Goal: Task Accomplishment & Management: Manage account settings

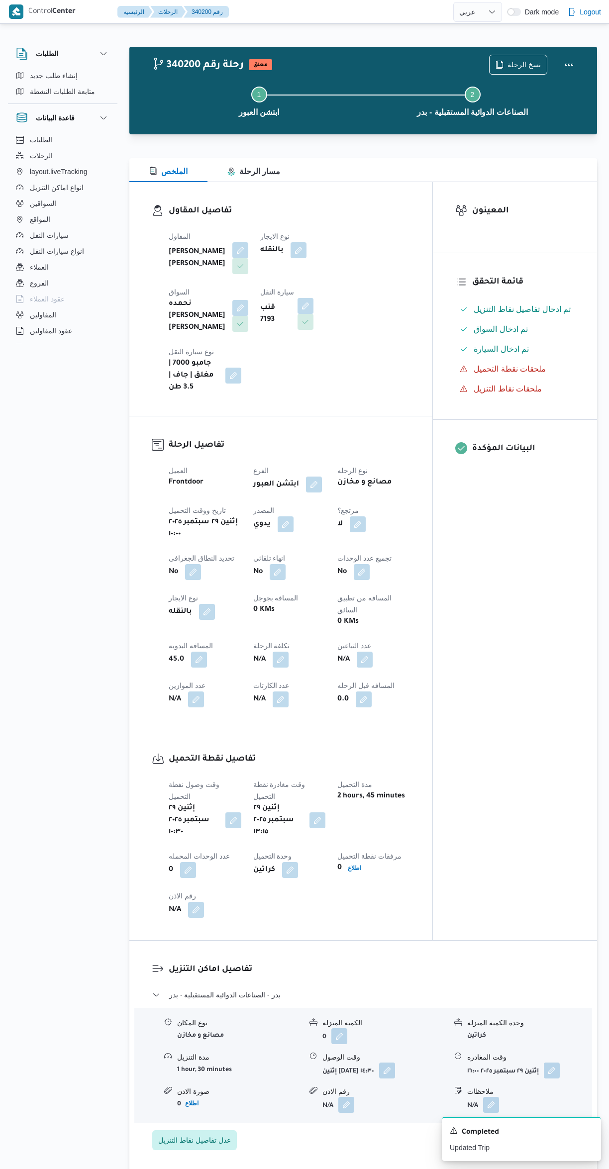
select select "ar"
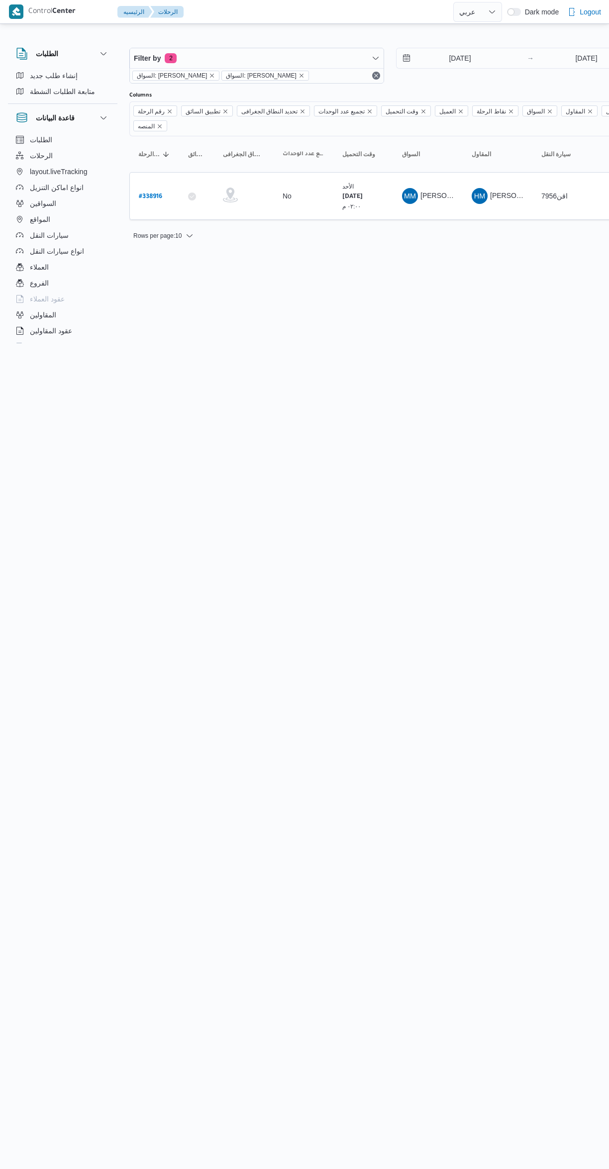
select select "ar"
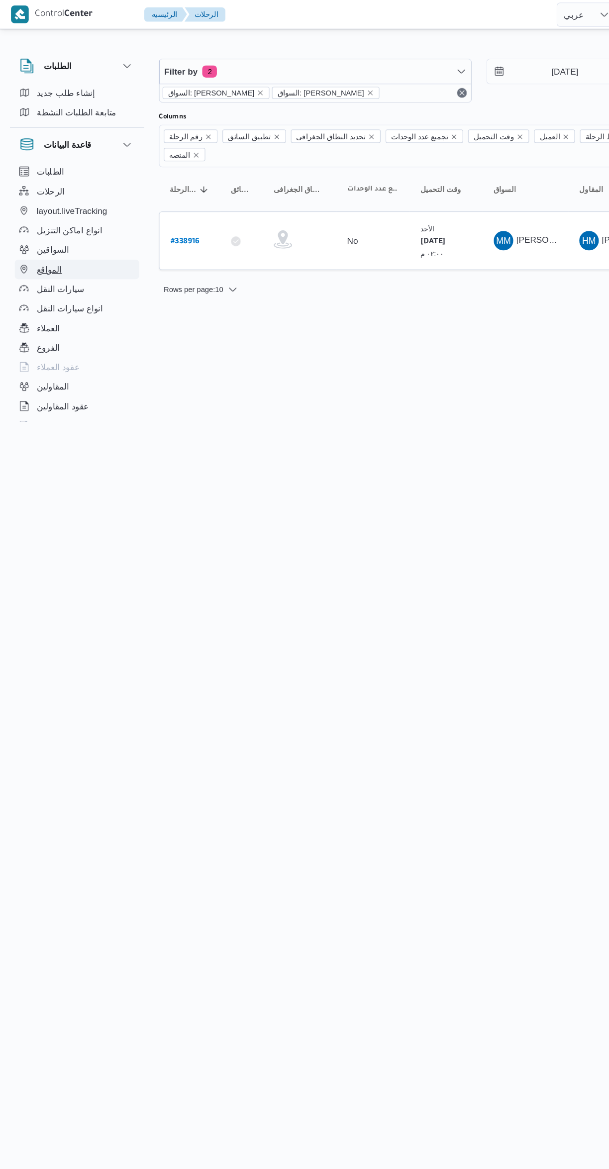
click at [36, 219] on span "المواقع" at bounding box center [40, 219] width 20 height 12
select select "ar"
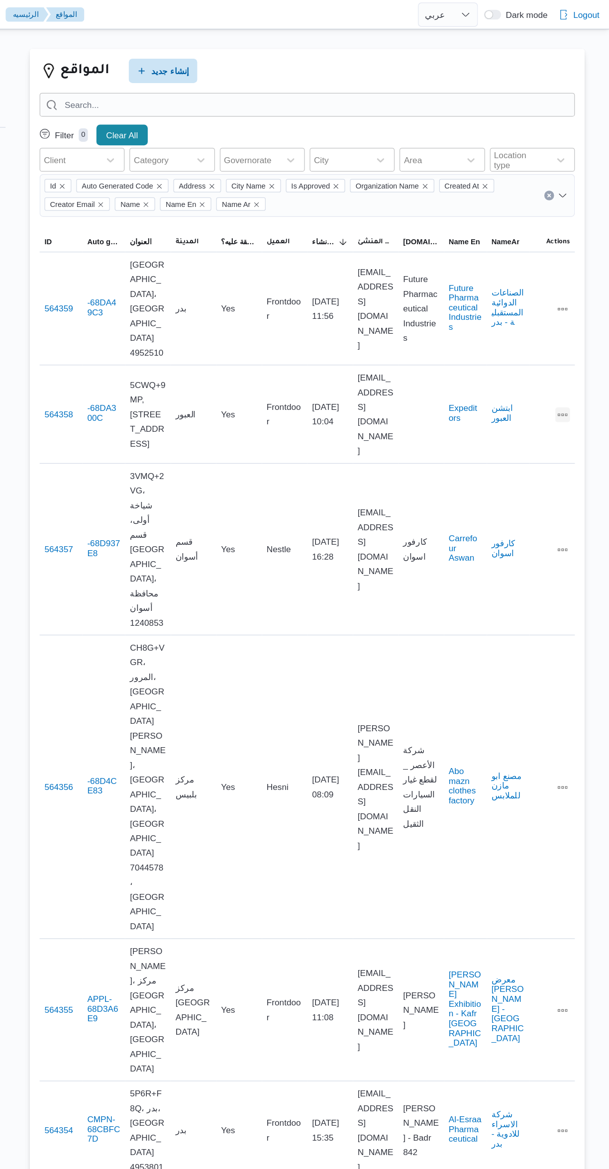
click at [569, 336] on button "All actions" at bounding box center [571, 338] width 12 height 12
click at [536, 330] on span "Edit" at bounding box center [539, 331] width 32 height 8
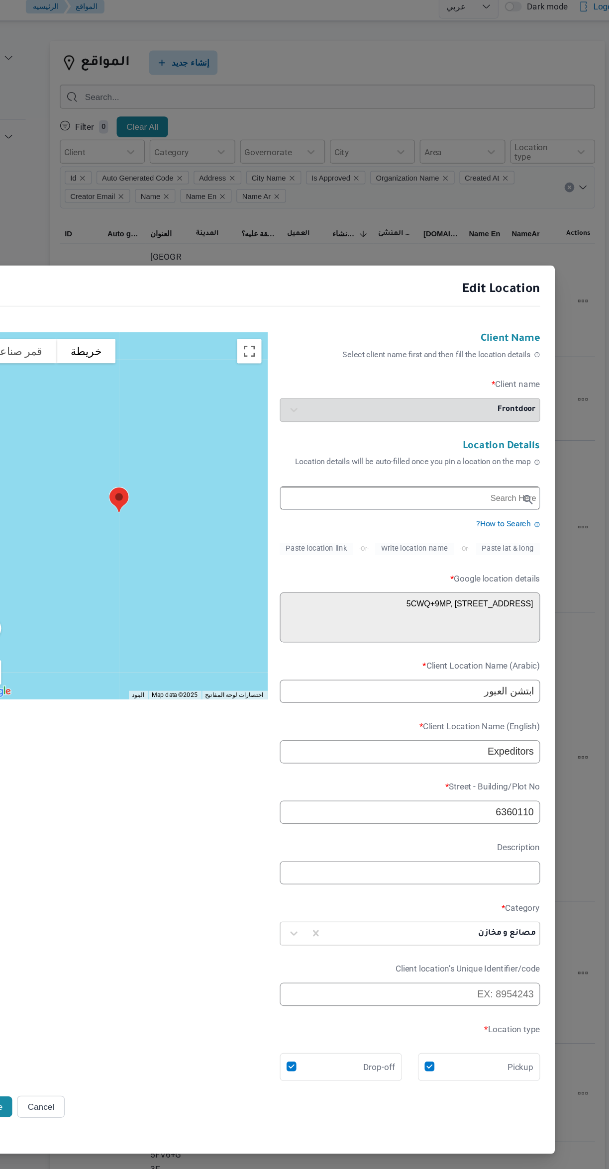
click at [521, 579] on input "ابتشن العبور" at bounding box center [430, 569] width 212 height 19
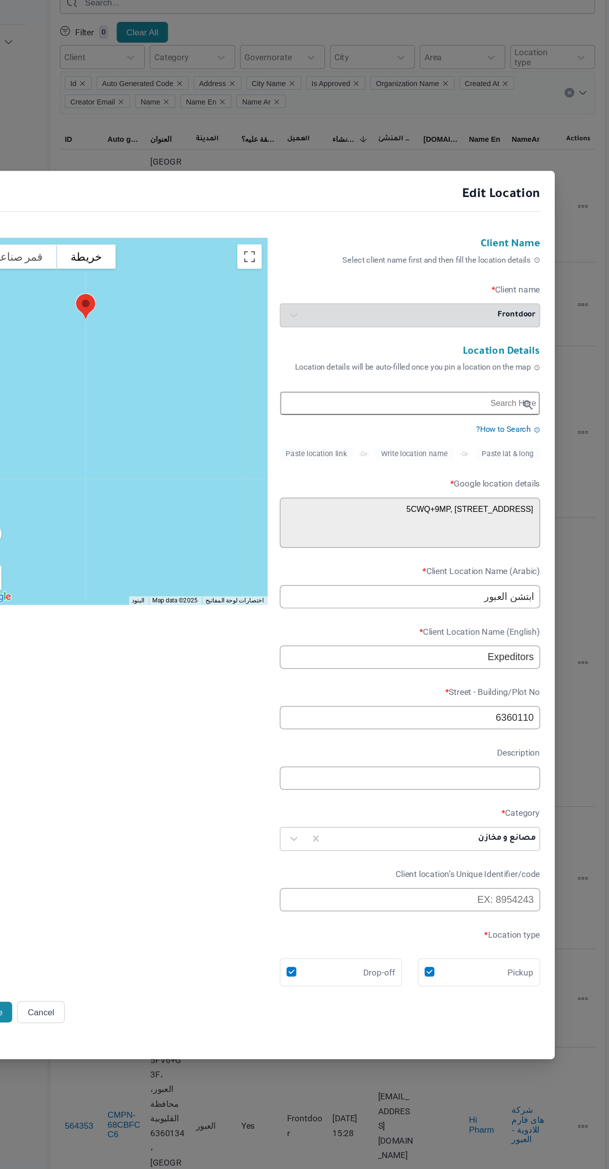
click at [521, 576] on input "ابتشن العبور" at bounding box center [430, 569] width 212 height 19
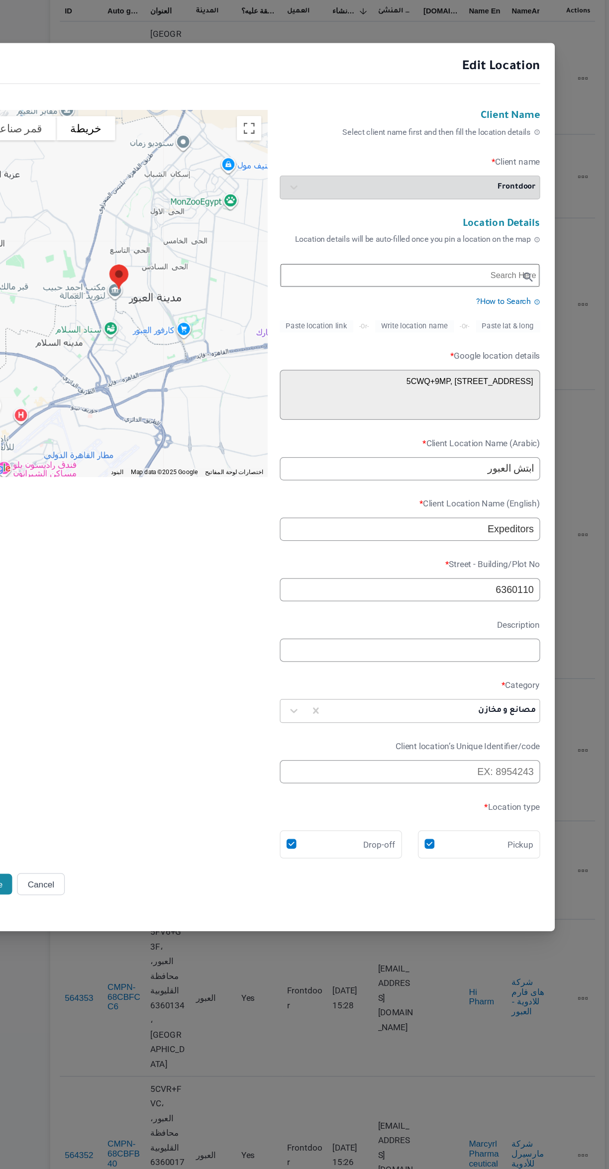
click at [513, 573] on input "ابتش العبور" at bounding box center [430, 569] width 212 height 19
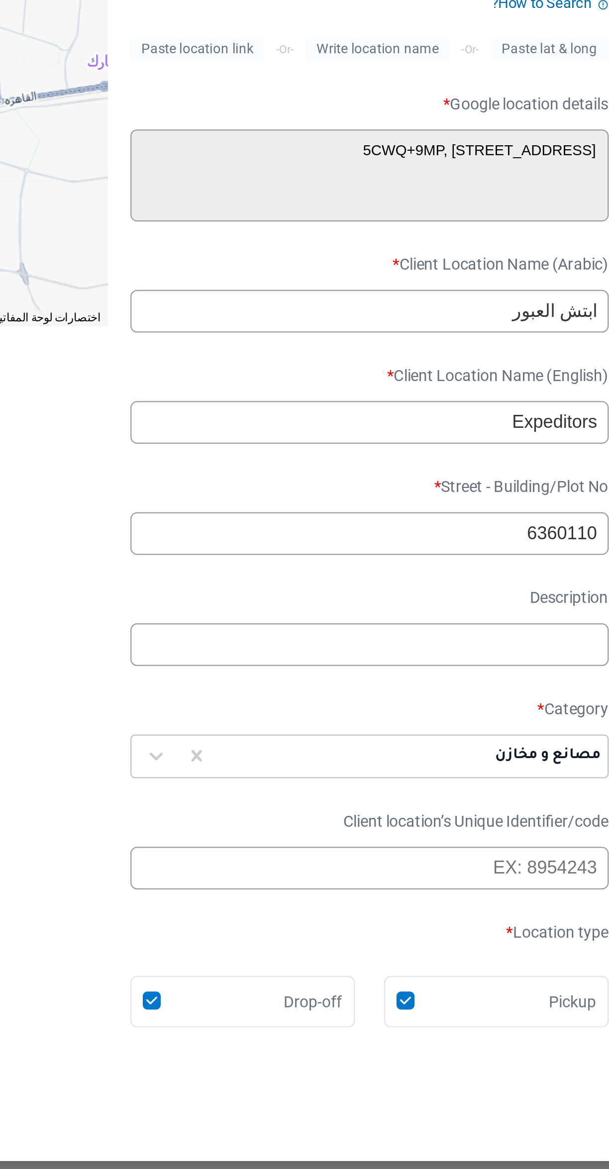
click at [519, 575] on input "ابتش العبور" at bounding box center [430, 569] width 212 height 19
click at [513, 572] on input "اديتشم العبور" at bounding box center [430, 569] width 212 height 19
click at [523, 570] on input "اديتشيم العبور" at bounding box center [430, 569] width 212 height 19
type input "ادتشيم العبور"
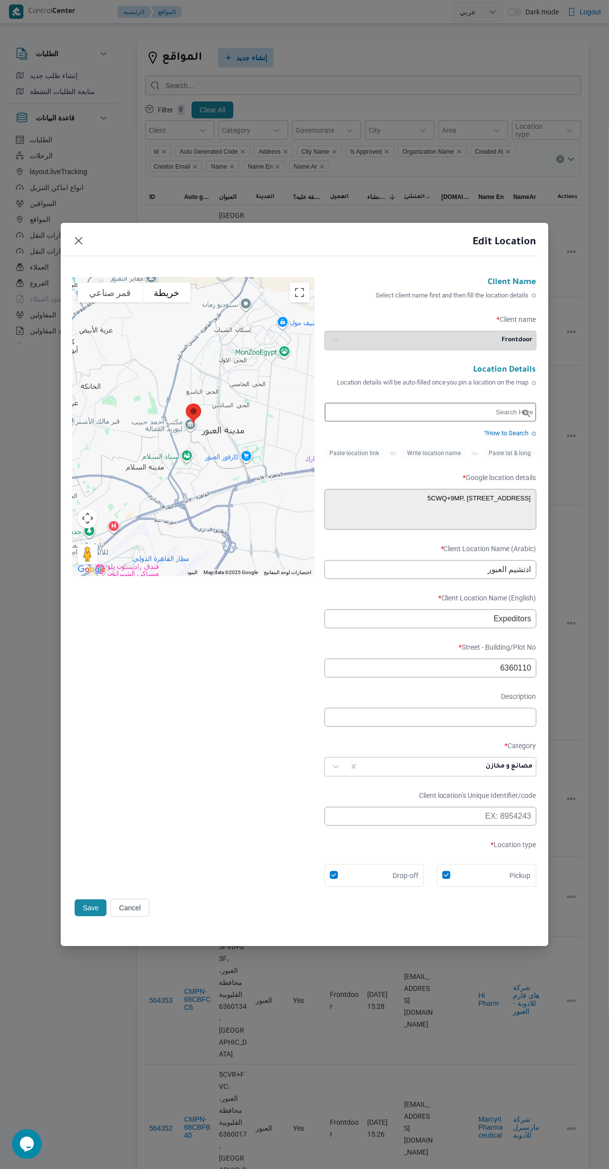
click at [90, 905] on button "Save" at bounding box center [91, 908] width 32 height 17
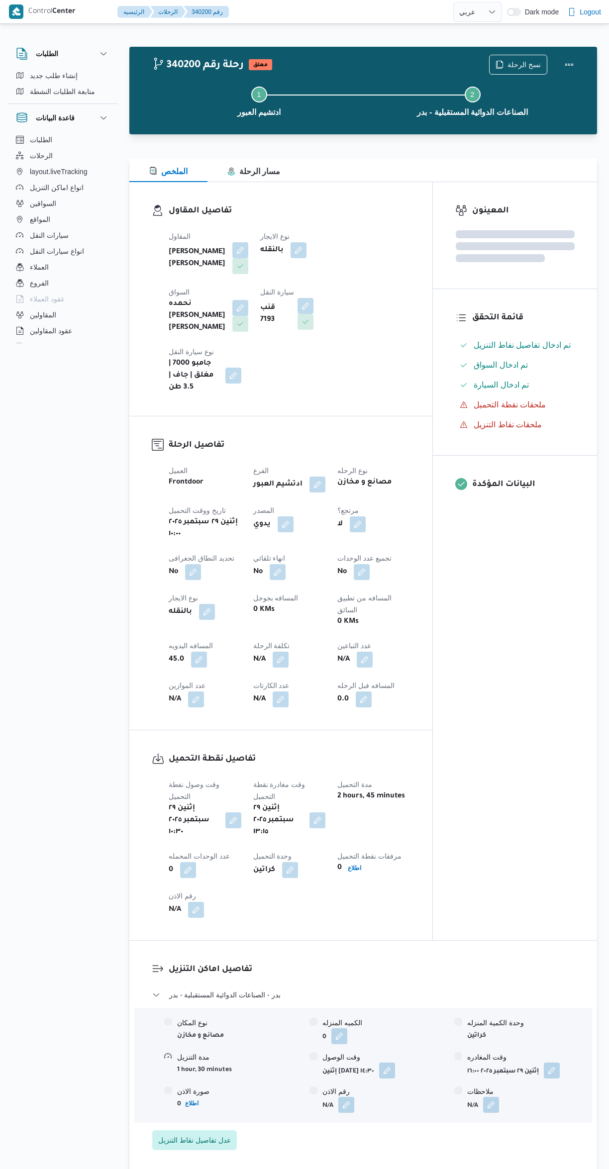
select select "ar"
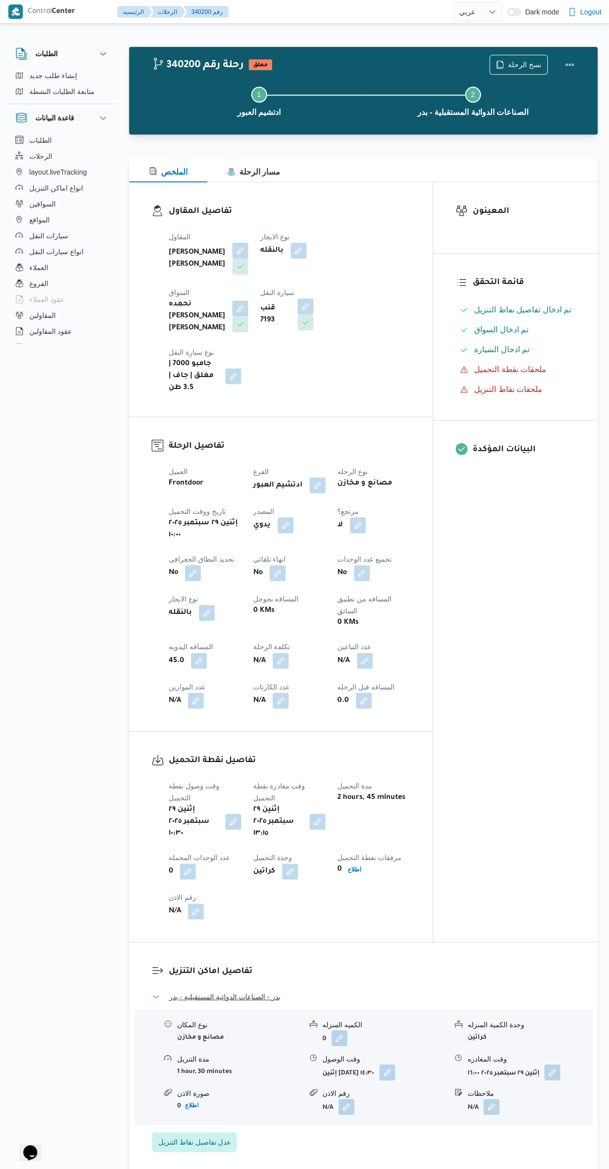
click at [389, 989] on button "بدر - الصناعات الدوائية المستقبلية - بدر" at bounding box center [363, 995] width 422 height 12
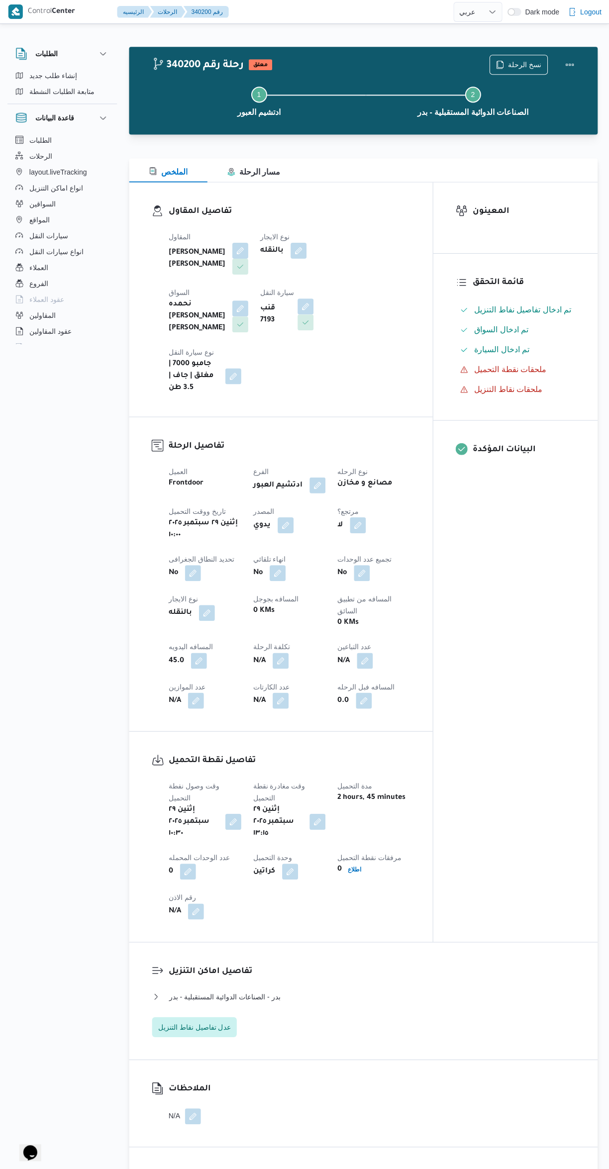
click at [578, 56] on div at bounding box center [569, 65] width 20 height 20
click at [573, 64] on button "Actions" at bounding box center [569, 65] width 20 height 20
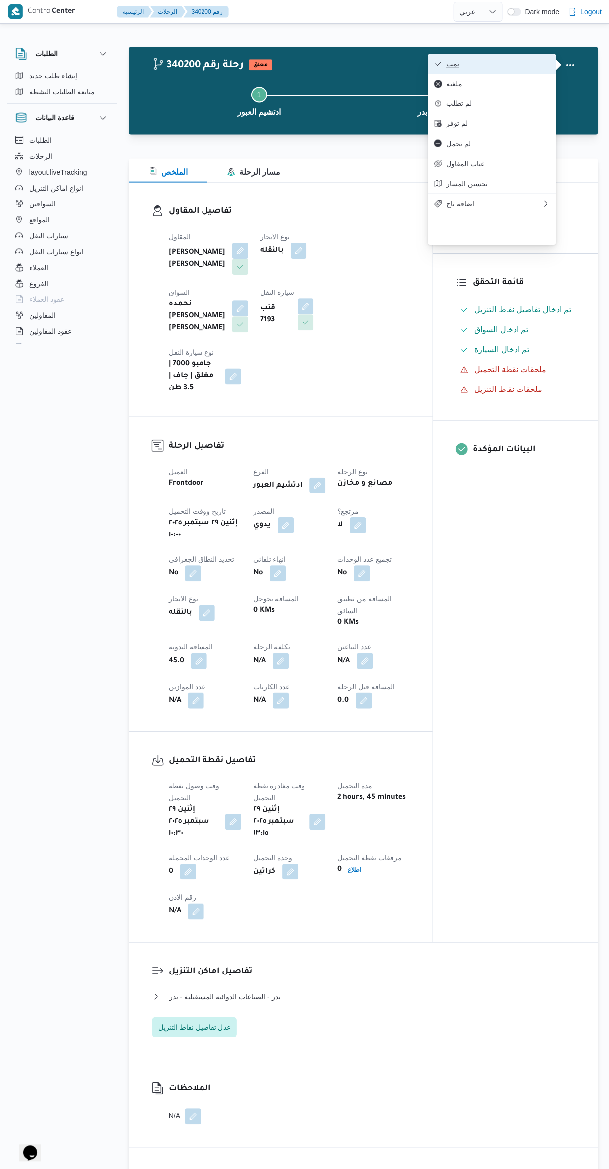
click at [528, 58] on button "تمت" at bounding box center [491, 64] width 127 height 20
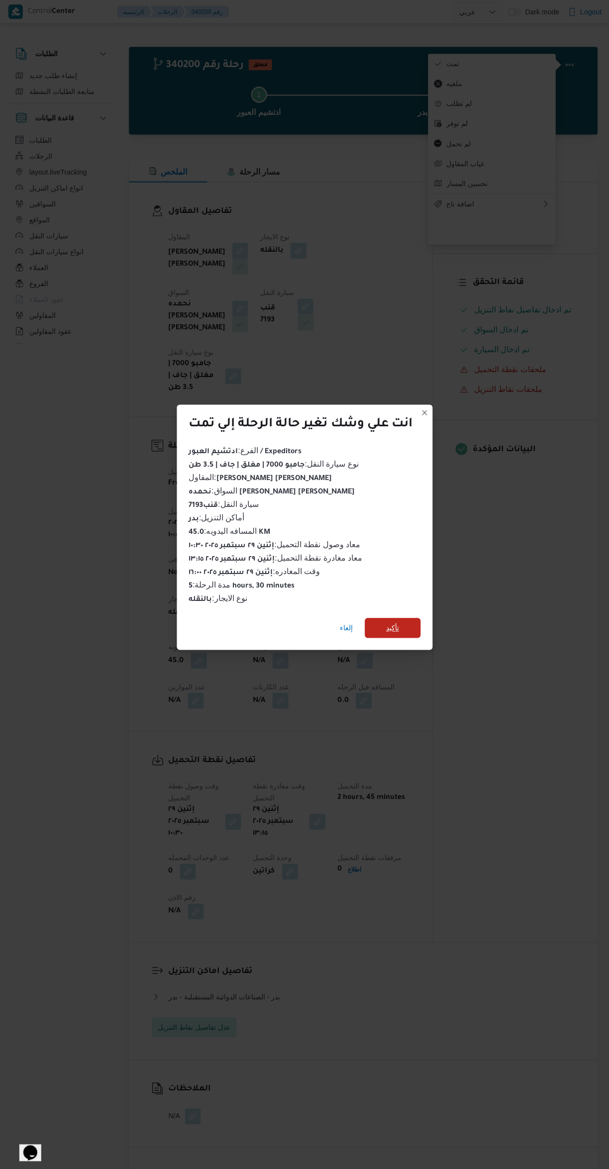
click at [407, 620] on span "تأكيد" at bounding box center [393, 627] width 56 height 20
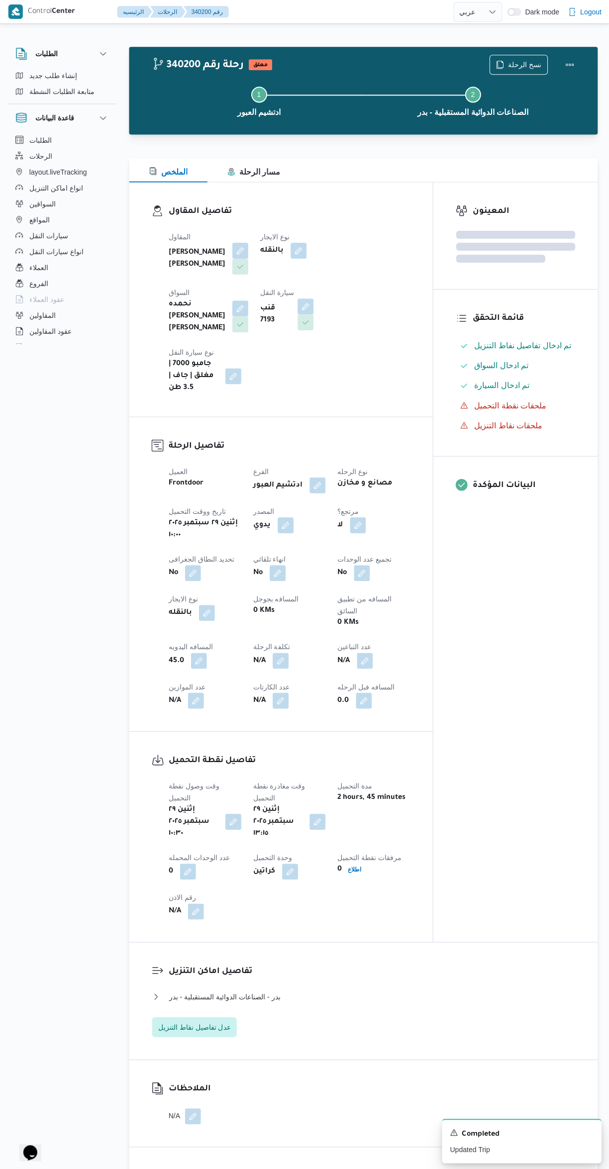
click at [515, 747] on div "المعينون قائمة التحقق تم ادخال تفاصيل نفاط التنزيل تم ادخال السواق تم ادخال الس…" at bounding box center [515, 561] width 164 height 758
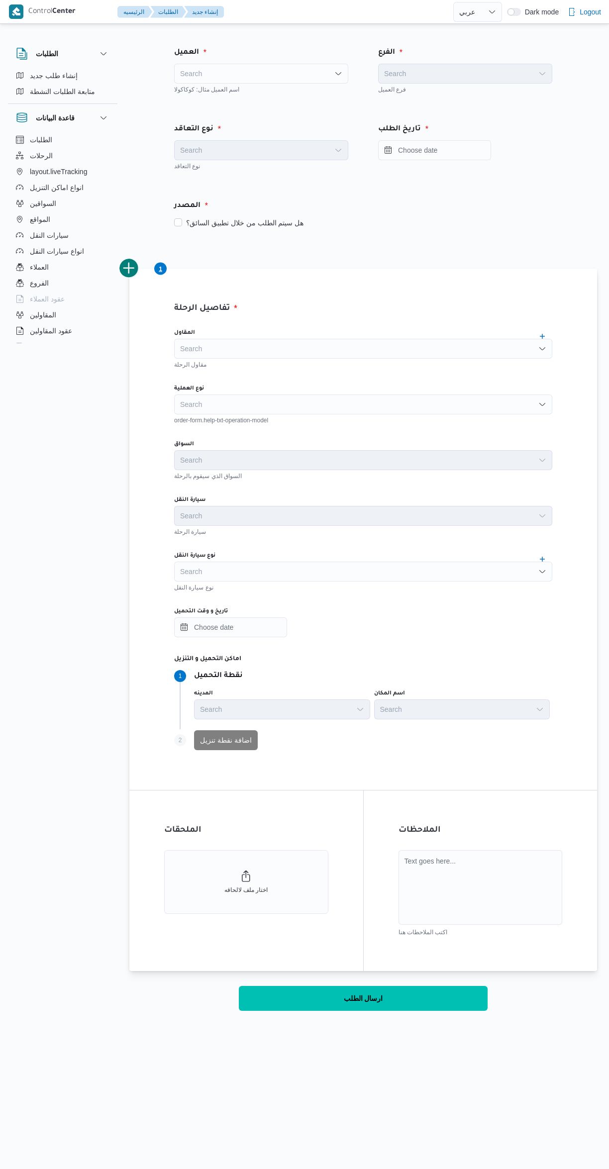
select select "ar"
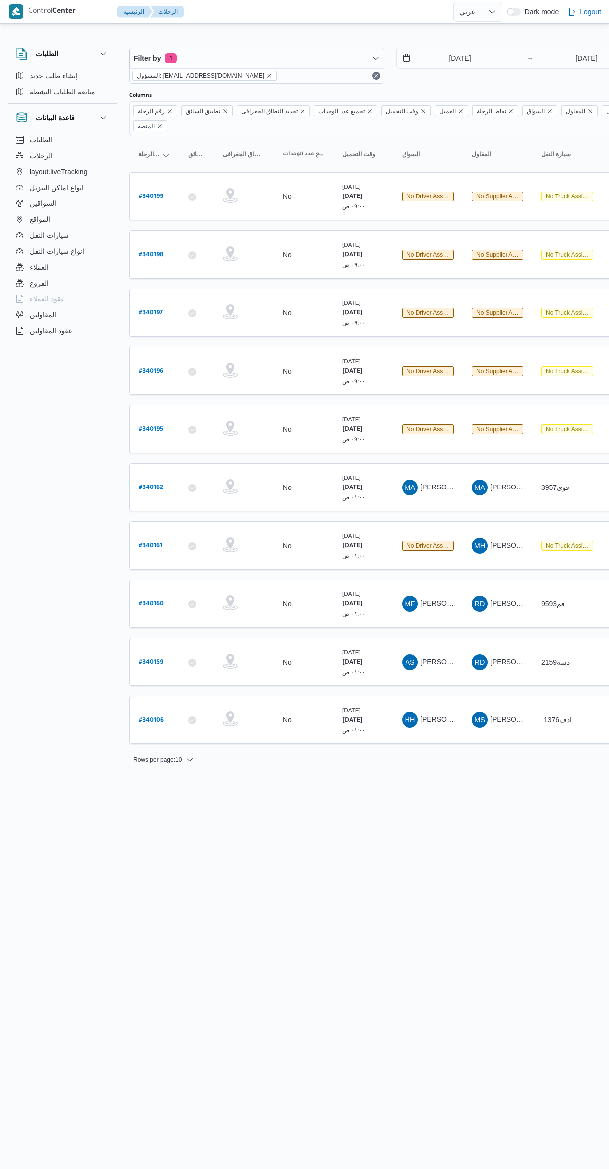
select select "ar"
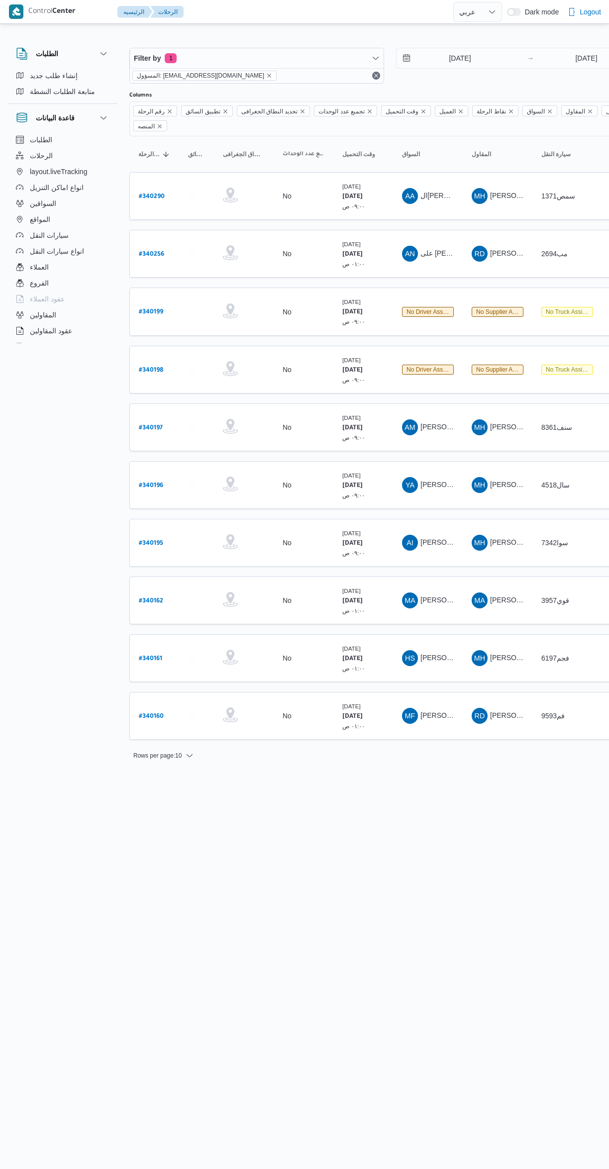
select select "ar"
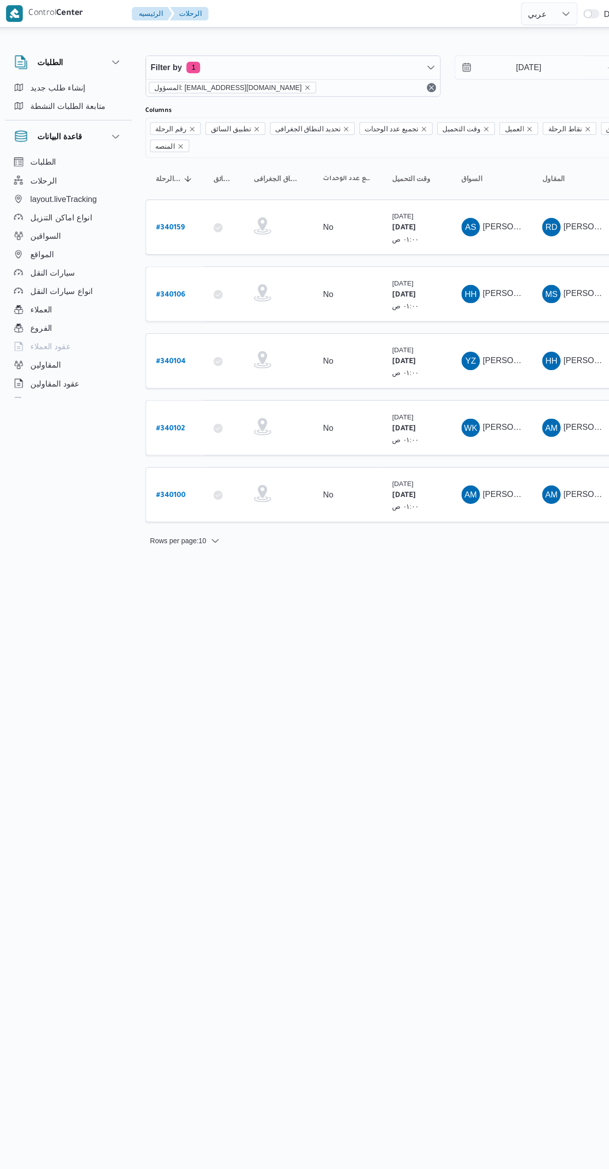
click at [151, 367] on b "# 340102" at bounding box center [151, 370] width 25 height 7
select select "ar"
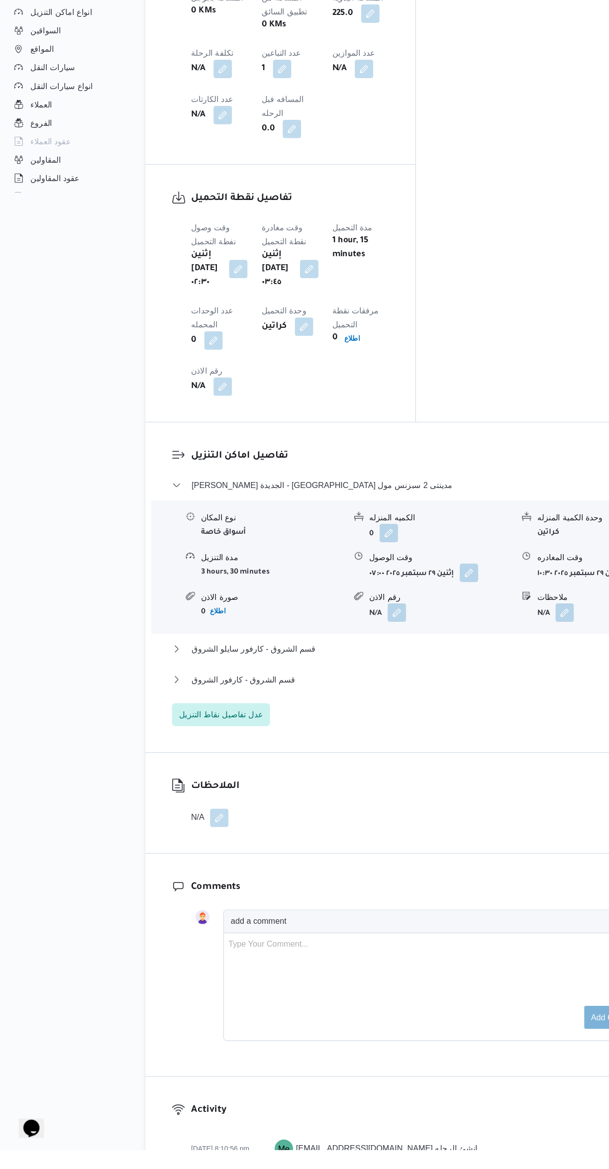
scroll to position [542, 0]
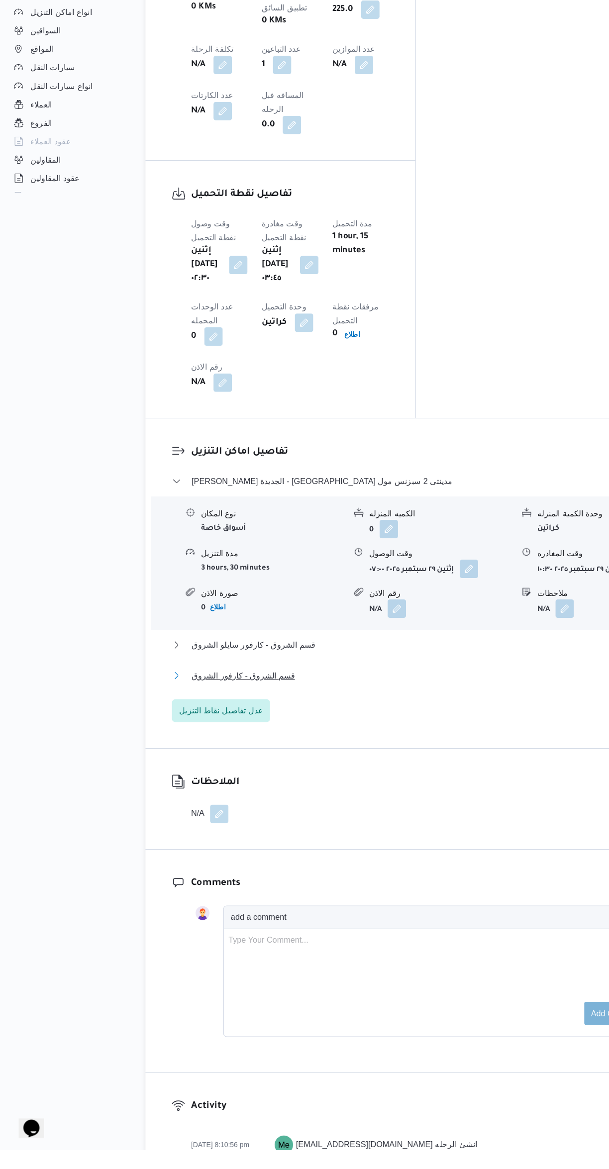
click at [329, 754] on button "قسم الشروق - كارفور الشروق" at bounding box center [363, 760] width 422 height 12
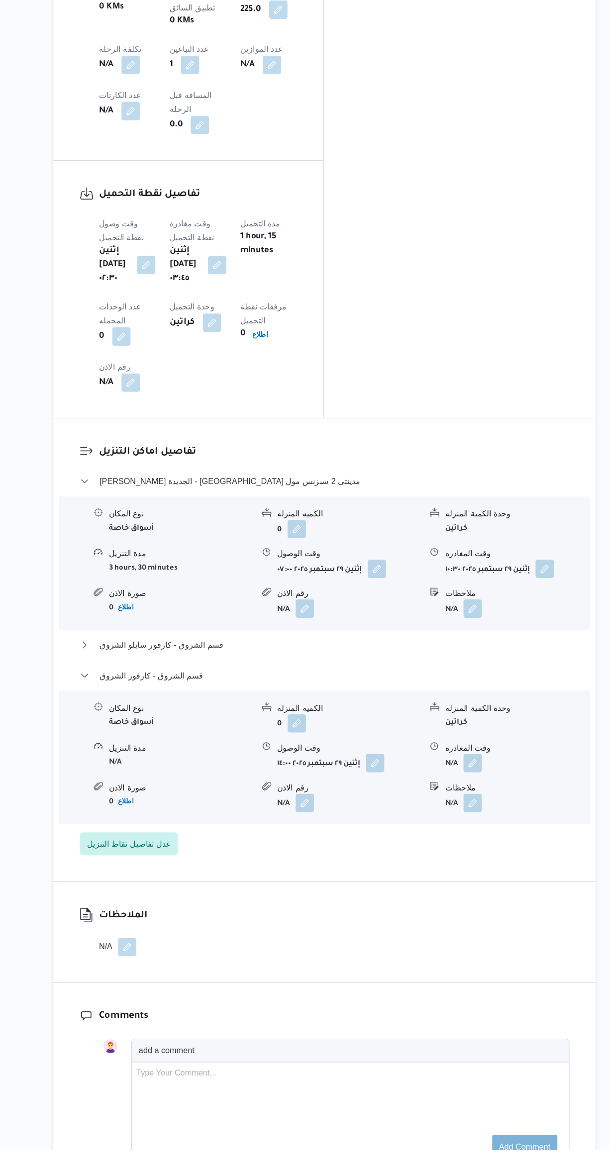
click at [492, 828] on button "button" at bounding box center [491, 836] width 16 height 16
click at [464, 719] on input "وقت المغادره" at bounding box center [464, 721] width 113 height 20
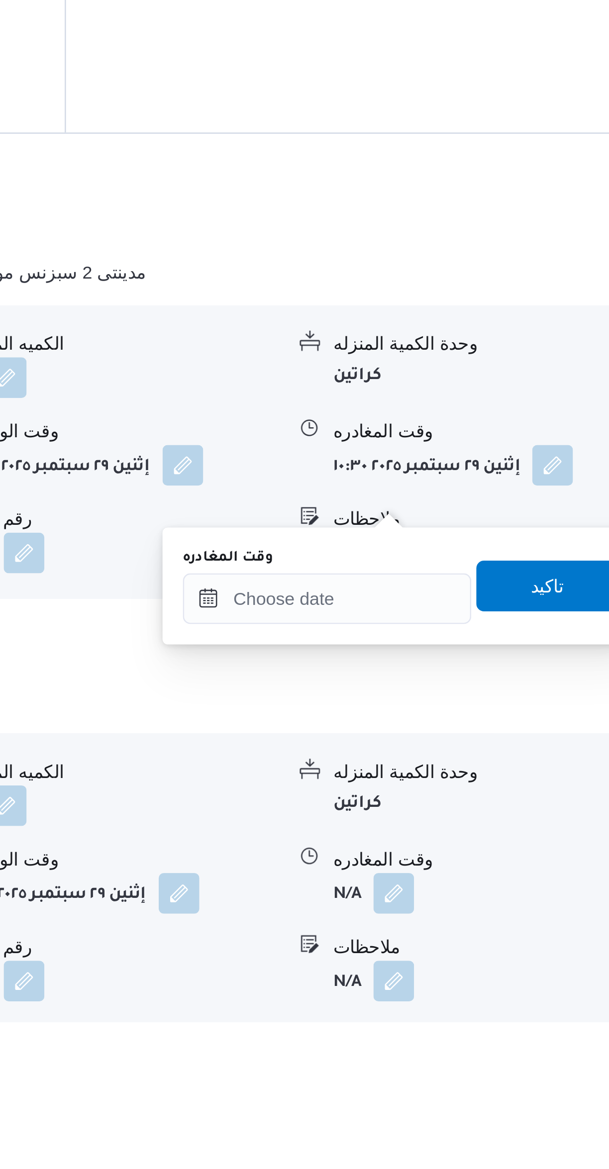
scroll to position [259, 0]
click at [476, 994] on input "وقت المغادره" at bounding box center [464, 1004] width 113 height 20
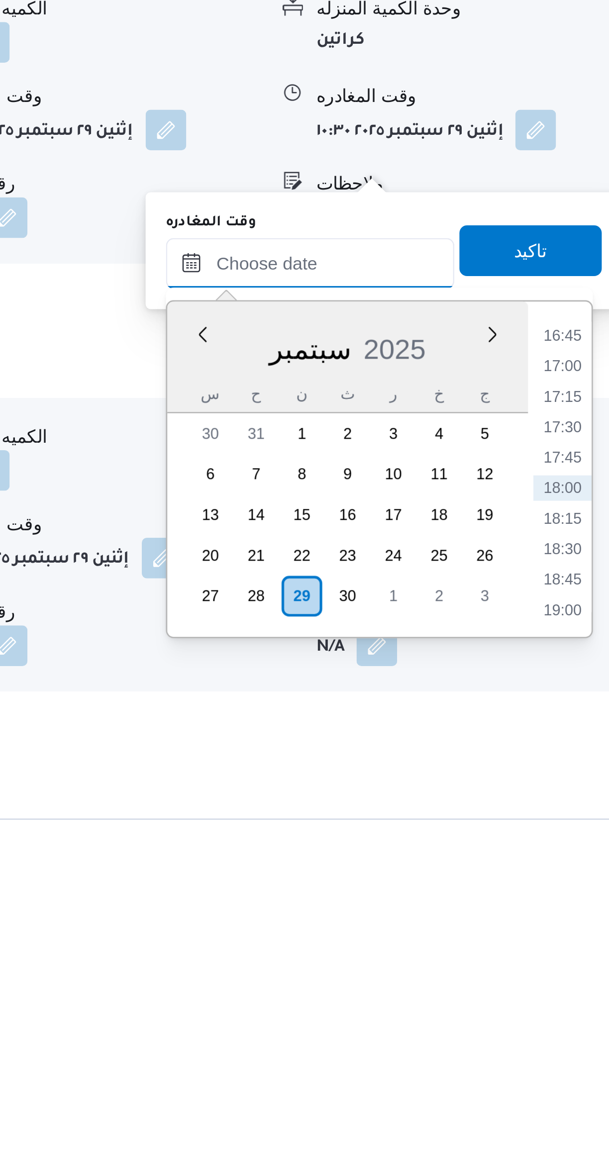
scroll to position [322, 0]
click at [563, 968] on li "16:45" at bounding box center [563, 969] width 23 height 10
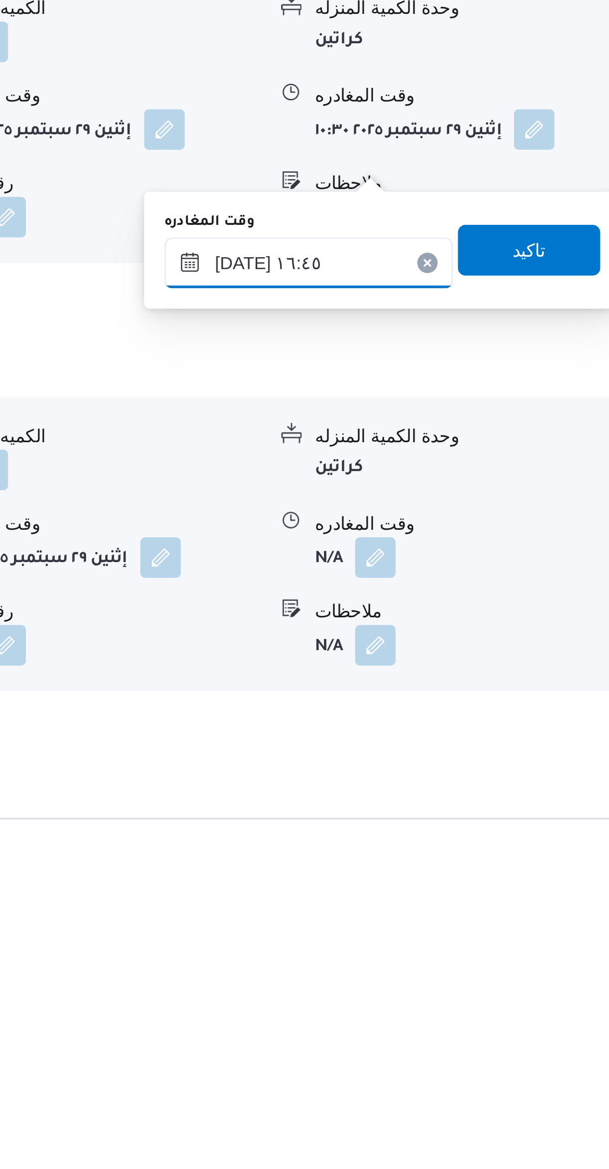
click at [472, 941] on input "٢٩/٠٩/٢٠٢٥ ١٦:٤٥" at bounding box center [464, 940] width 113 height 20
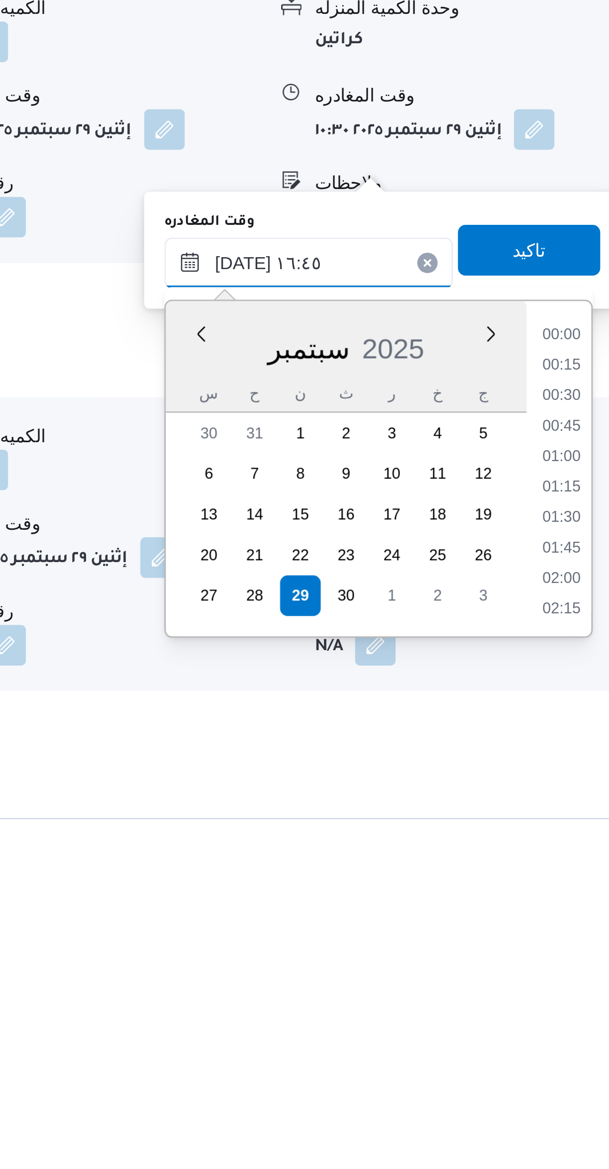
scroll to position [739, 0]
click at [566, 1008] on li "16:15" at bounding box center [563, 1005] width 23 height 10
type input "٢٩/٠٩/٢٠٢٥ ١٦:١٥"
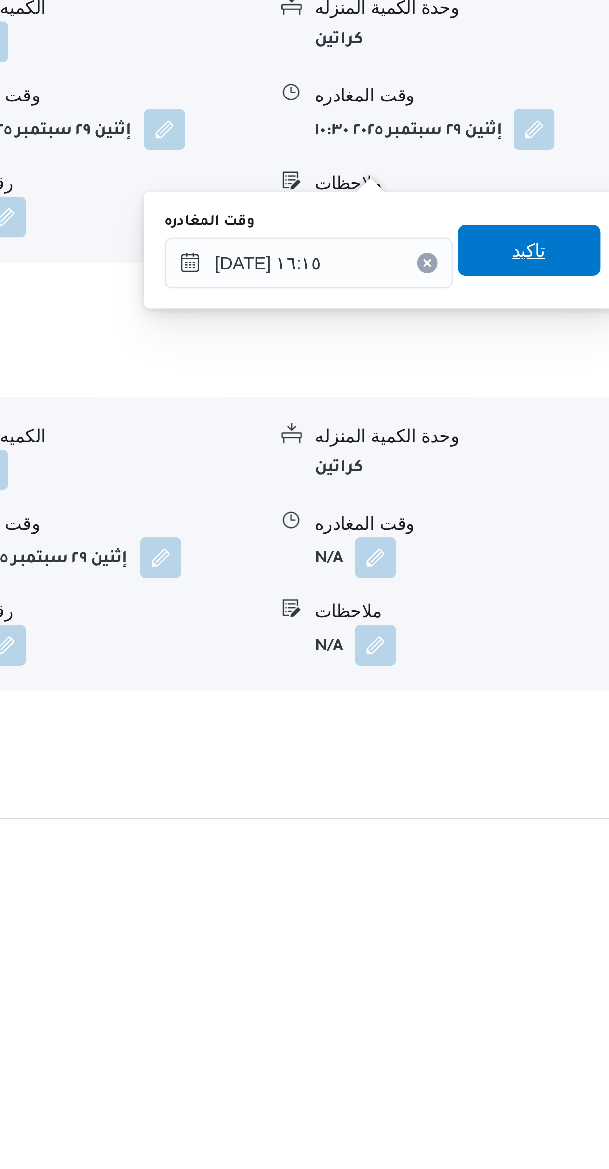
click at [553, 932] on span "تاكيد" at bounding box center [551, 935] width 56 height 20
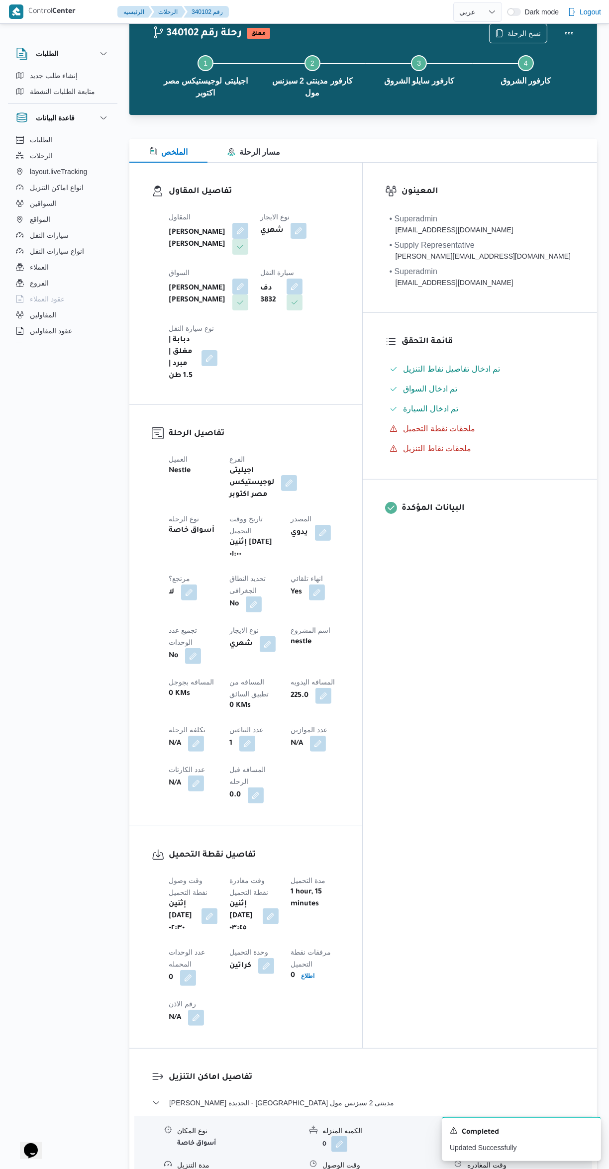
scroll to position [0, 0]
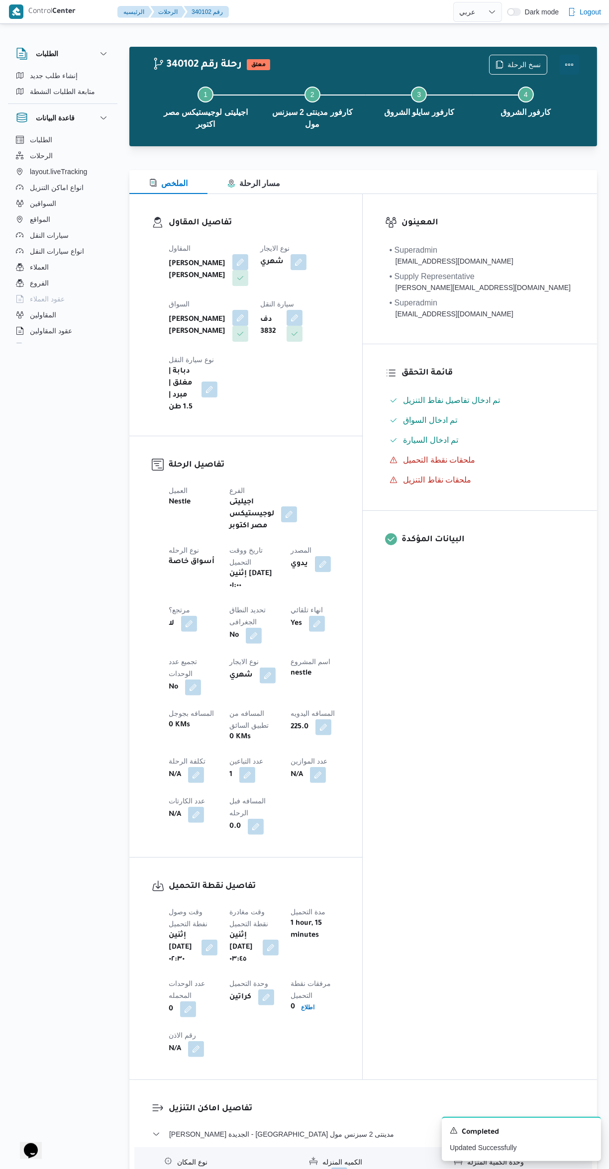
click at [566, 72] on button "Actions" at bounding box center [569, 65] width 20 height 20
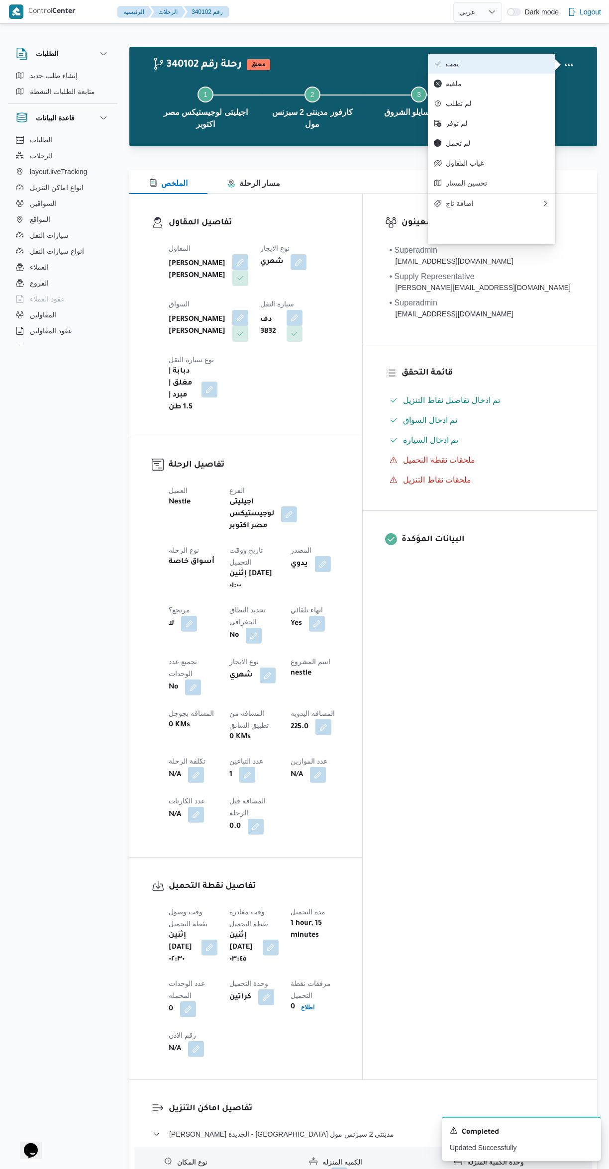
click at [503, 64] on span "تمت" at bounding box center [497, 64] width 103 height 8
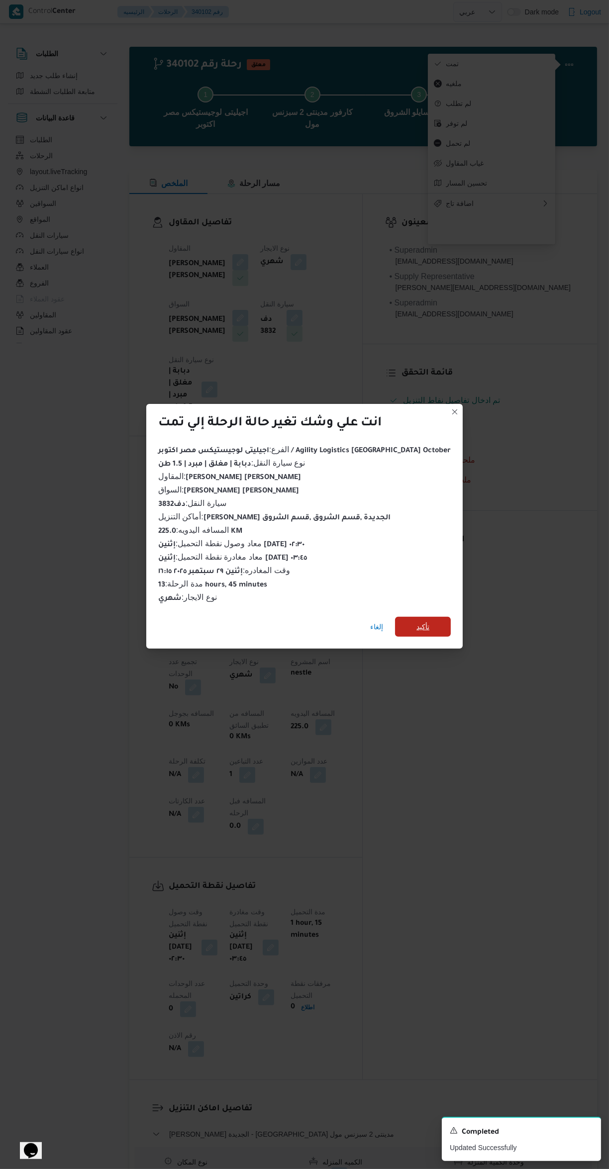
click at [416, 621] on span "تأكيد" at bounding box center [422, 627] width 13 height 12
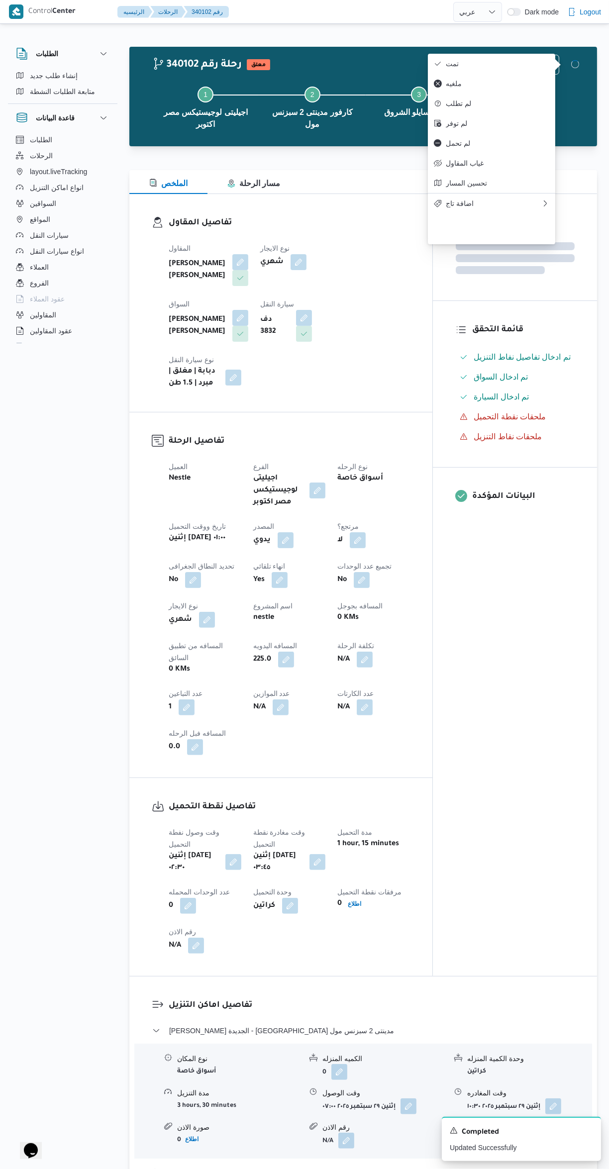
click at [509, 681] on div "المعينون قائمة التحقق تم ادخال تفاصيل نفاط التنزيل تم ادخال السواق تم ادخال الس…" at bounding box center [515, 585] width 164 height 782
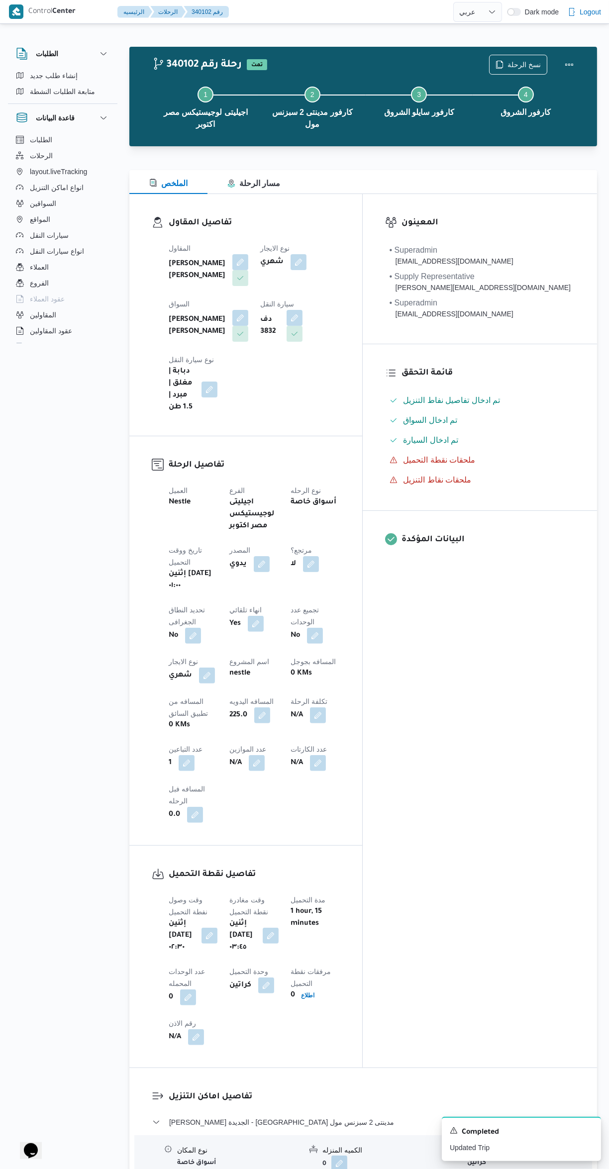
select select "ar"
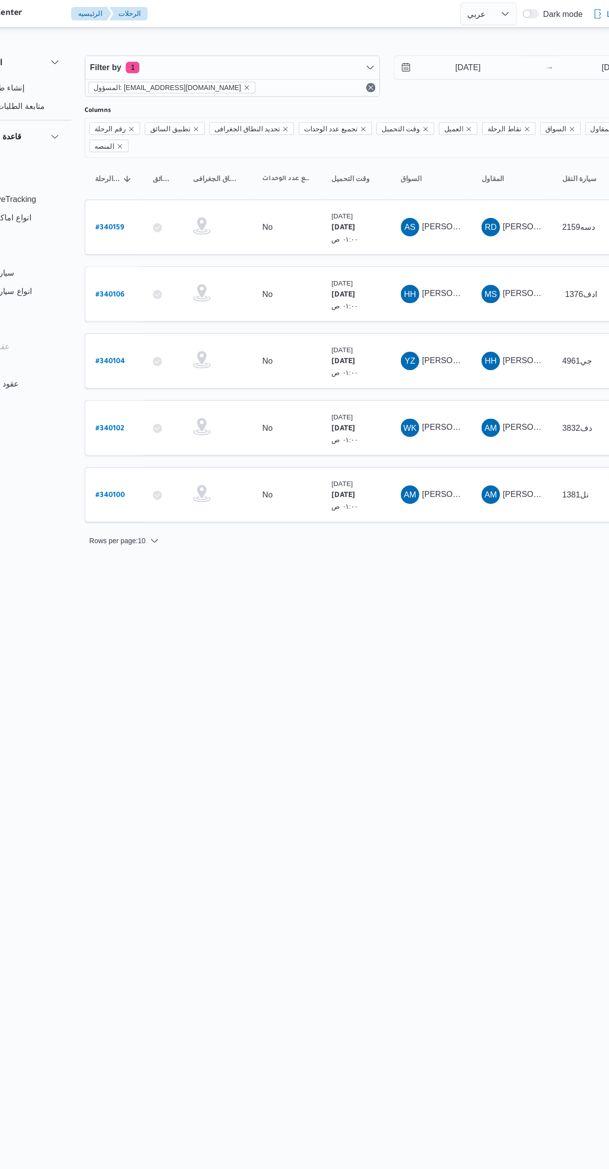
click at [157, 251] on b "# 340106" at bounding box center [151, 254] width 25 height 7
select select "ar"
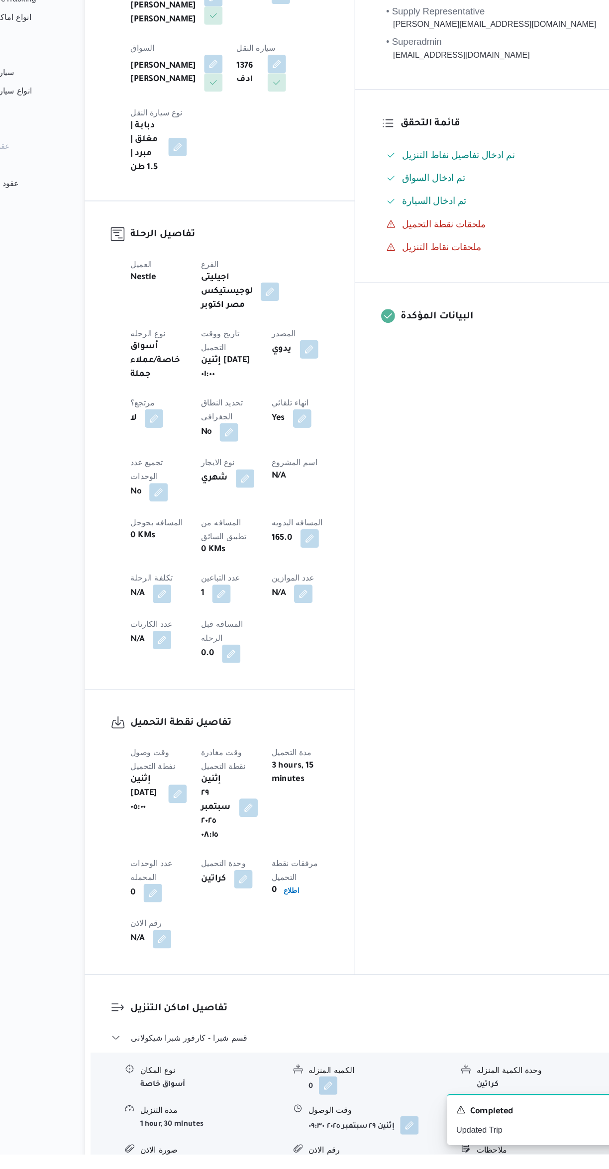
scroll to position [107, 0]
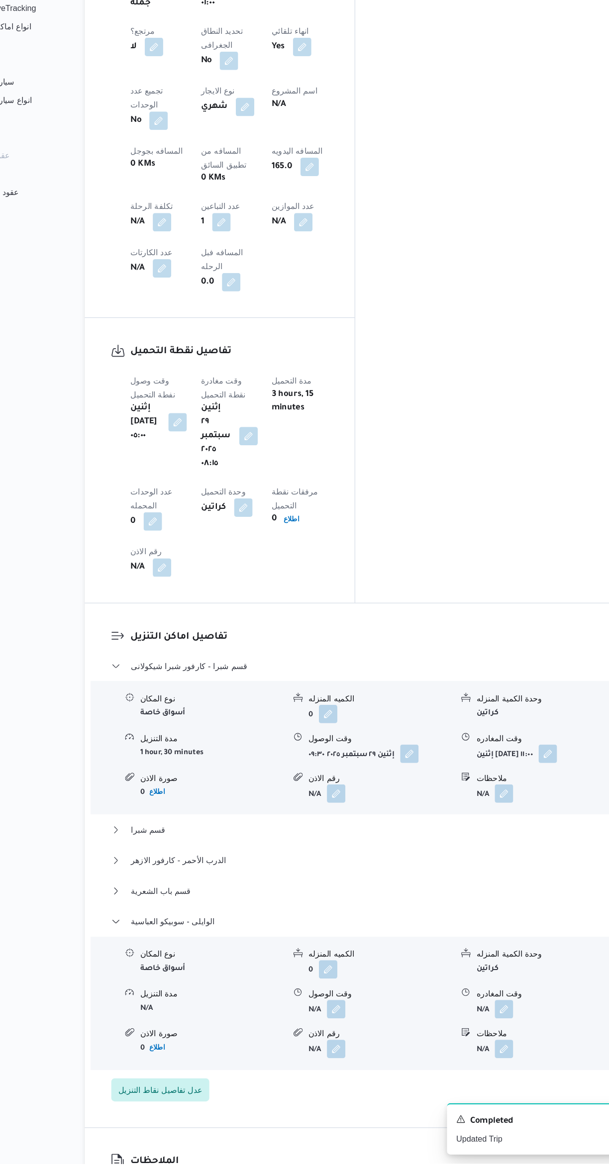
scroll to position [480, 0]
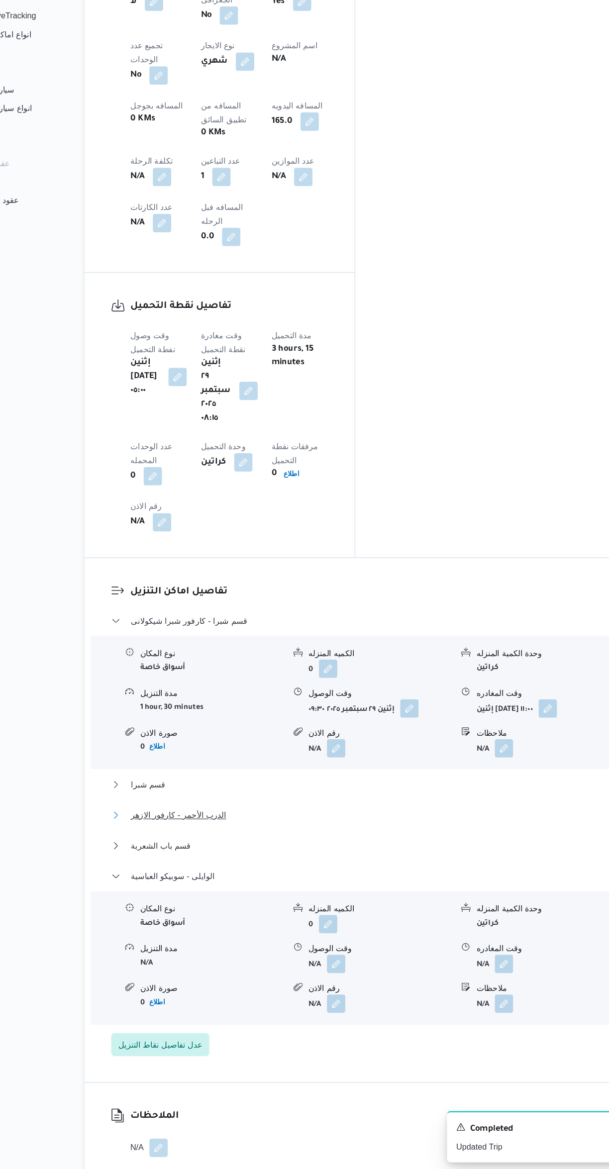
click at [374, 856] on button "الدرب الأحمر - كارفور الازهر" at bounding box center [363, 862] width 422 height 12
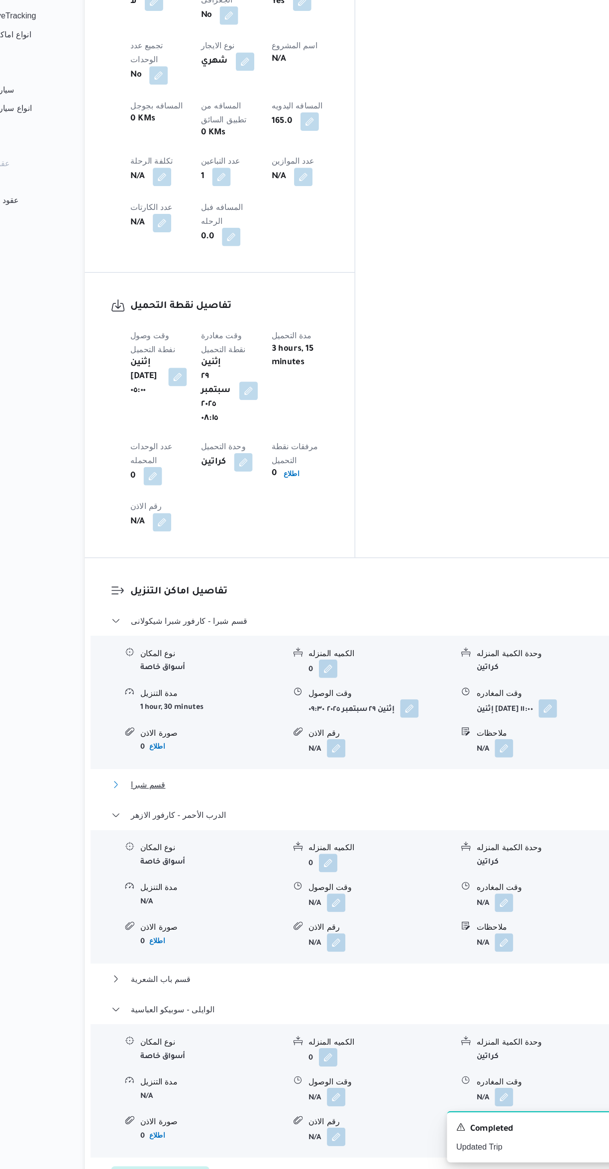
click at [406, 829] on button "قسم شبرا" at bounding box center [363, 835] width 422 height 12
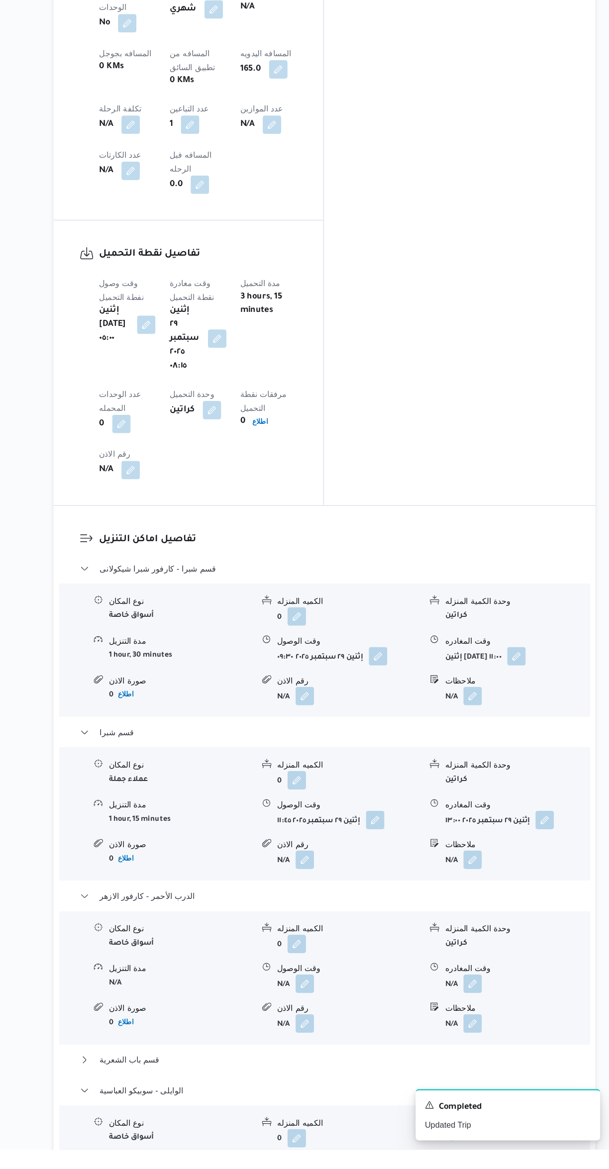
click at [498, 1018] on button "button" at bounding box center [491, 1026] width 16 height 16
click at [470, 884] on input "وقت المغادره" at bounding box center [464, 883] width 113 height 20
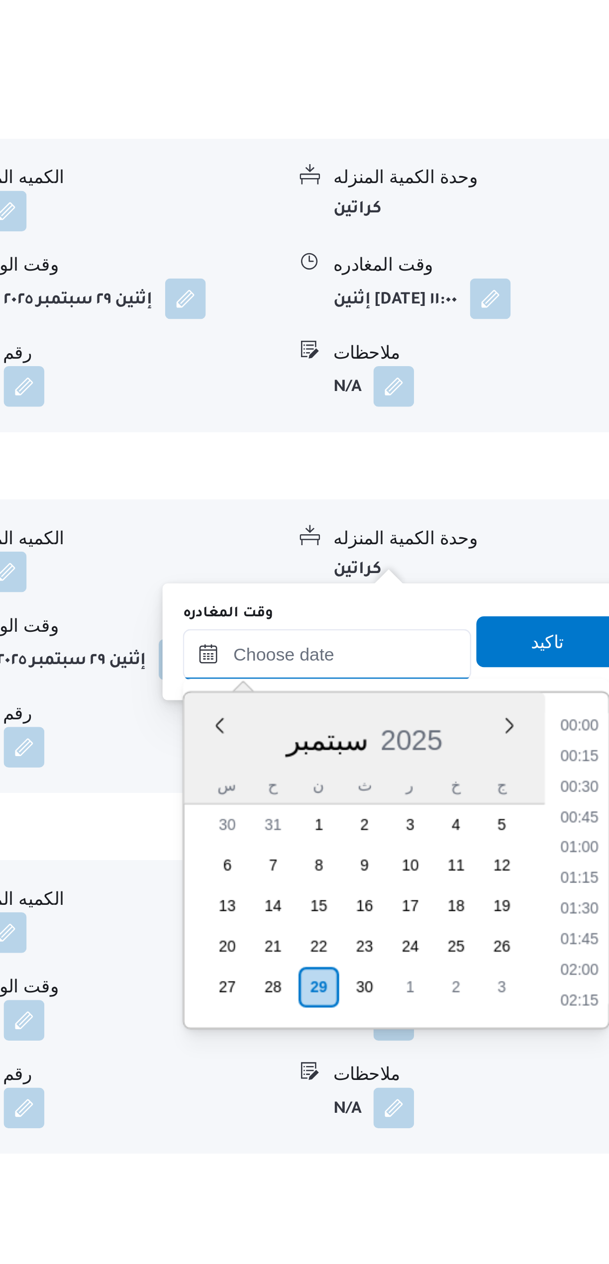
scroll to position [800, 0]
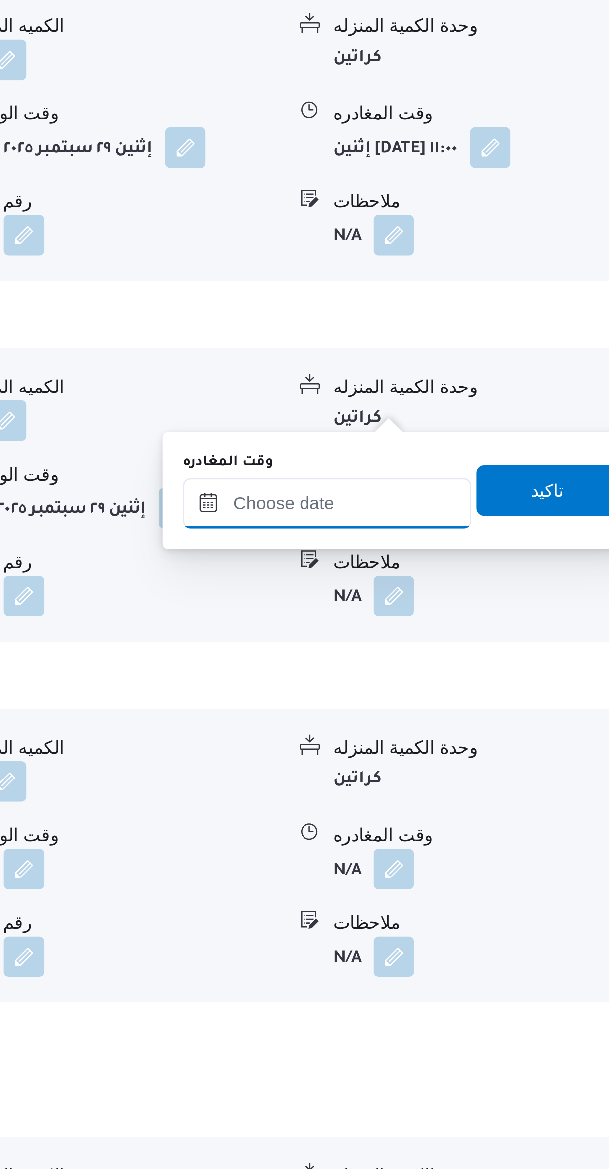
click at [470, 783] on input "وقت المغادره" at bounding box center [464, 784] width 113 height 20
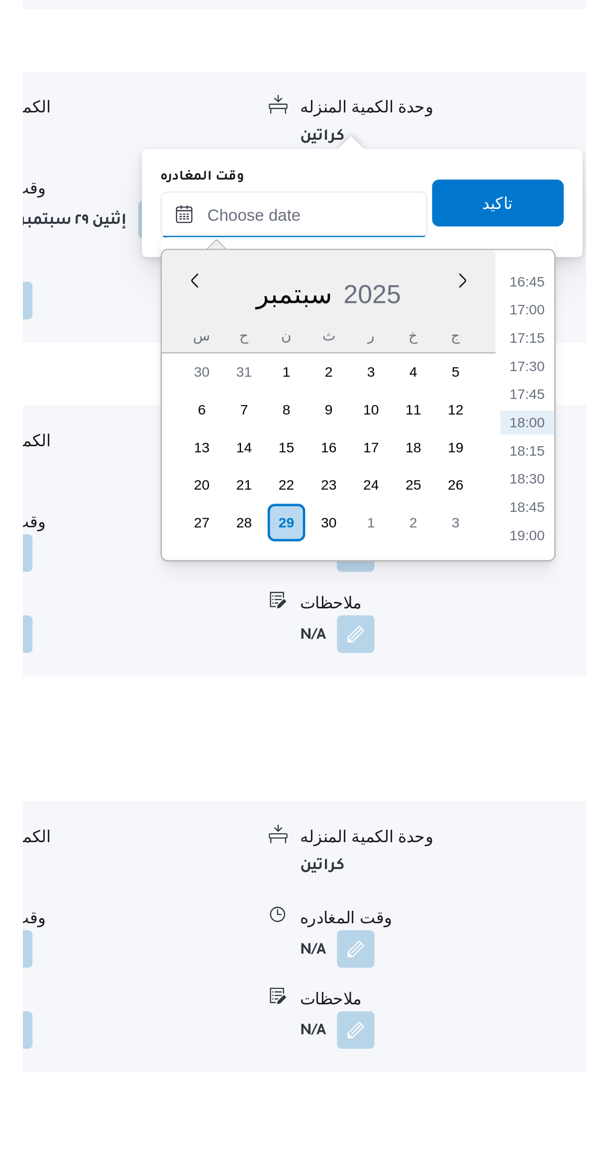
scroll to position [605, 0]
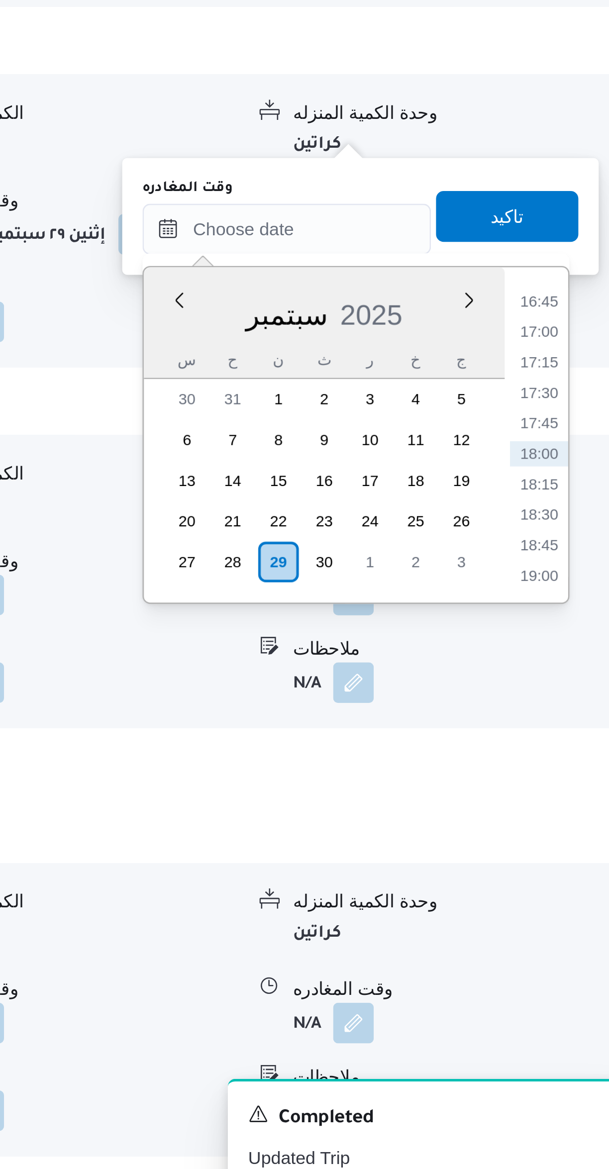
click at [562, 822] on li "17:00" at bounding box center [563, 824] width 23 height 10
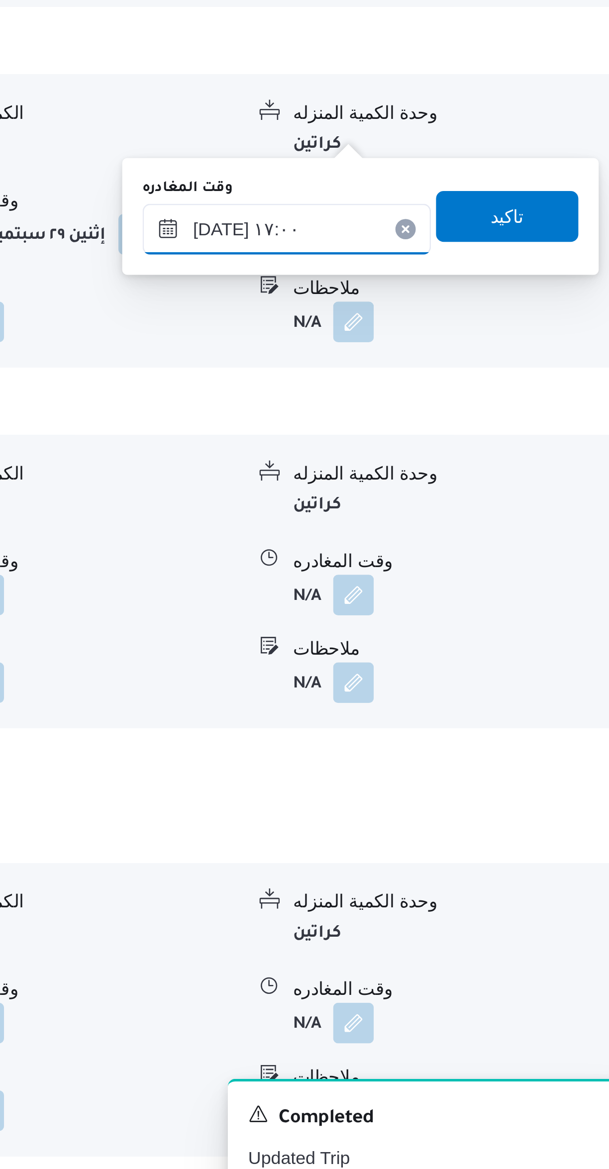
click at [483, 783] on input "٢٩/٠٩/٢٠٢٥ ١٧:٠٠" at bounding box center [464, 784] width 113 height 20
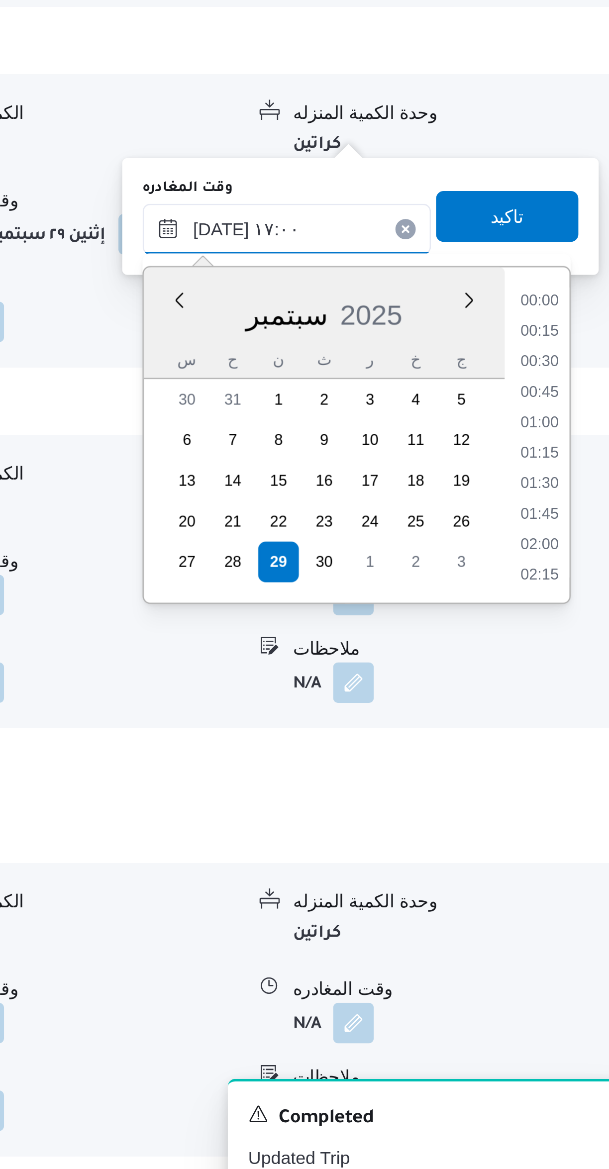
scroll to position [751, 0]
click at [565, 822] on li "16:00" at bounding box center [563, 825] width 23 height 10
type input "٢٩/٠٩/٢٠٢٥ ١٦:٠٠"
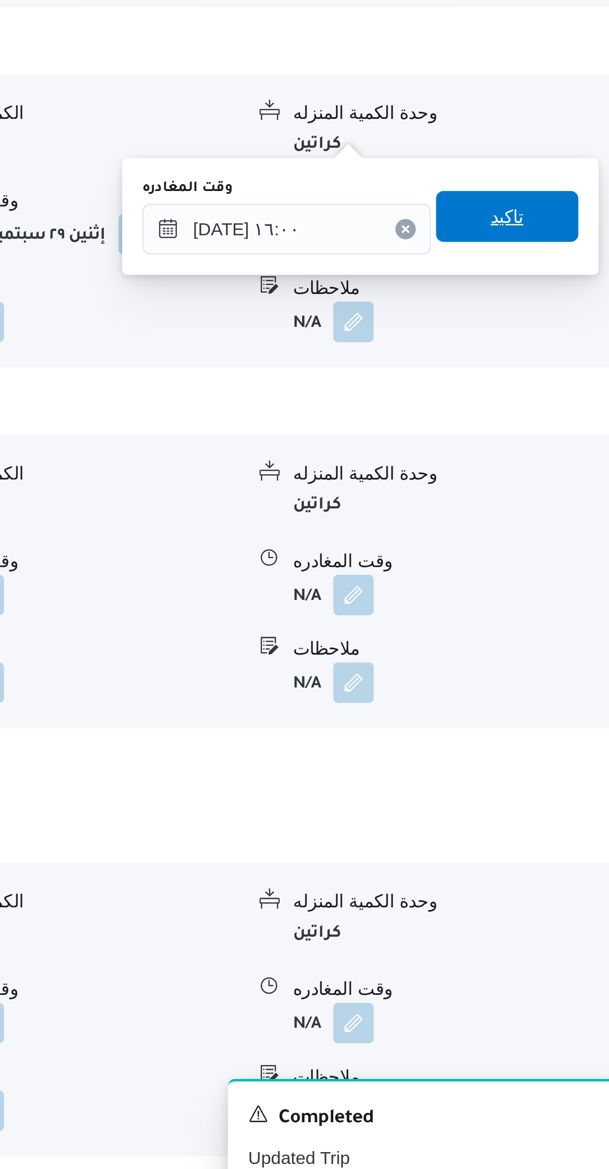
click at [563, 779] on span "تاكيد" at bounding box center [551, 779] width 56 height 20
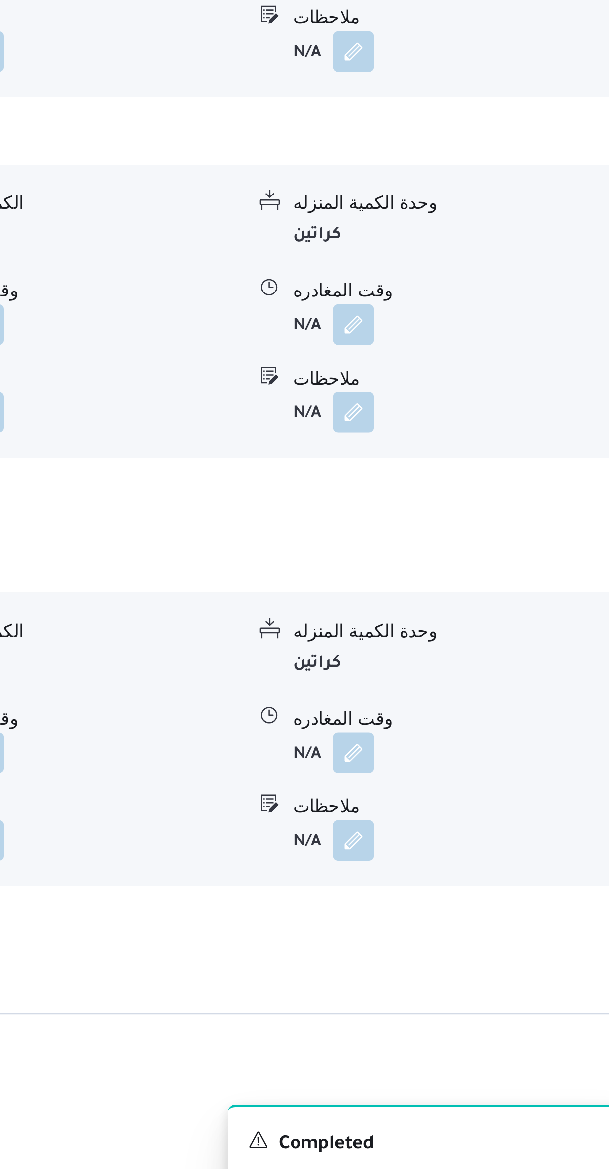
scroll to position [685, 0]
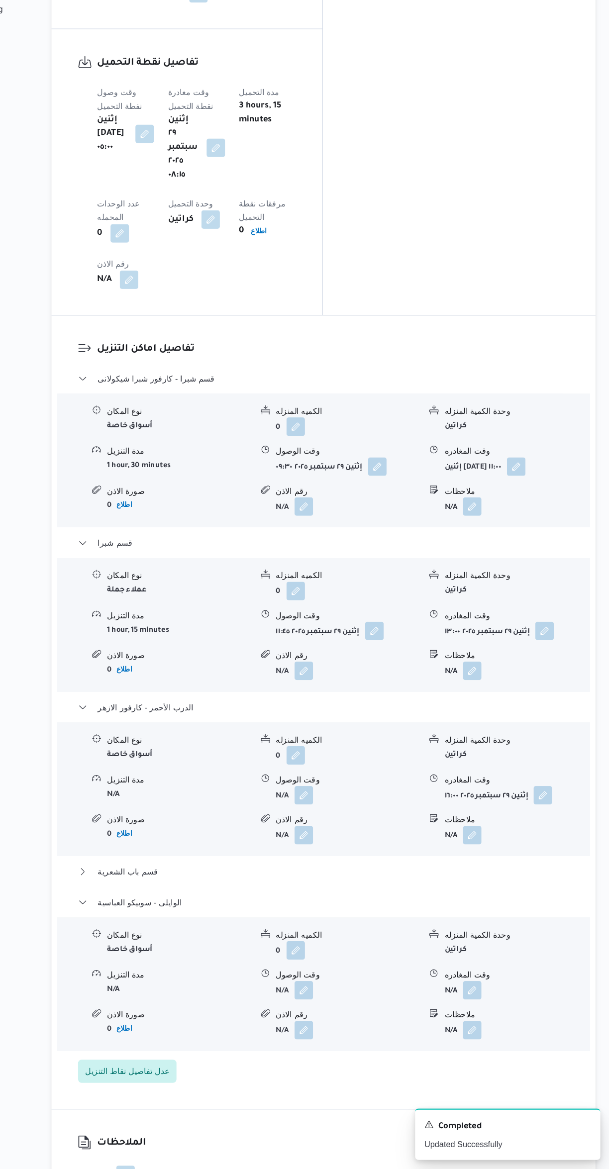
click at [493, 1008] on button "button" at bounding box center [491, 1016] width 16 height 16
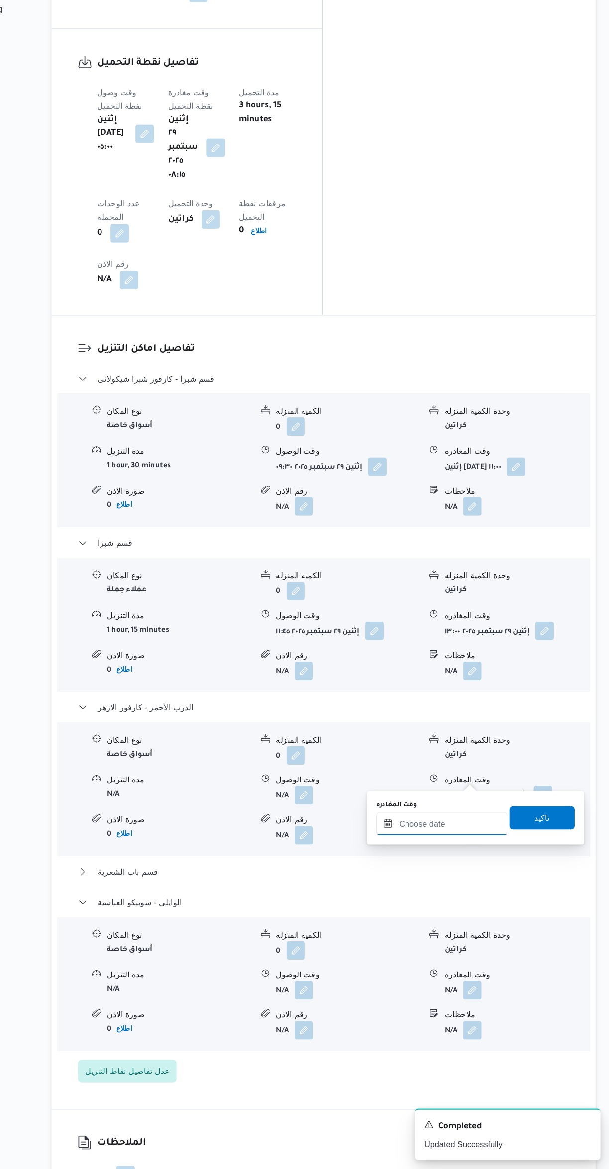
click at [483, 872] on input "وقت المغادره" at bounding box center [464, 872] width 113 height 20
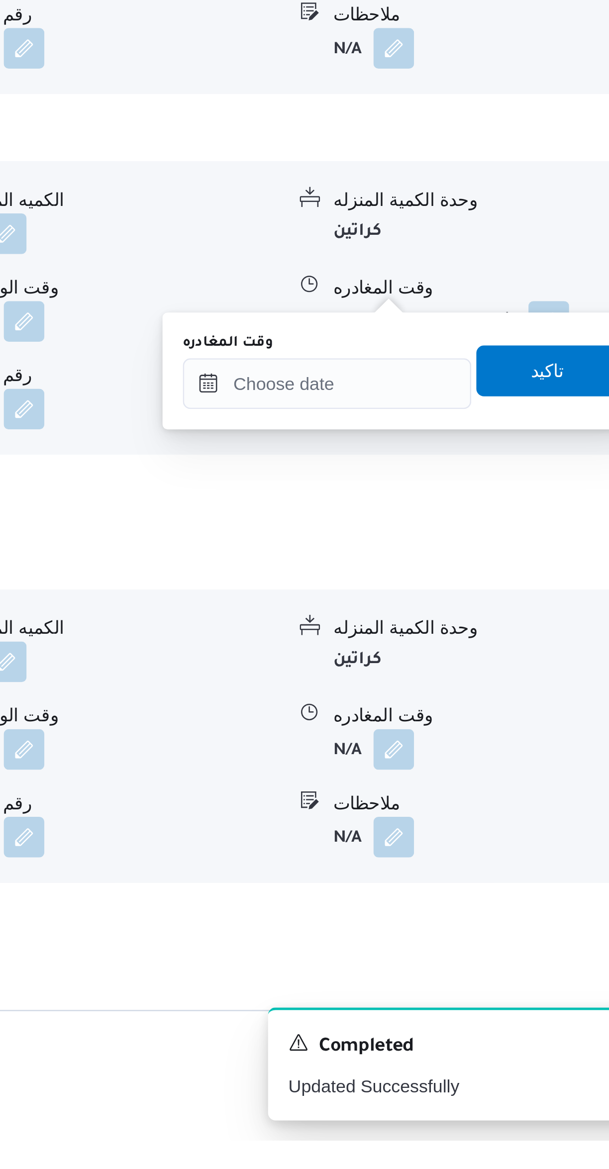
scroll to position [684, 0]
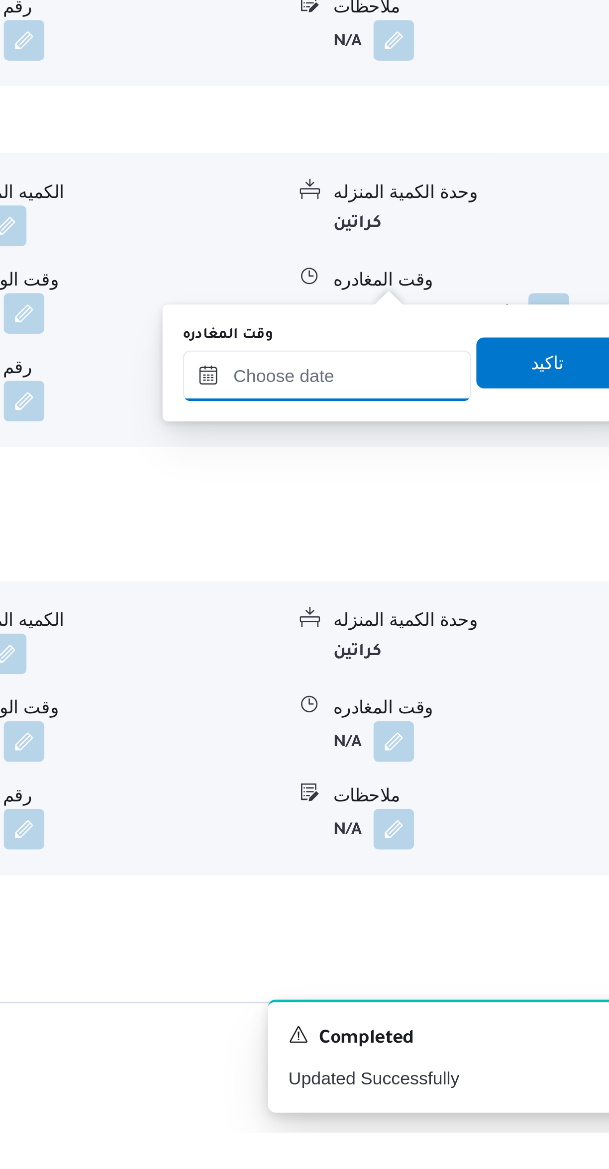
click at [459, 871] on input "وقت المغادره" at bounding box center [464, 873] width 113 height 20
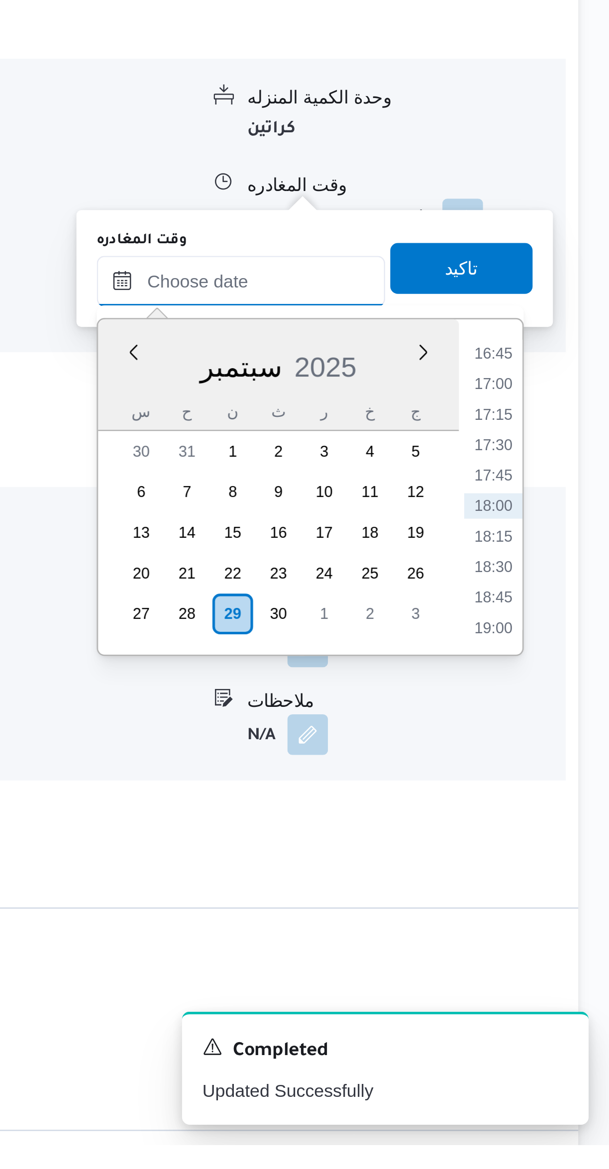
scroll to position [726, 0]
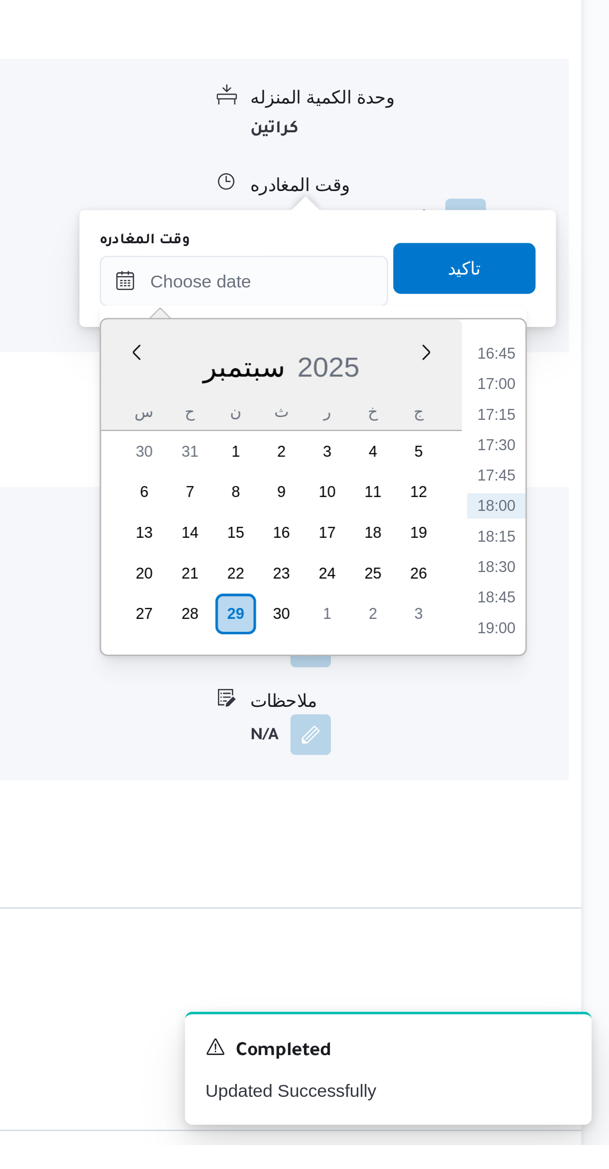
click at [565, 859] on li "16:45" at bounding box center [563, 859] width 23 height 10
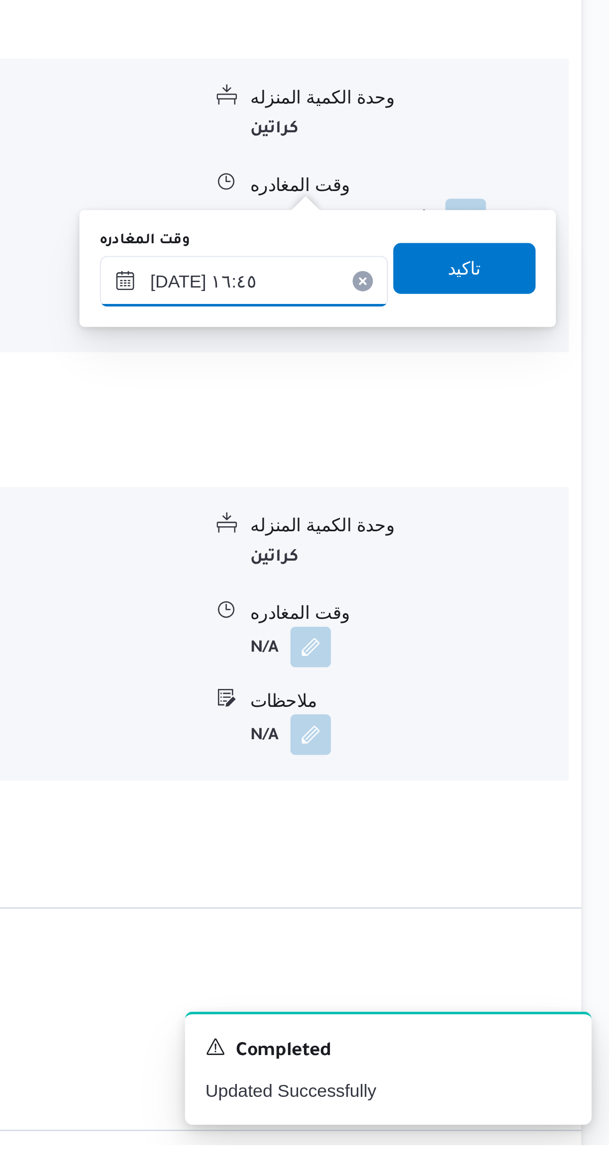
click at [478, 828] on input "٢٩/٠٩/٢٠٢٥ ١٦:٤٥" at bounding box center [464, 831] width 113 height 20
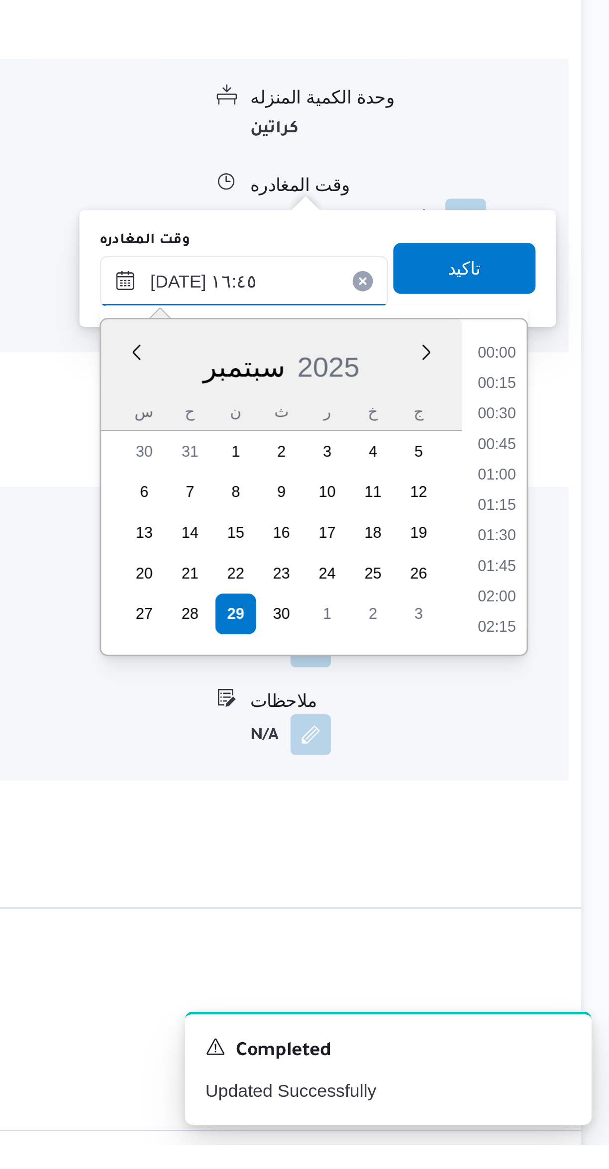
scroll to position [739, 0]
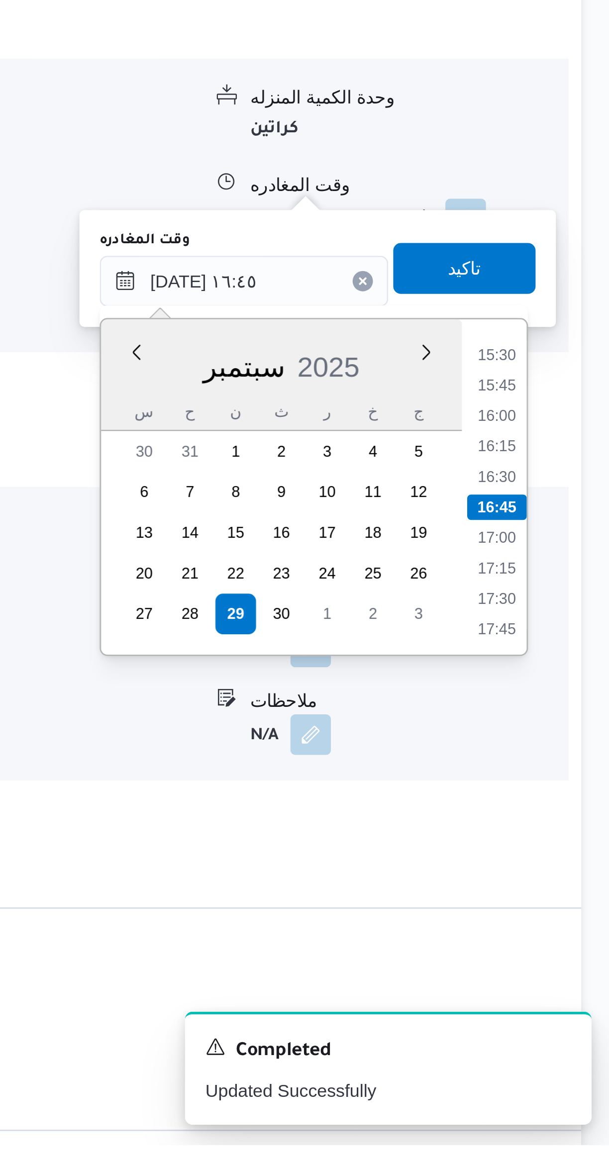
click at [564, 882] on li "16:00" at bounding box center [563, 884] width 23 height 10
type input "٢٩/٠٩/٢٠٢٥ ١٦:٠٠"
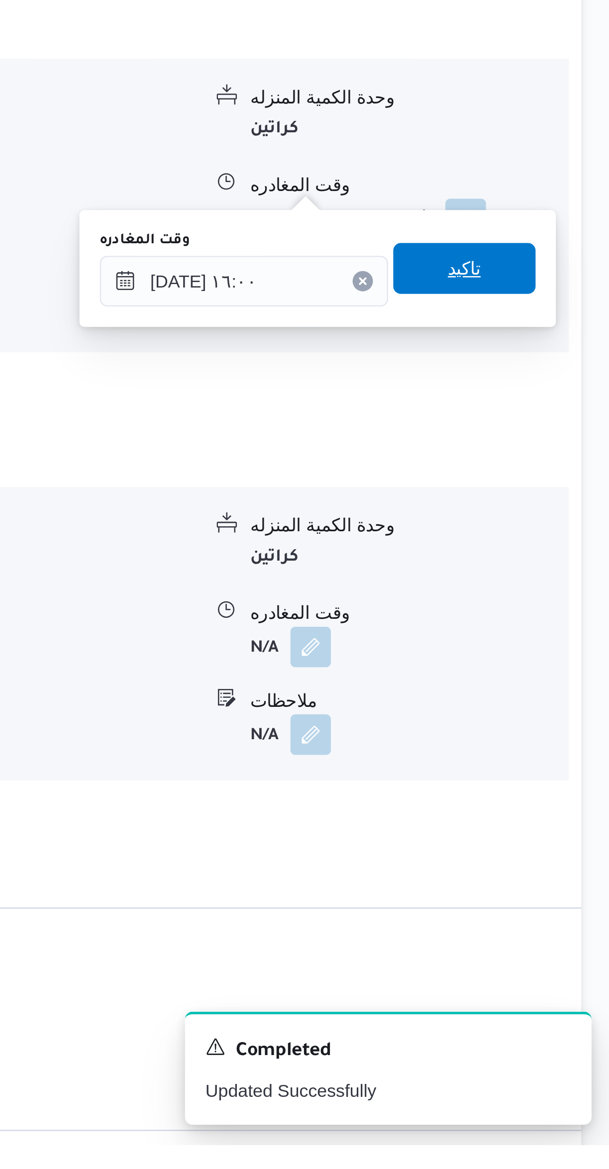
click at [556, 827] on span "تاكيد" at bounding box center [551, 826] width 56 height 20
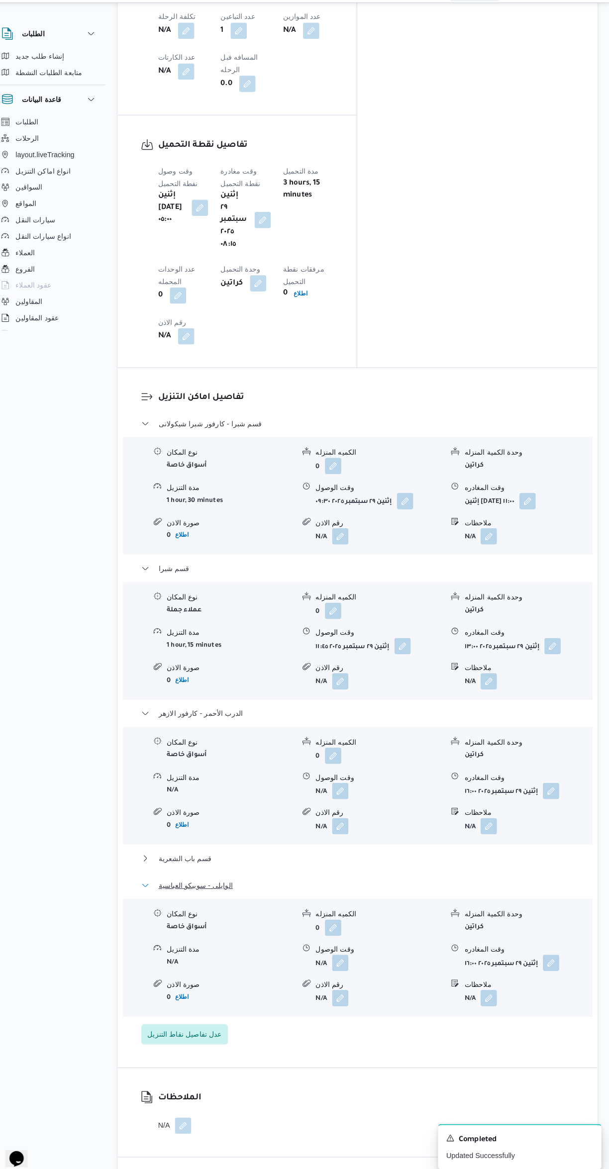
click at [308, 878] on button "الوايلى - سوبيكو العباسية" at bounding box center [363, 884] width 422 height 12
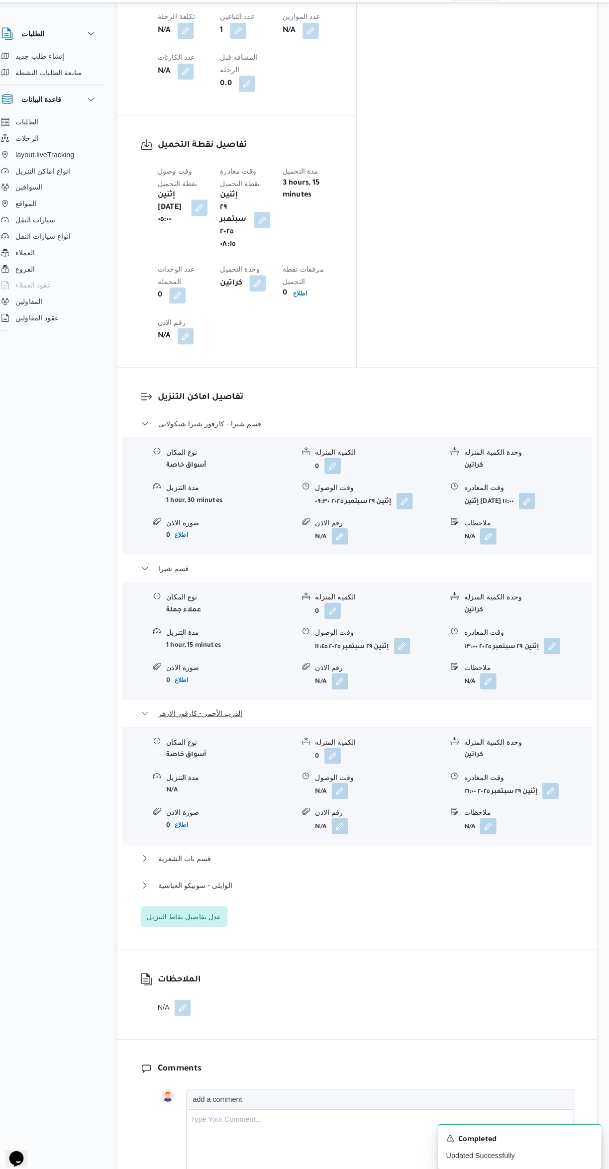
click at [334, 711] on button "الدرب الأحمر - كارفور الازهر" at bounding box center [363, 717] width 422 height 12
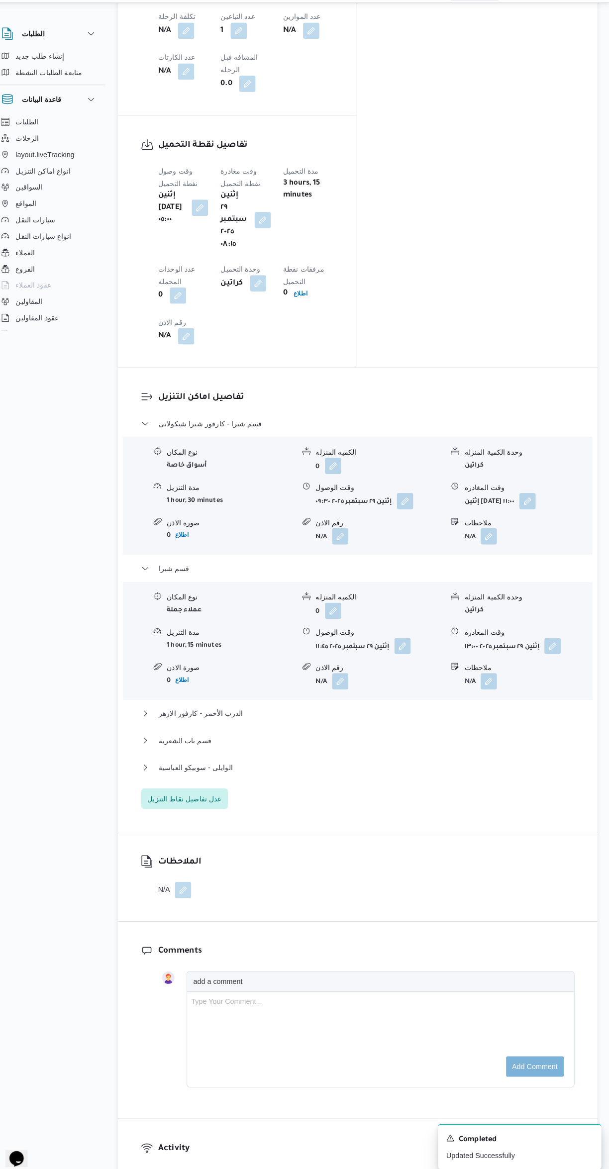
click at [310, 448] on div "نوع المكان أسواق خاصة الكميه المنزله 0 وحدة الكمية المنزله كراتين مدة التنزيل 1…" at bounding box center [363, 504] width 466 height 113
click at [331, 428] on button "قسم شبرا - كارفور شبرا شيكولانى" at bounding box center [363, 434] width 422 height 12
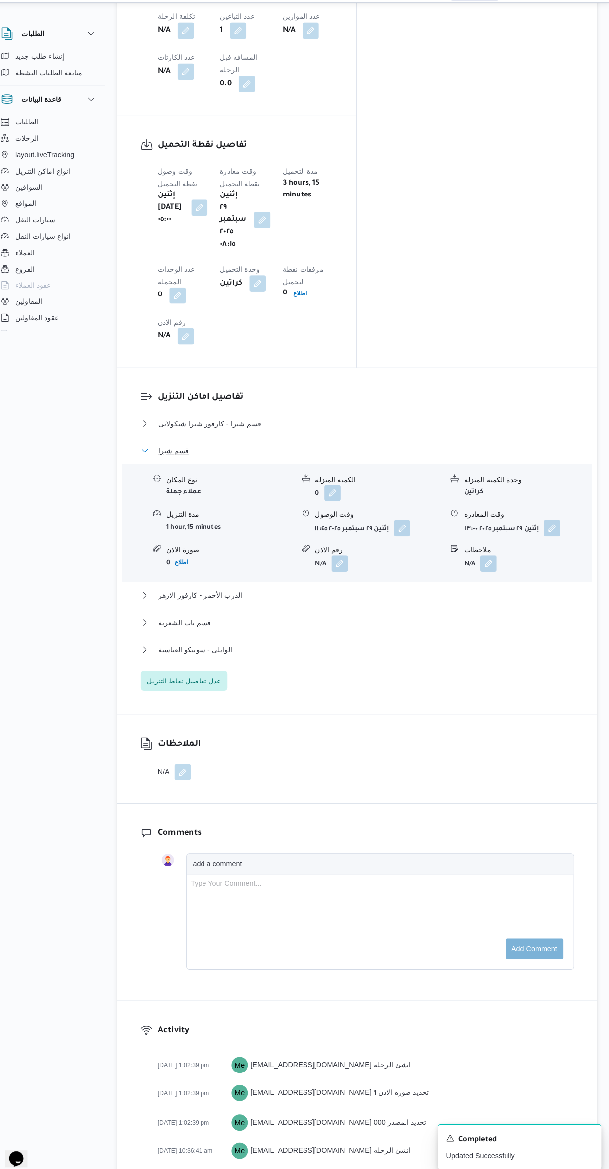
click at [273, 454] on button "قسم شبرا" at bounding box center [363, 460] width 422 height 12
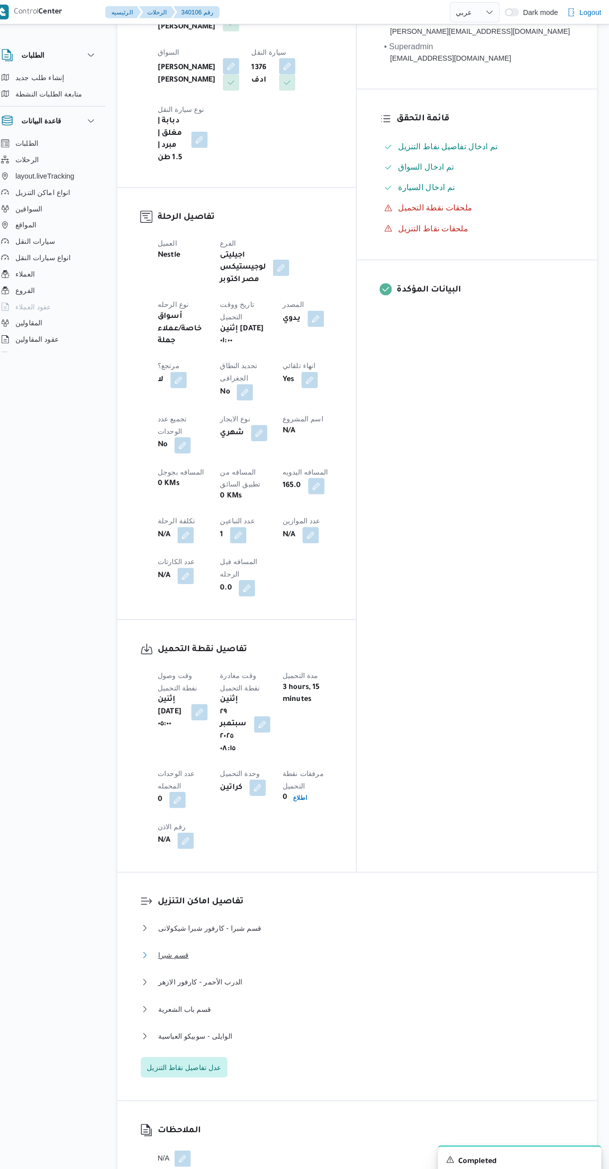
scroll to position [139, 0]
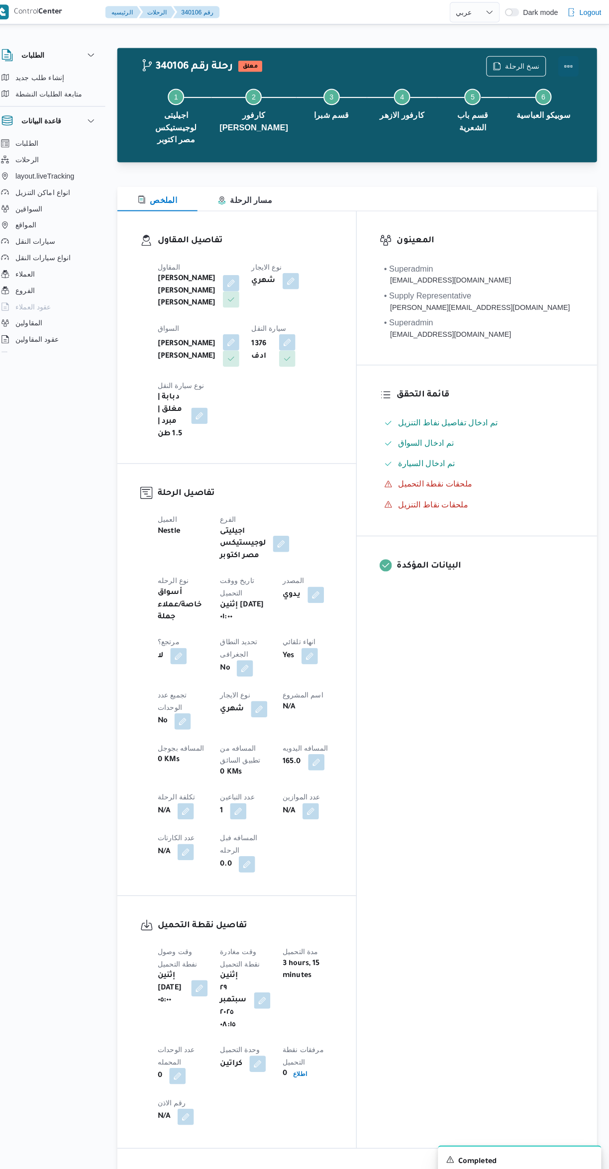
click at [574, 66] on button "Actions" at bounding box center [569, 65] width 20 height 20
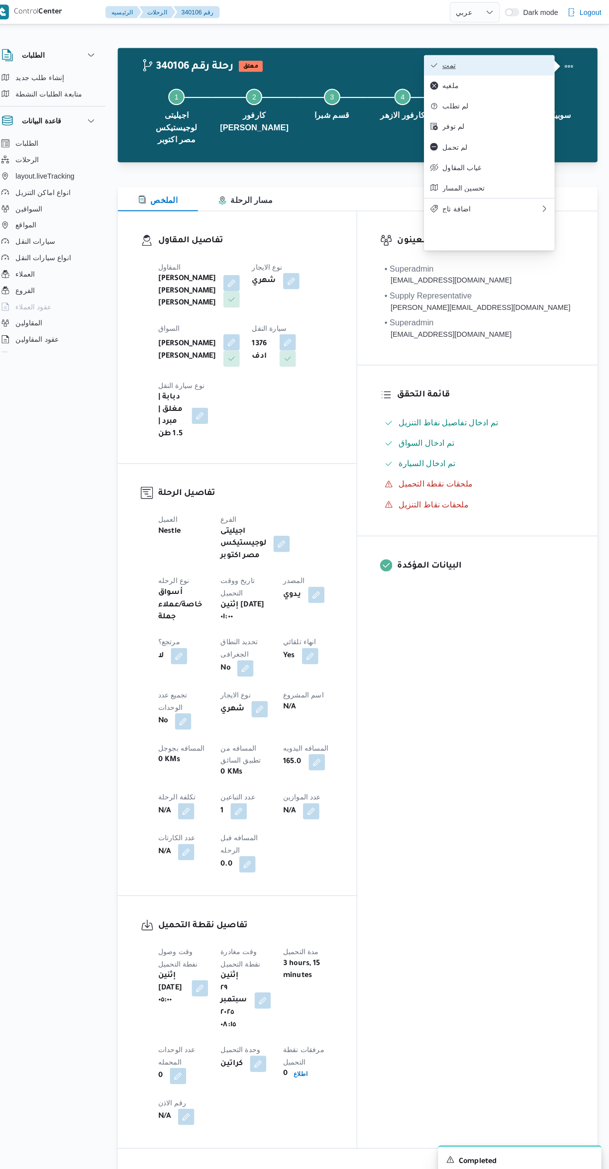
click at [525, 64] on span "تمت" at bounding box center [497, 64] width 103 height 8
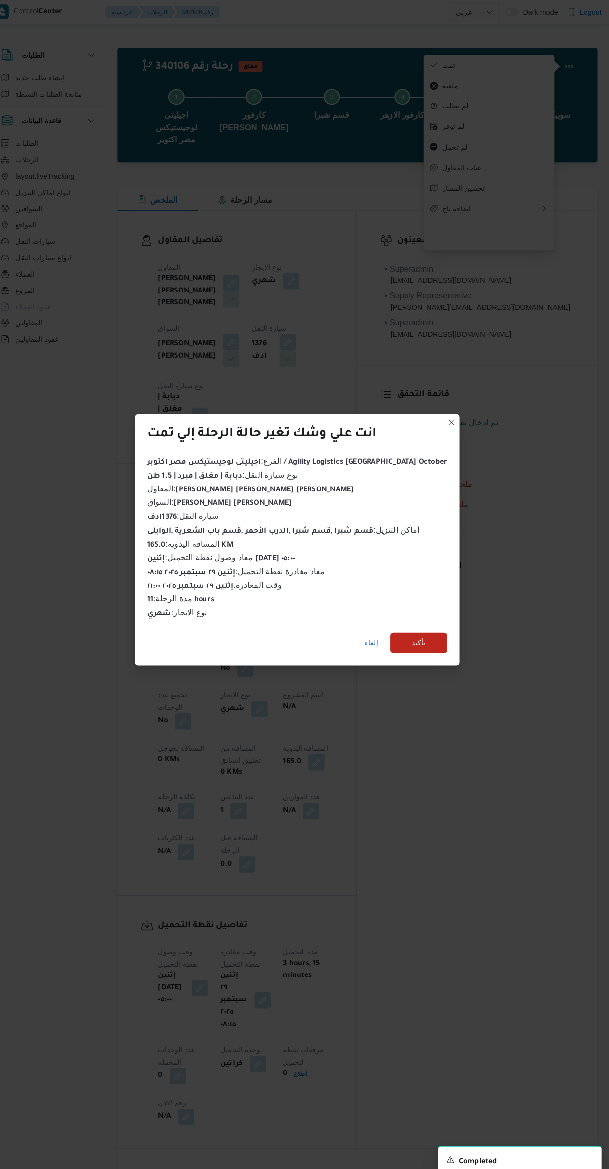
scroll to position [0, 0]
click at [420, 624] on span "تأكيد" at bounding box center [423, 627] width 56 height 20
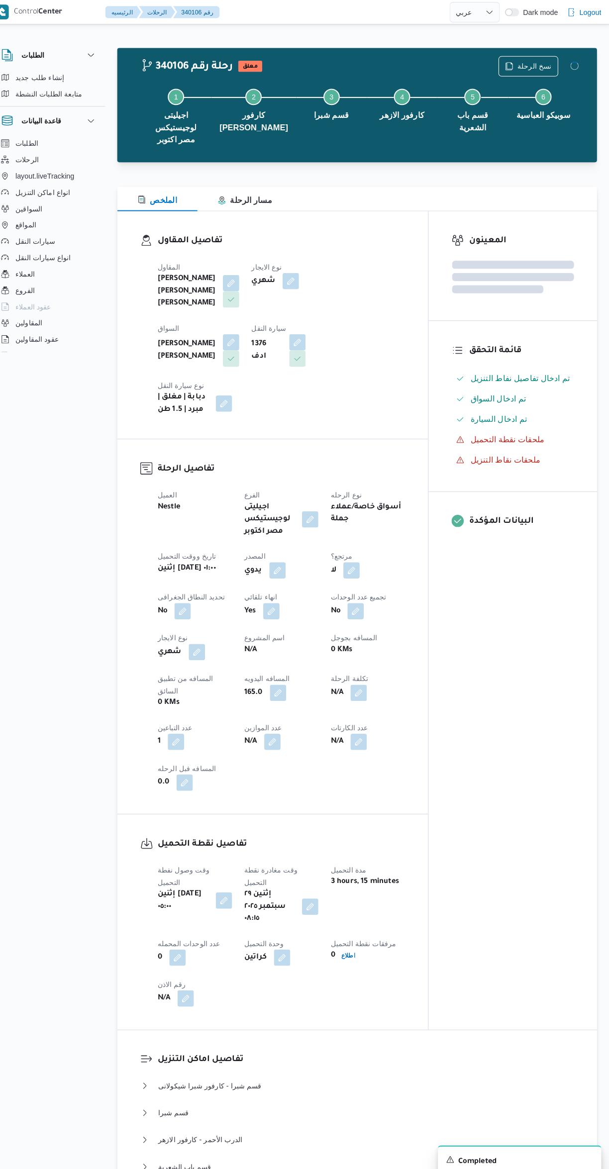
click at [485, 736] on div "المعينون قائمة التحقق تم ادخال تفاصيل نفاط التنزيل تم ادخال السواق تم ادخال الس…" at bounding box center [515, 605] width 164 height 798
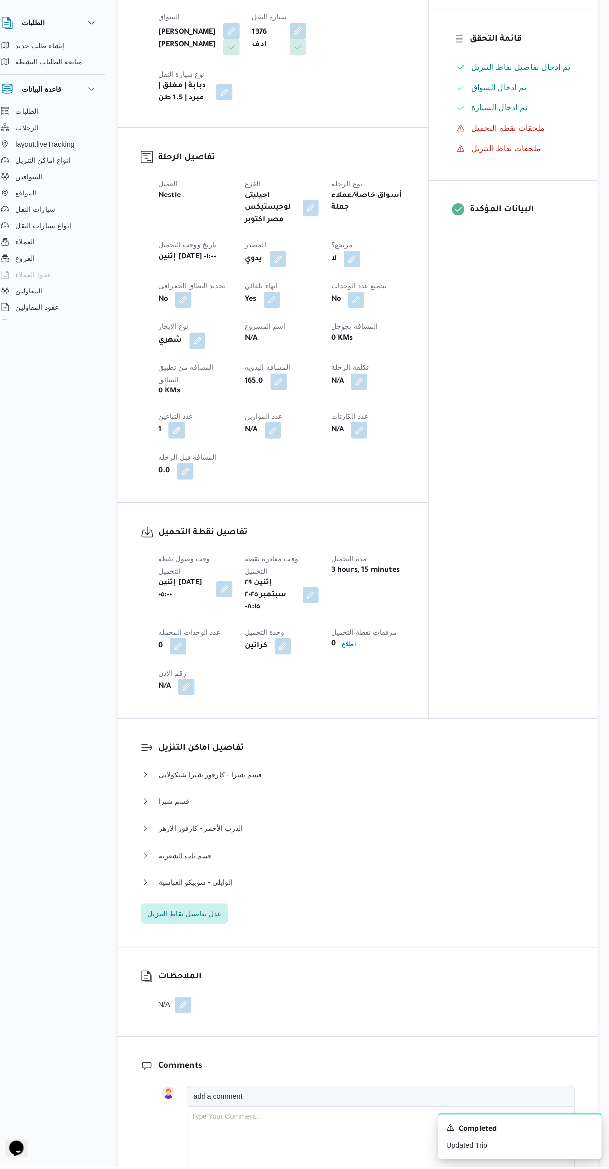
click at [308, 860] on button "قسم باب الشعرية" at bounding box center [363, 866] width 422 height 12
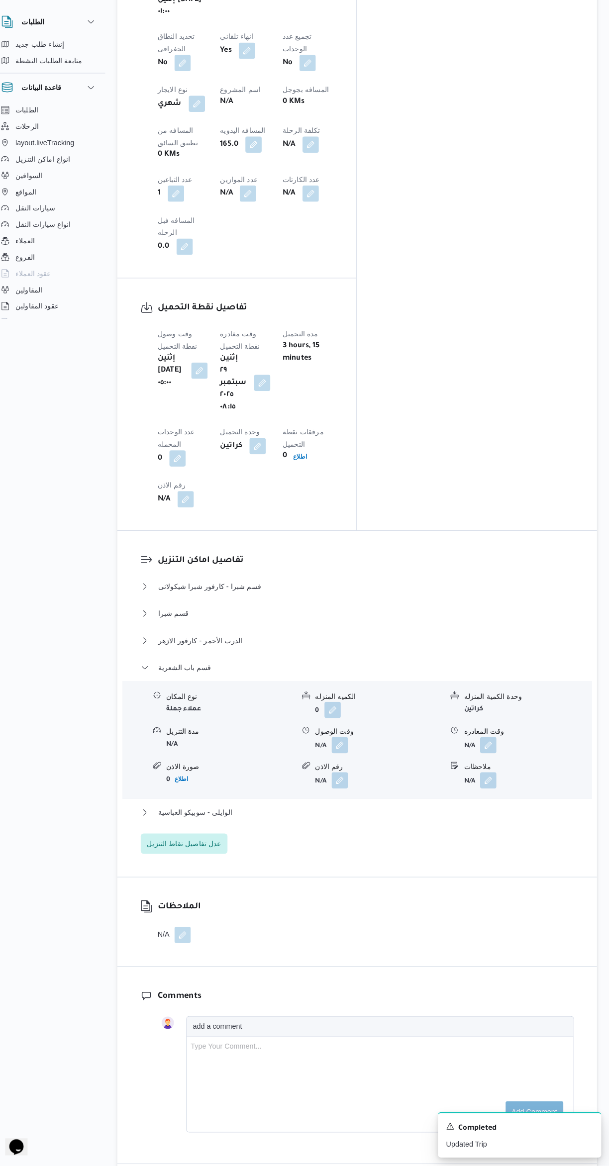
click at [492, 786] on button "button" at bounding box center [491, 794] width 16 height 16
click at [480, 661] on input "ملاحظات" at bounding box center [464, 662] width 99 height 20
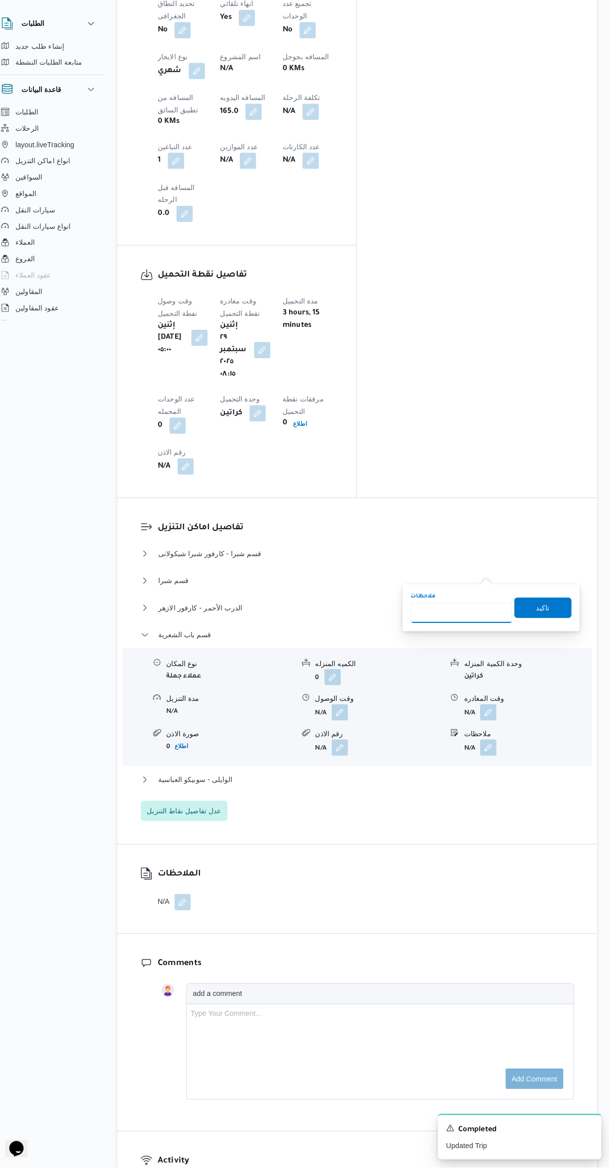
scroll to position [228, 0]
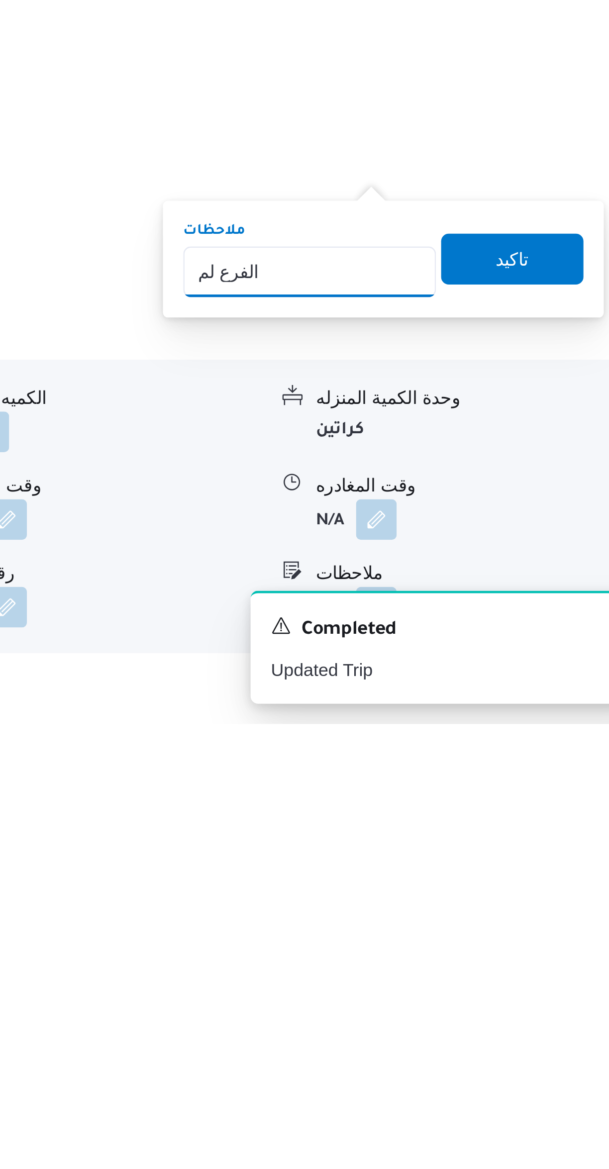
type input "الفرع لم يسلم"
click at [553, 987] on span "تاكيد" at bounding box center [544, 987] width 56 height 20
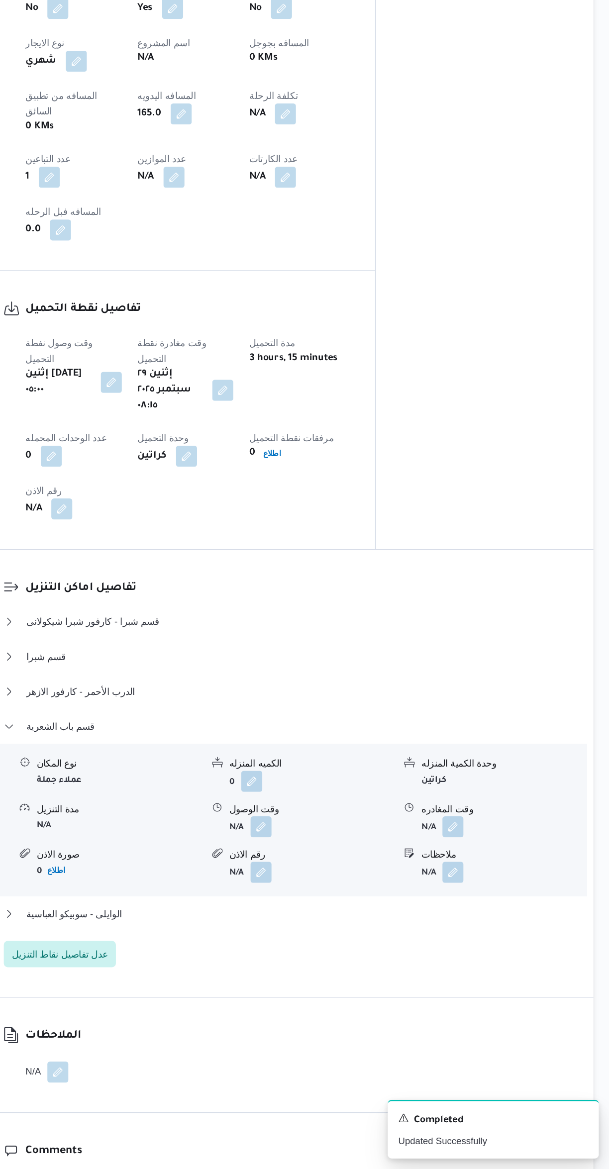
scroll to position [307, 0]
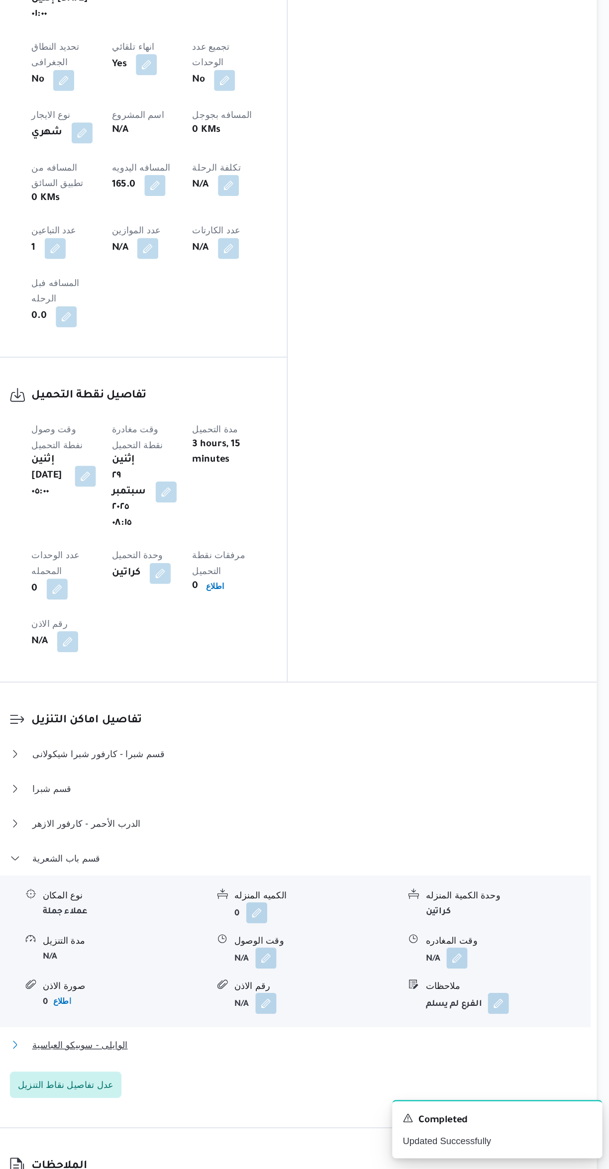
click at [370, 1069] on button "الوايلى - سوبيكو العباسية" at bounding box center [363, 1075] width 422 height 12
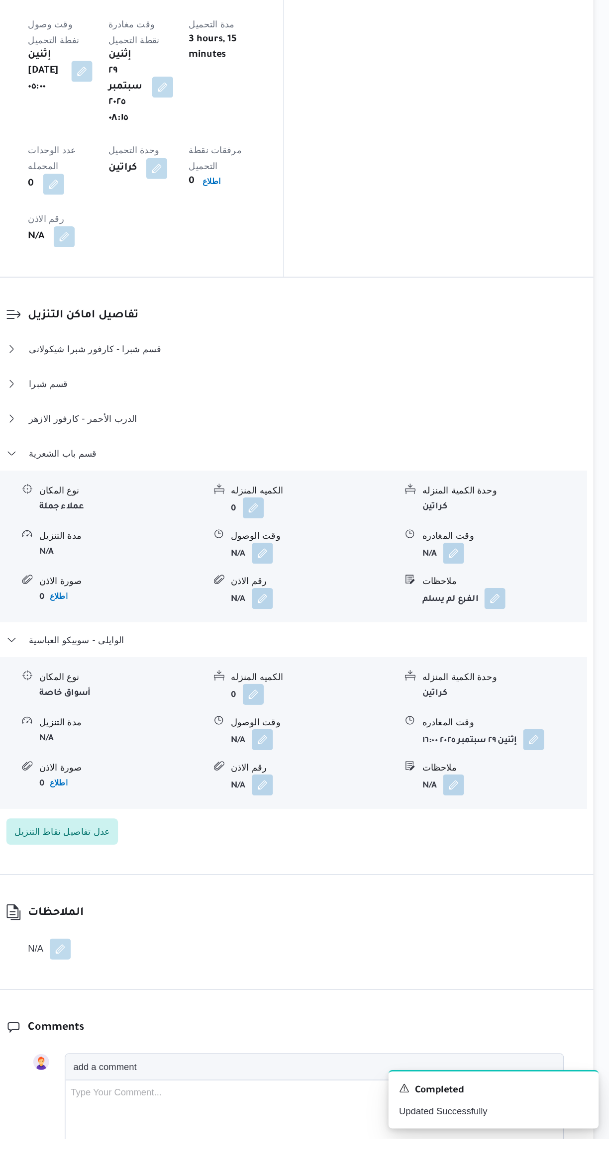
scroll to position [594, 0]
click at [499, 891] on span at bounding box center [488, 899] width 21 height 16
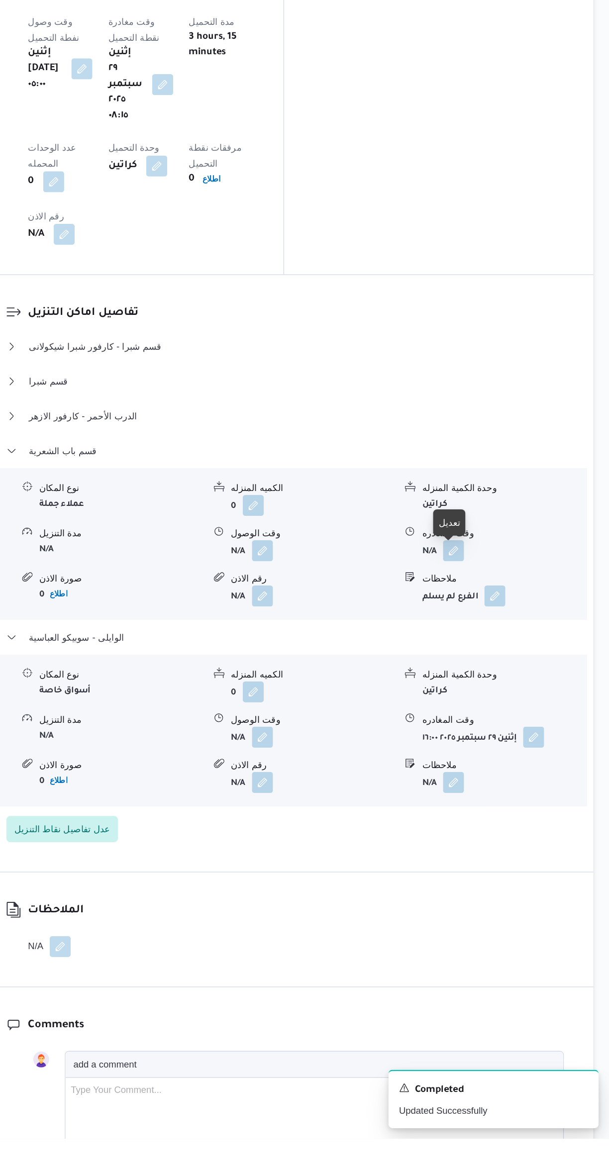
click at [499, 891] on span at bounding box center [488, 899] width 21 height 16
click at [489, 891] on button "button" at bounding box center [491, 899] width 16 height 16
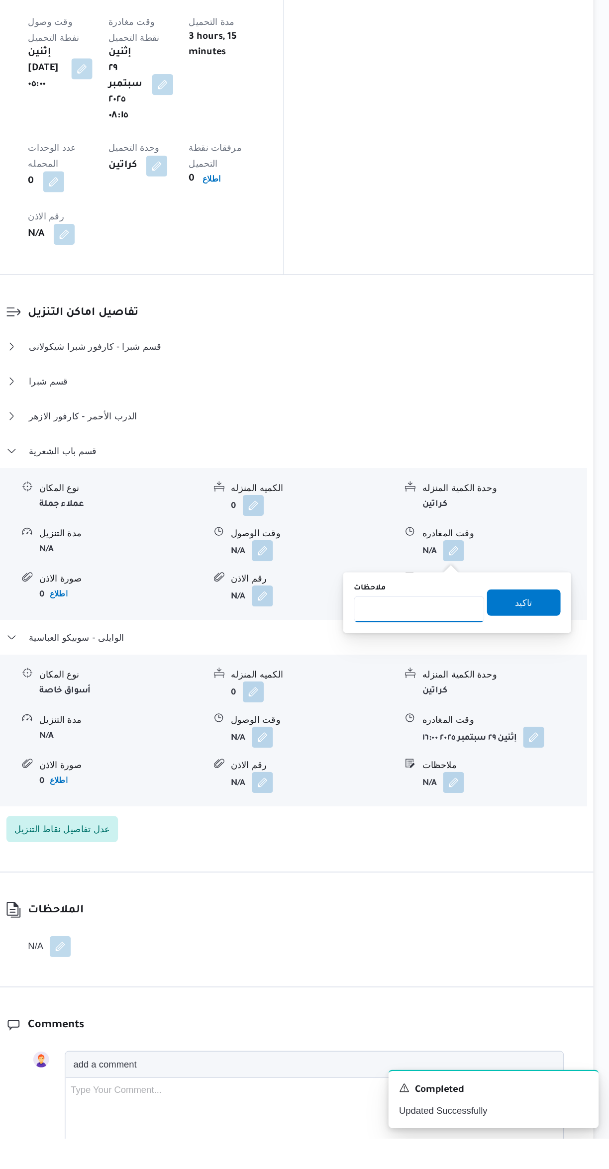
click at [472, 765] on input "ملاحظات" at bounding box center [464, 768] width 99 height 20
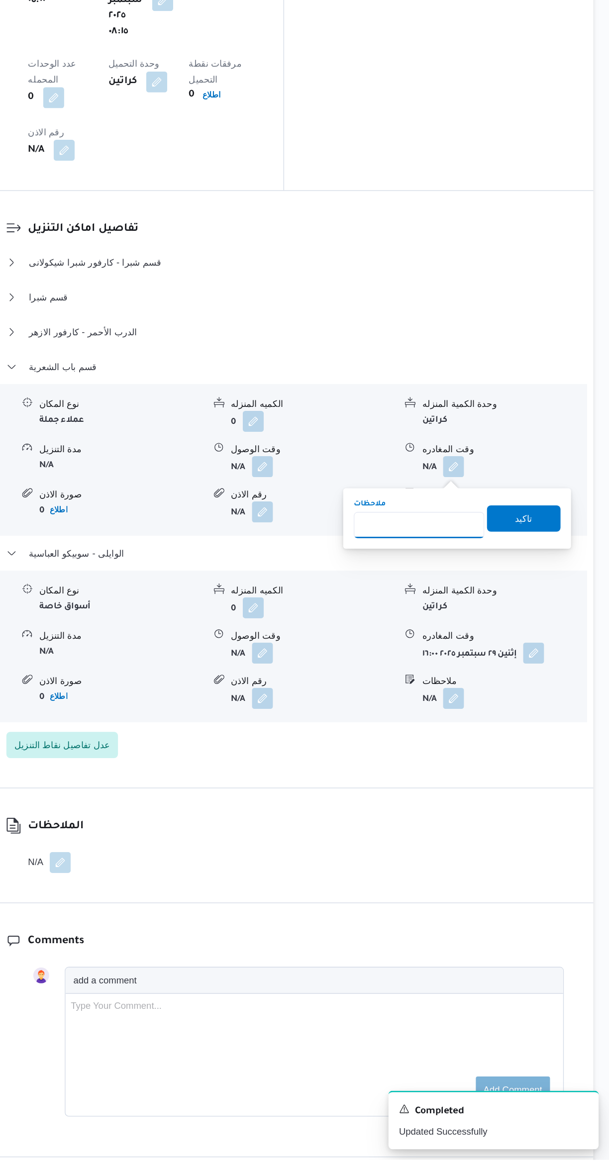
scroll to position [473, 0]
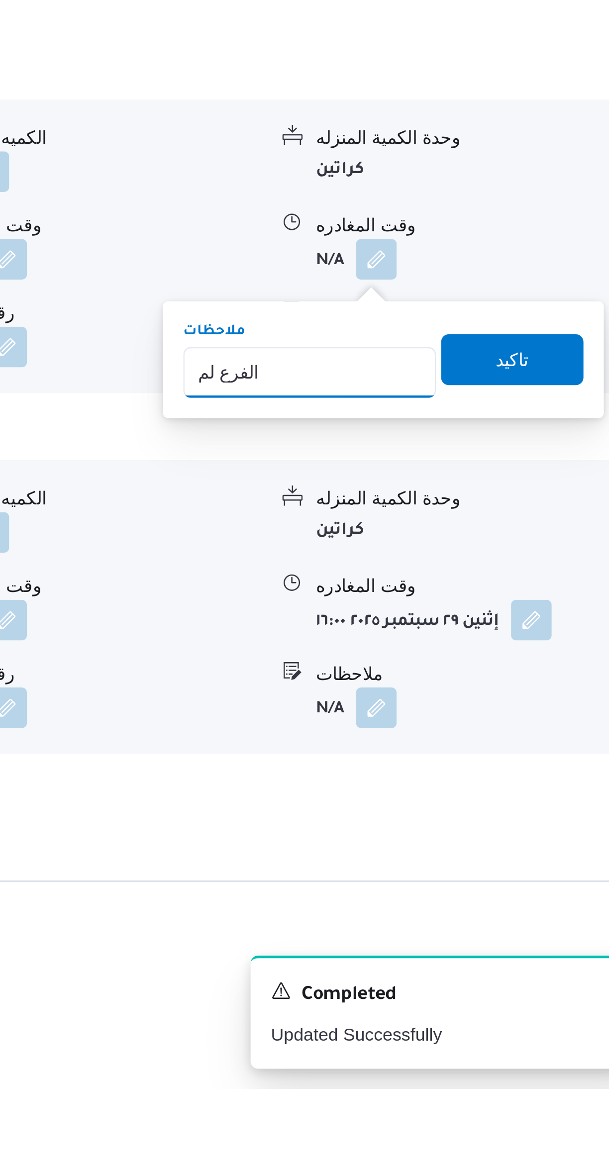
type input "الفرع لم يسلم"
click at [547, 892] on span "تاكيد" at bounding box center [544, 884] width 56 height 20
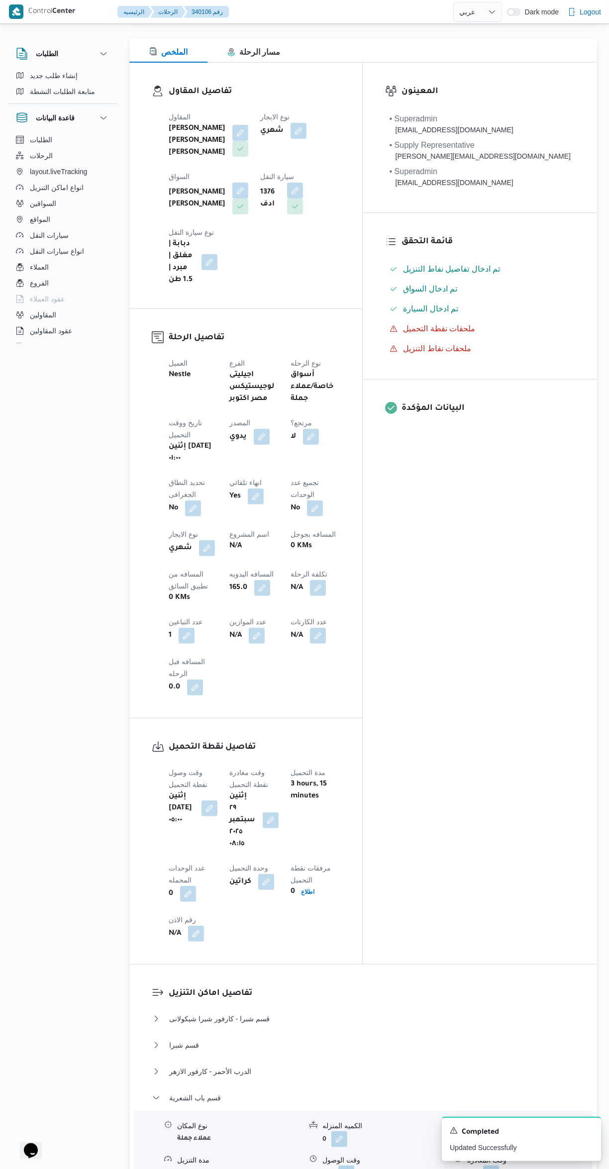
scroll to position [0, 0]
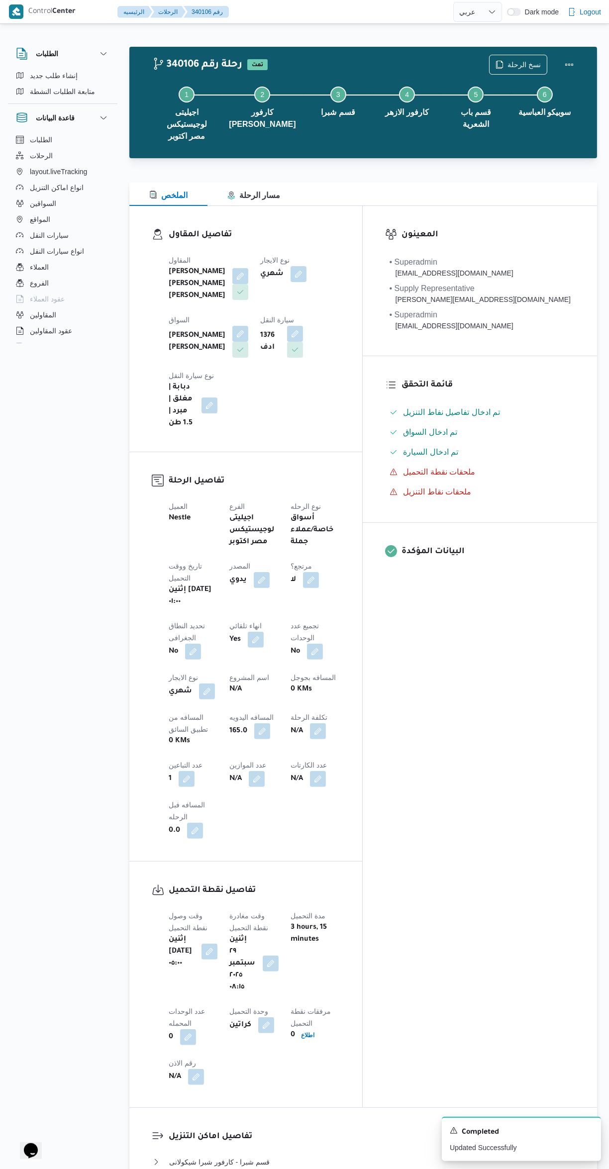
select select "ar"
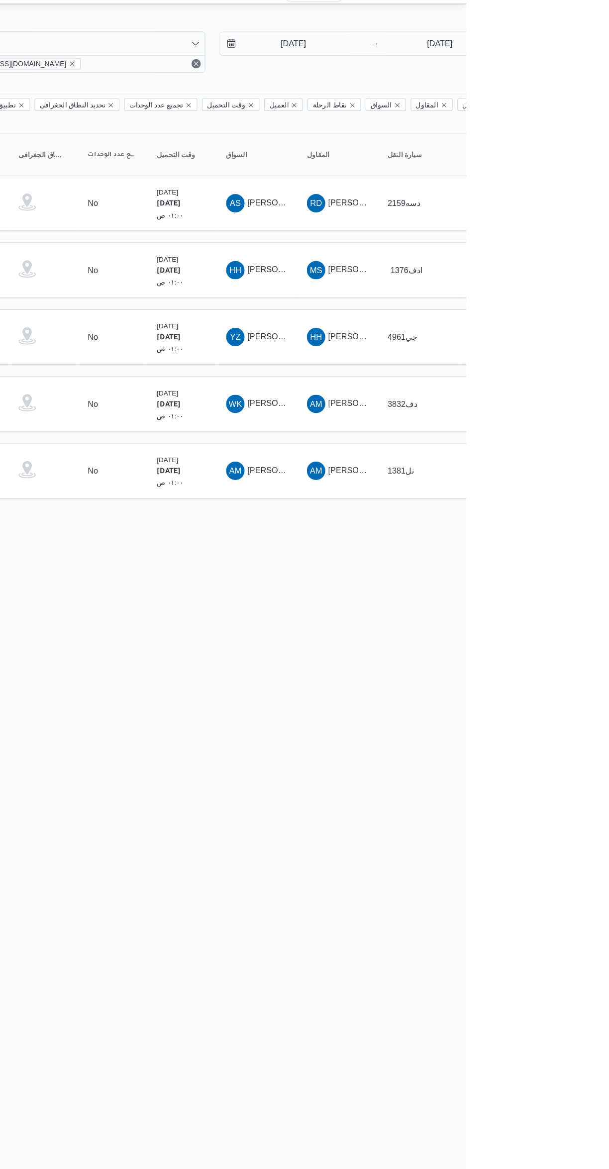
click at [609, 463] on div "Rows per page : 10 1 2" at bounding box center [427, 467] width 609 height 24
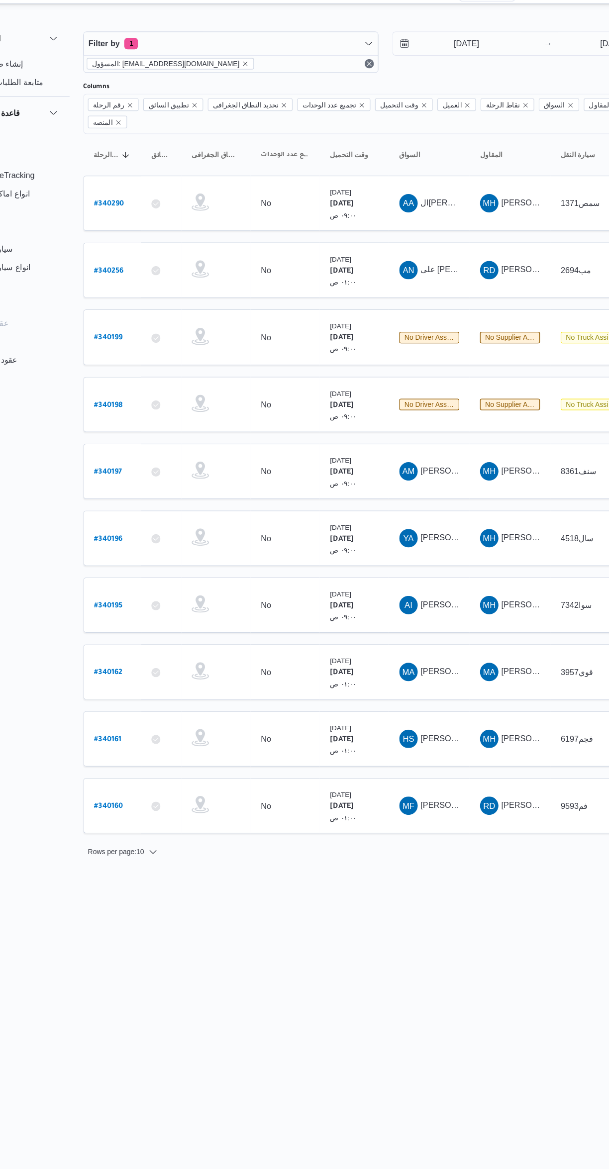
click at [150, 652] on link "# 340161" at bounding box center [150, 658] width 23 height 13
select select "ar"
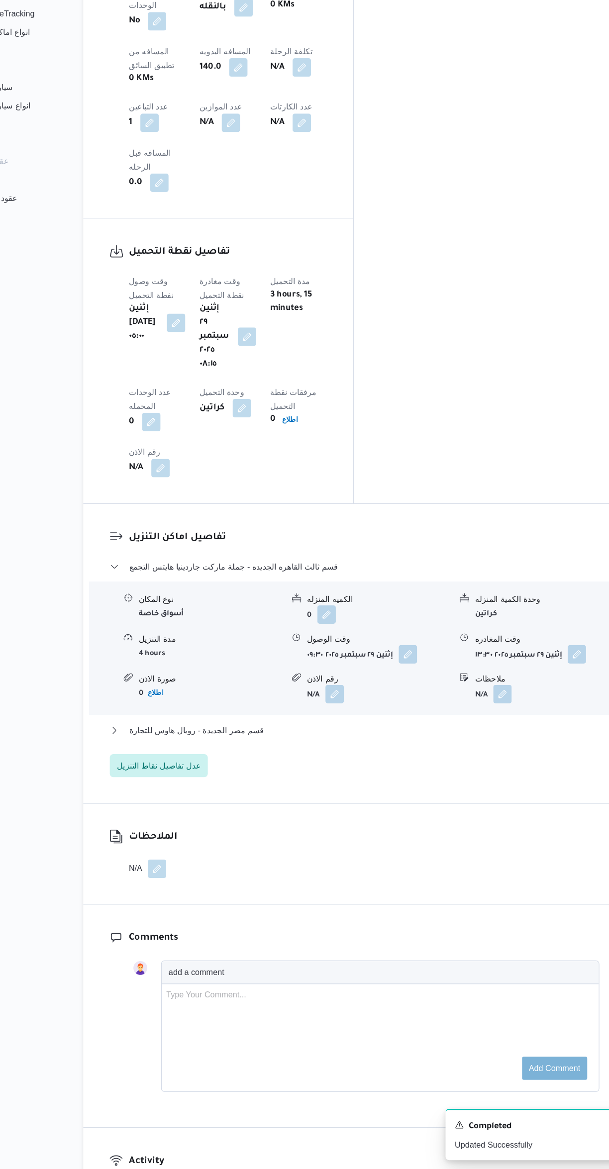
scroll to position [497, 0]
click at [442, 785] on button "قسم مصر الجديدة - رويال هاوس للتجارة" at bounding box center [363, 791] width 422 height 12
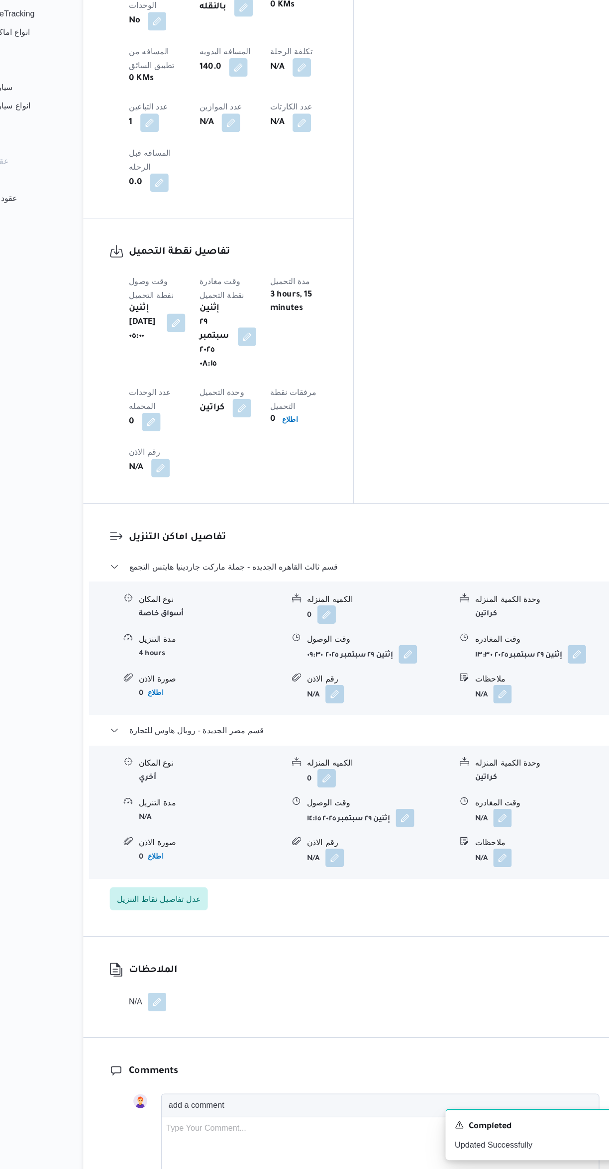
click at [493, 858] on button "button" at bounding box center [491, 866] width 16 height 16
click at [476, 695] on input "وقت المغادره" at bounding box center [464, 695] width 113 height 20
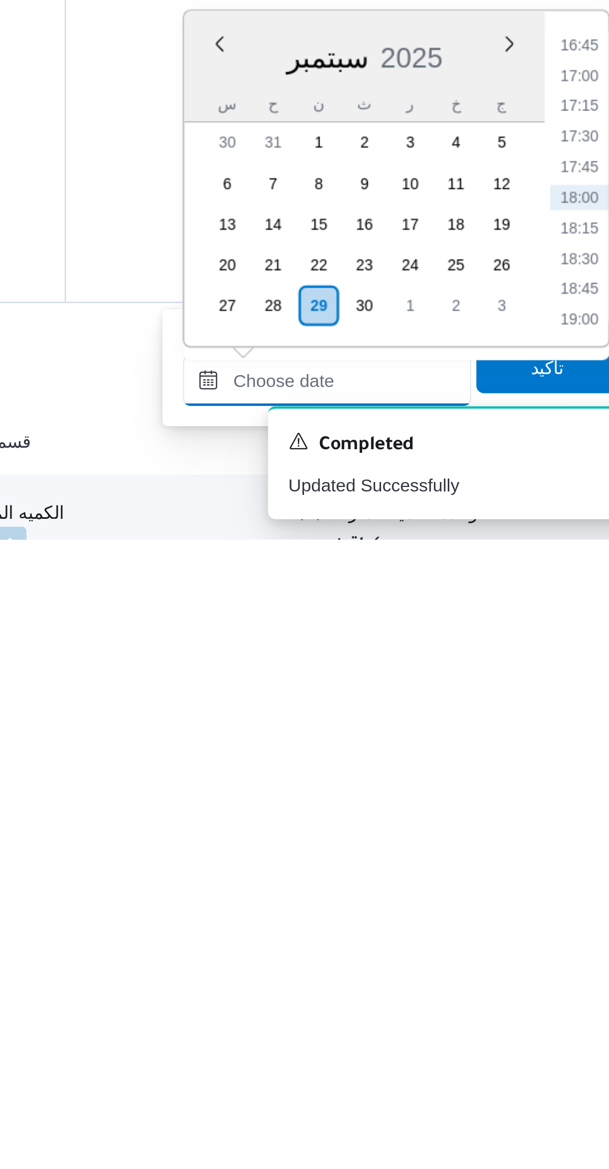
scroll to position [15, 0]
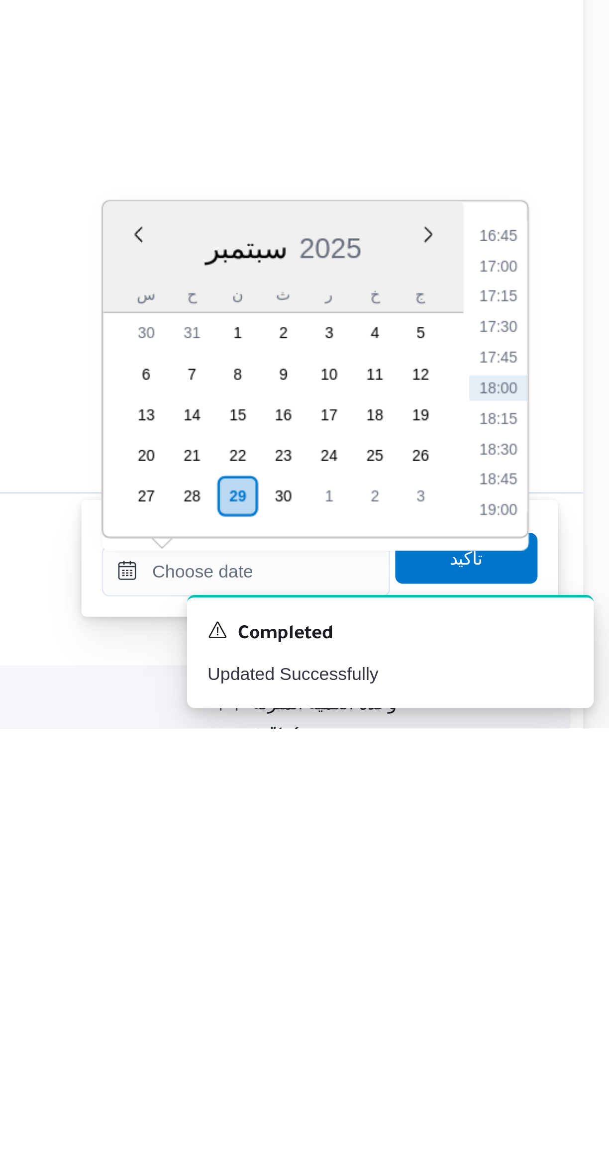
click at [563, 986] on li "17:00" at bounding box center [563, 988] width 23 height 10
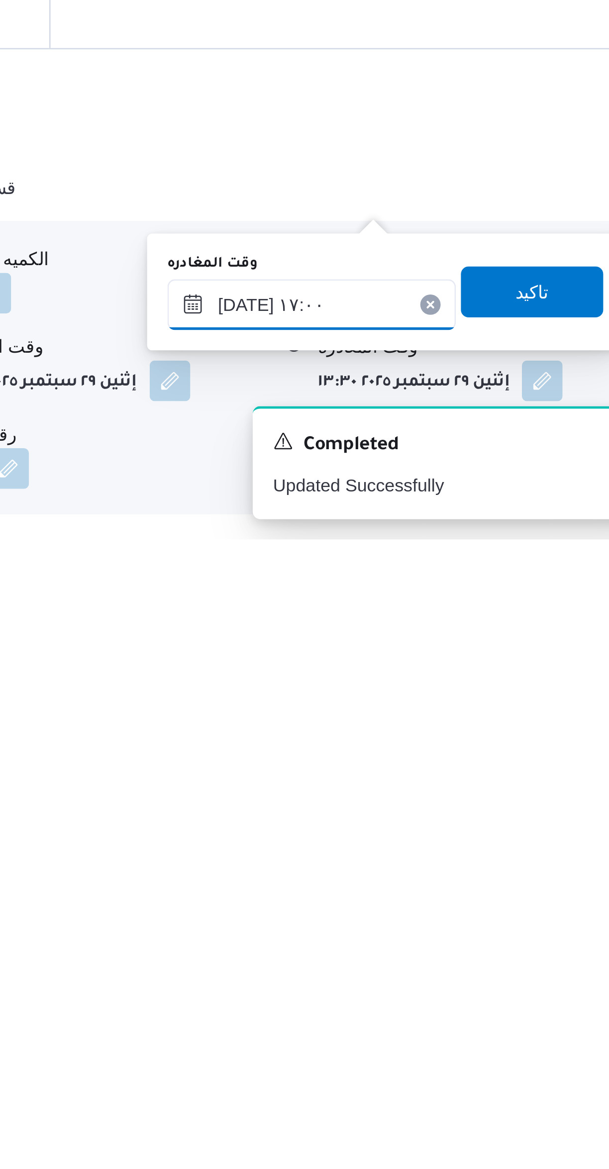
scroll to position [136, 0]
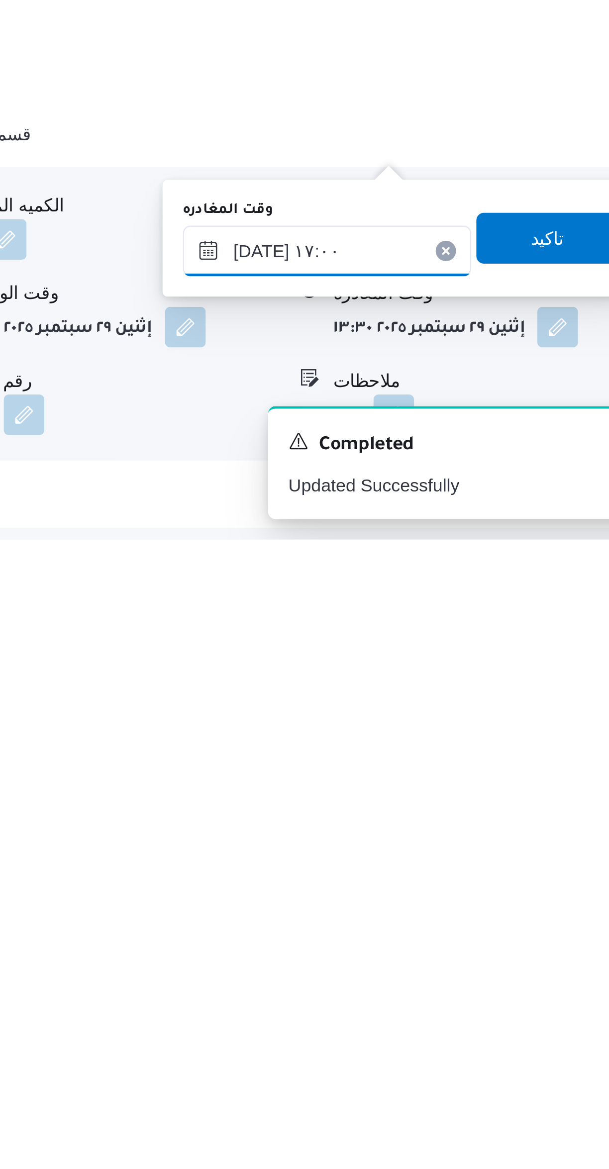
click at [480, 1051] on input "٢٩/٠٩/٢٠٢٥ ١٧:٠٠" at bounding box center [464, 1056] width 113 height 20
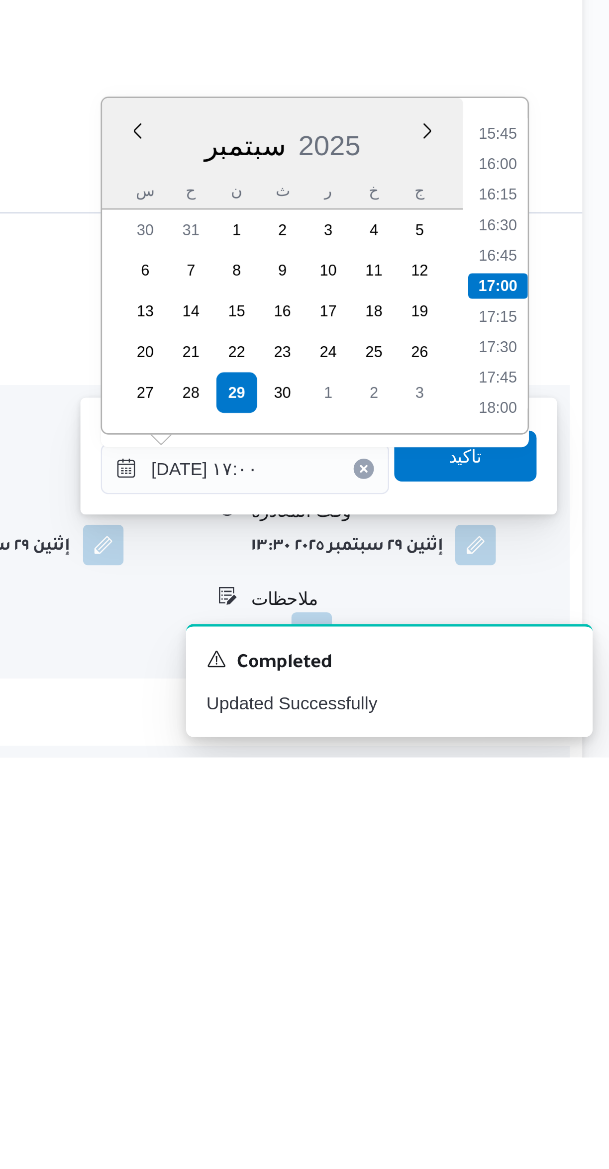
click at [560, 924] on li "15:45" at bounding box center [563, 925] width 23 height 10
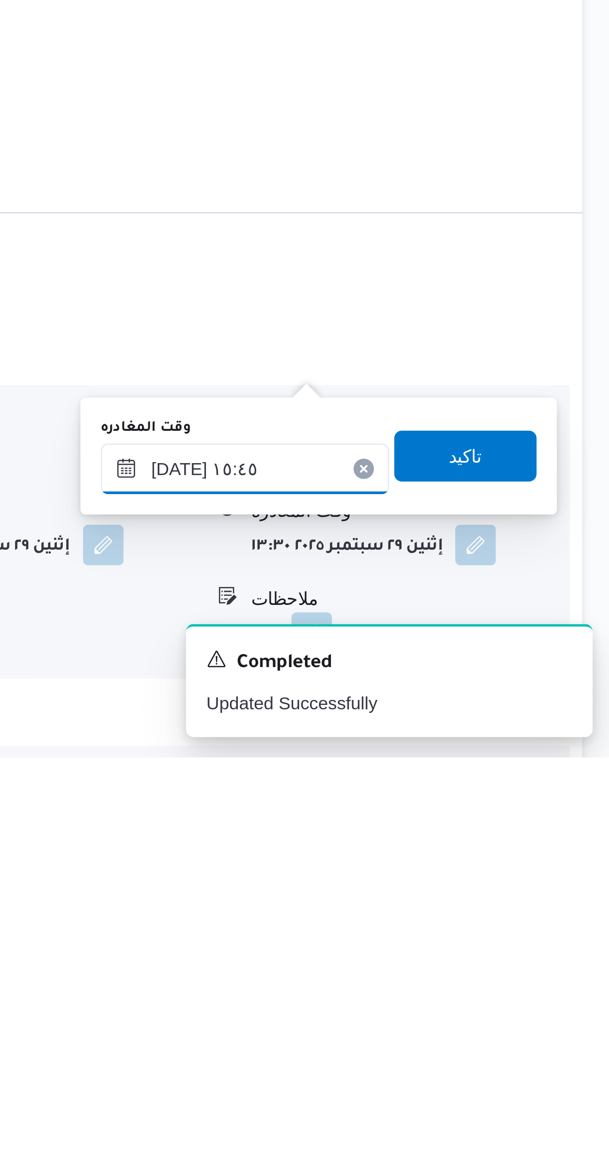
click at [481, 1059] on input "٢٩/٠٩/٢٠٢٥ ١٥:٤٥" at bounding box center [464, 1056] width 113 height 20
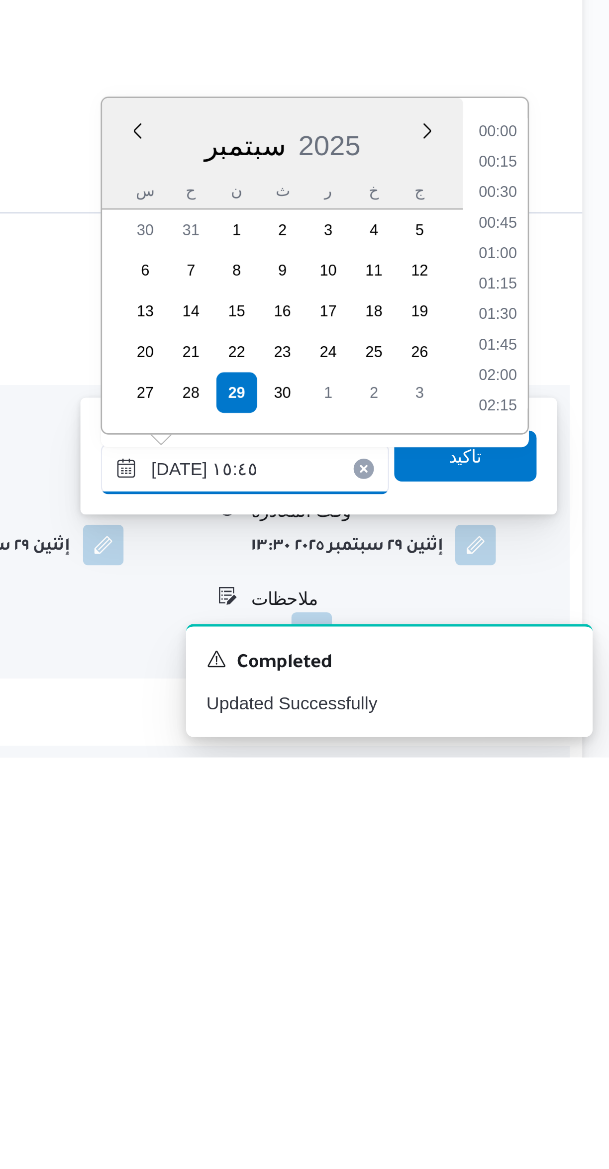
scroll to position [692, 0]
click at [567, 946] on li "15:00" at bounding box center [563, 949] width 23 height 10
type input "٢٩/٠٩/٢٠٢٥ ١٥:٠٠"
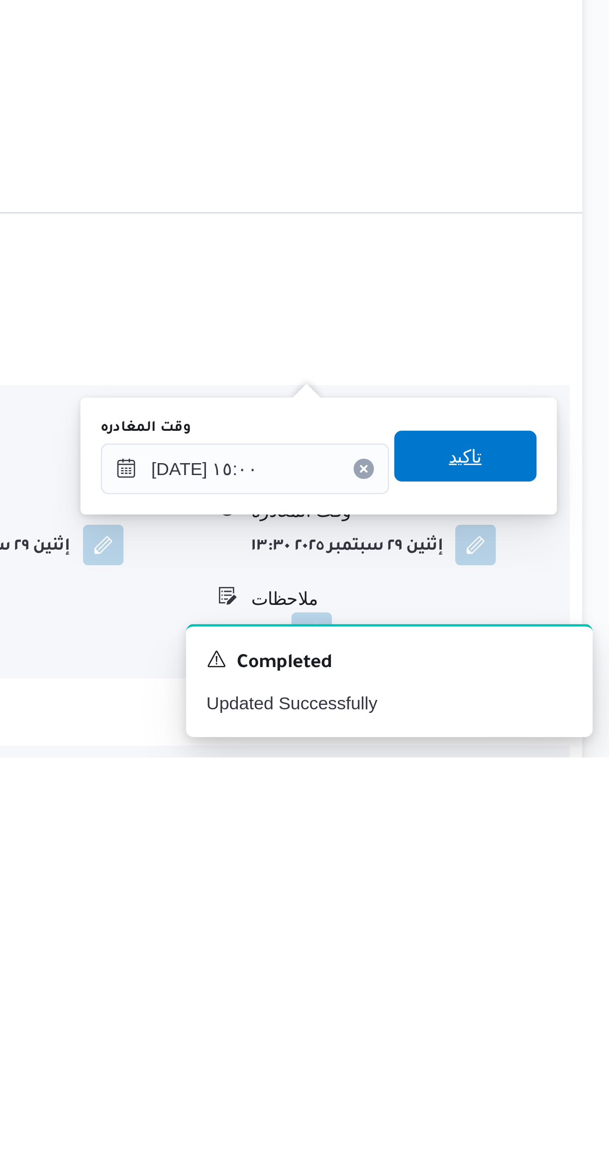
click at [558, 1050] on span "تاكيد" at bounding box center [551, 1051] width 56 height 20
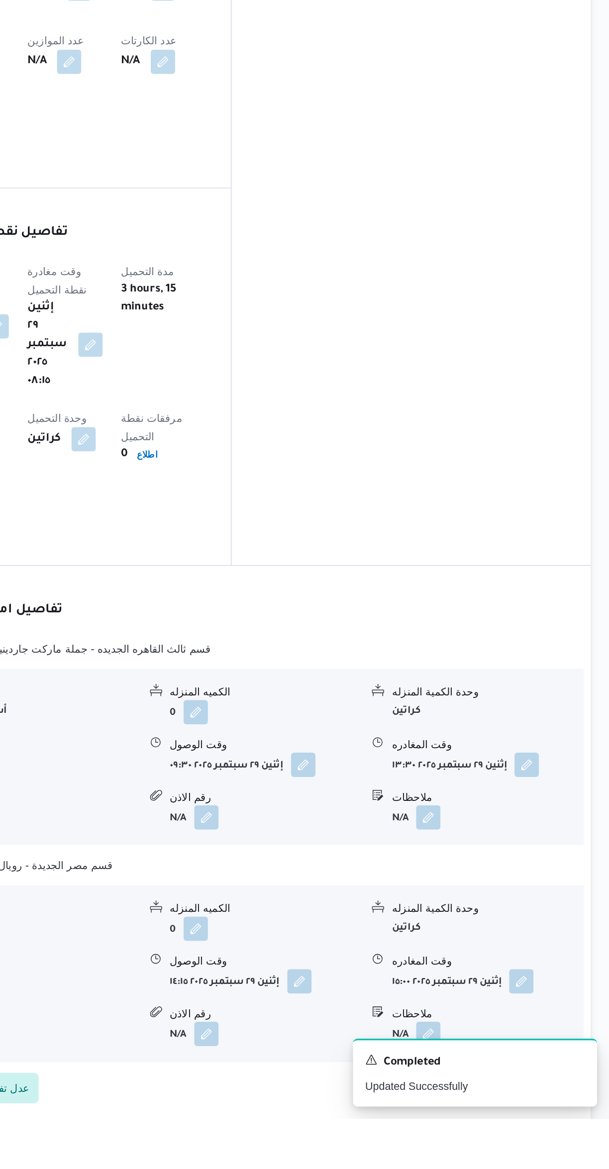
scroll to position [284, 0]
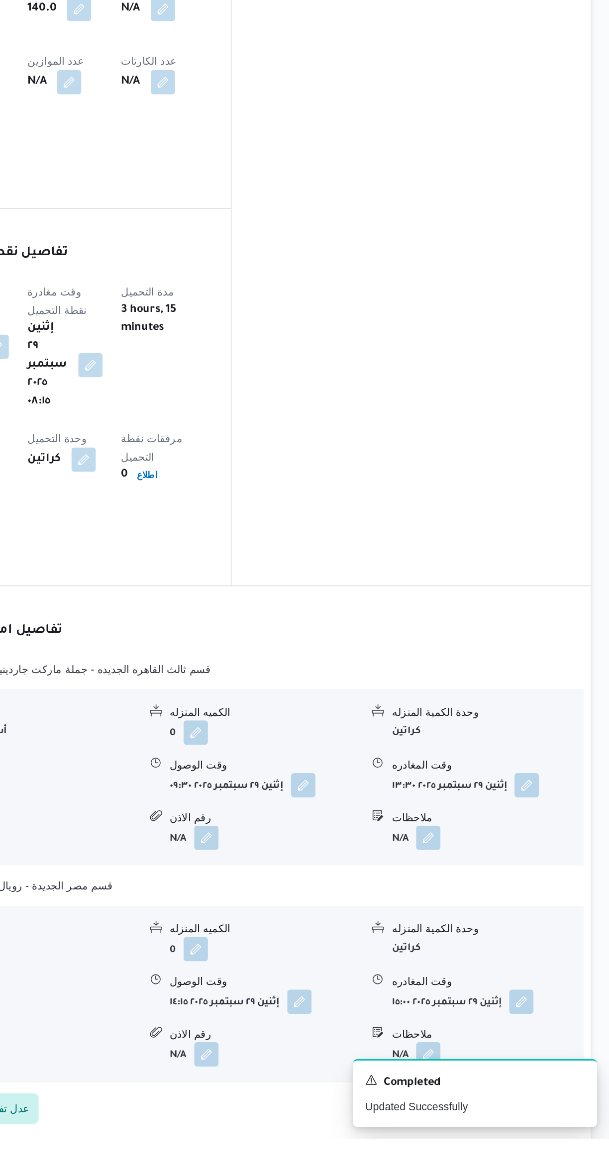
click at [496, 1106] on button "button" at bounding box center [491, 1114] width 16 height 16
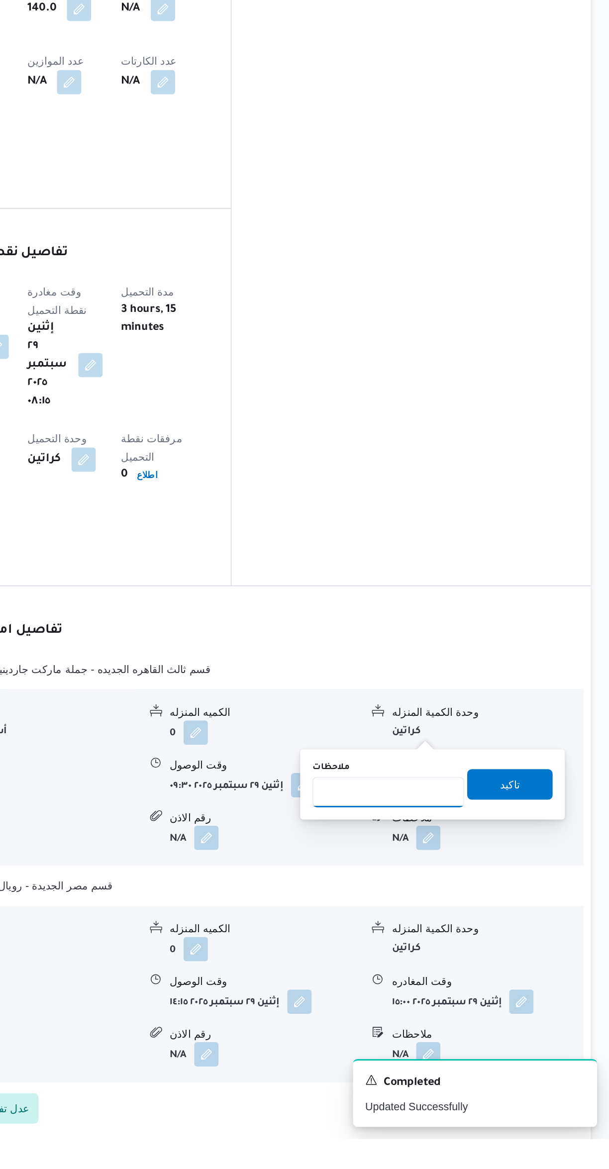
click at [469, 940] on input "ملاحظات" at bounding box center [464, 943] width 99 height 20
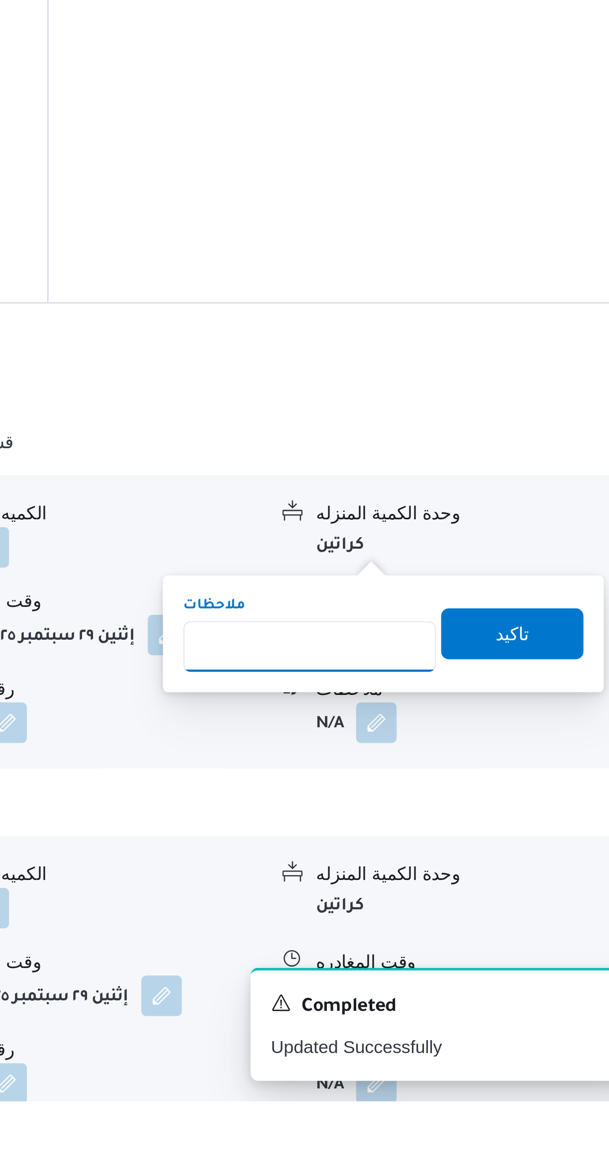
type input "ل"
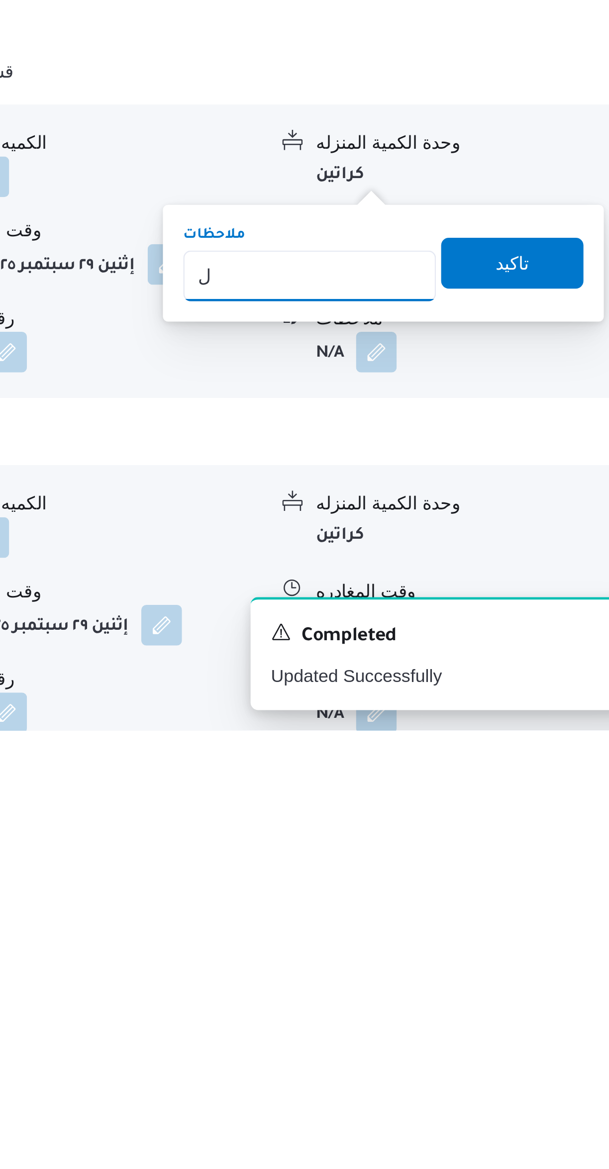
scroll to position [235, 0]
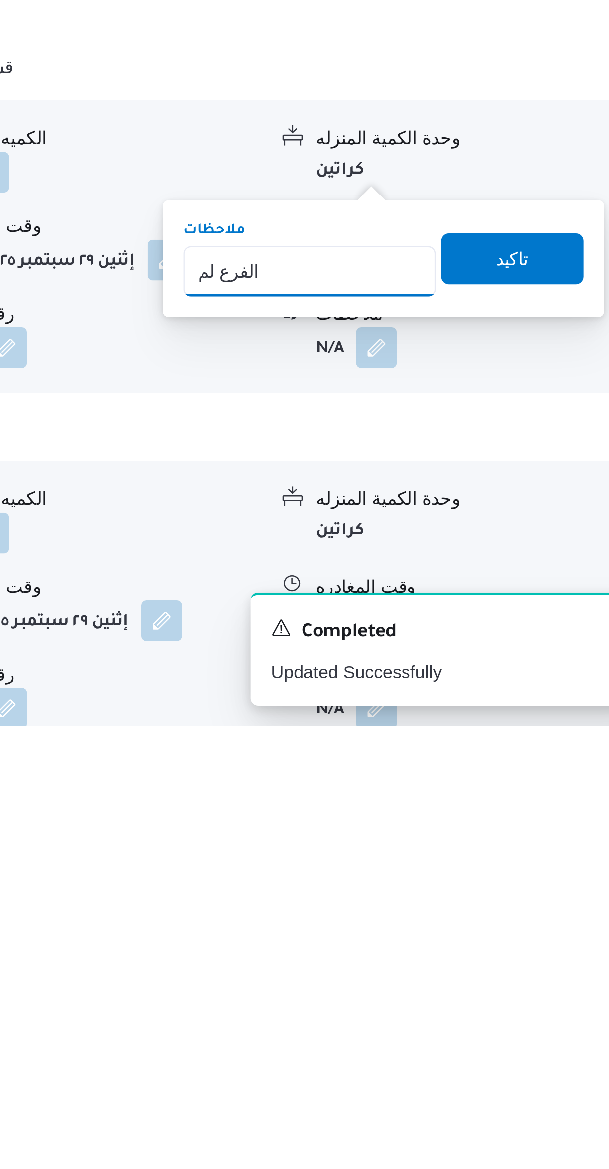
type input "الفرع لم يسلم"
click at [546, 986] on span "تاكيد" at bounding box center [544, 986] width 56 height 20
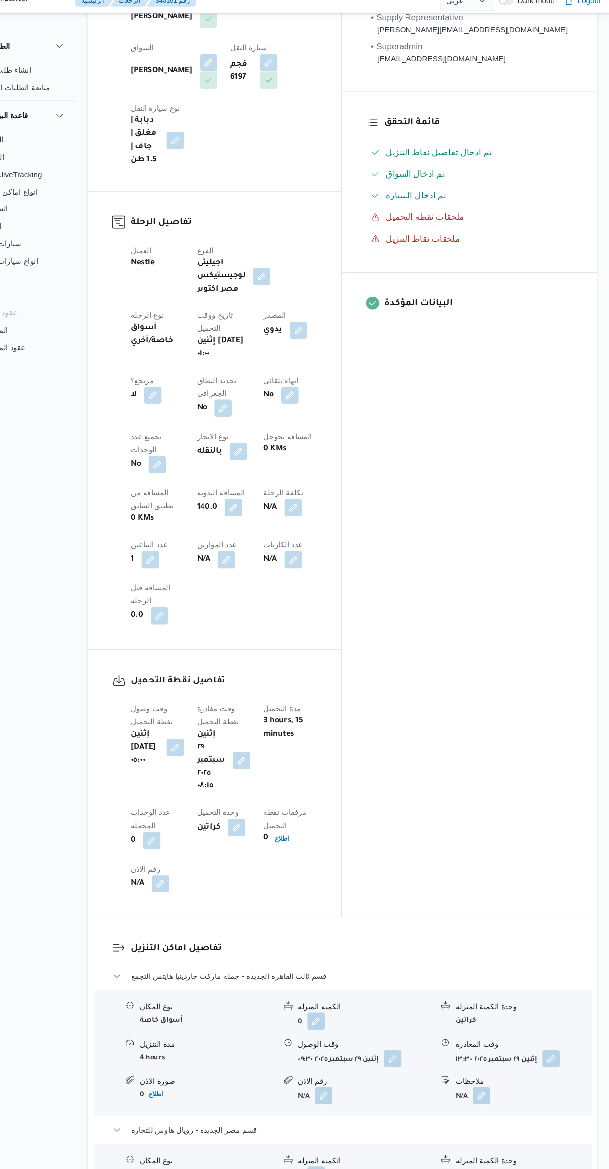
scroll to position [0, 0]
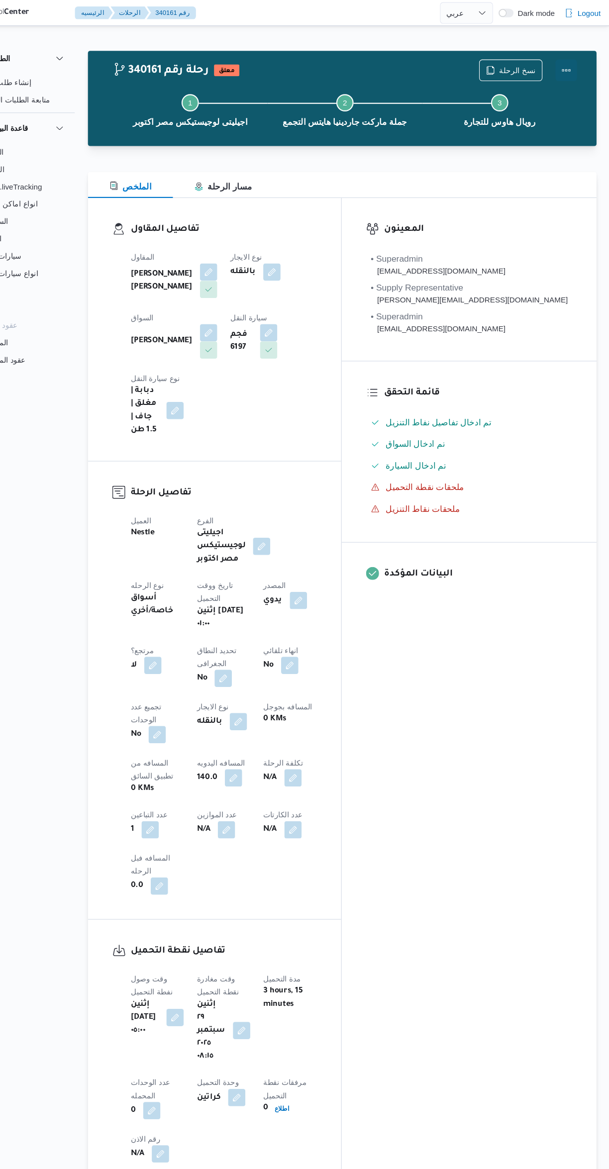
click at [578, 70] on button "Actions" at bounding box center [569, 65] width 20 height 20
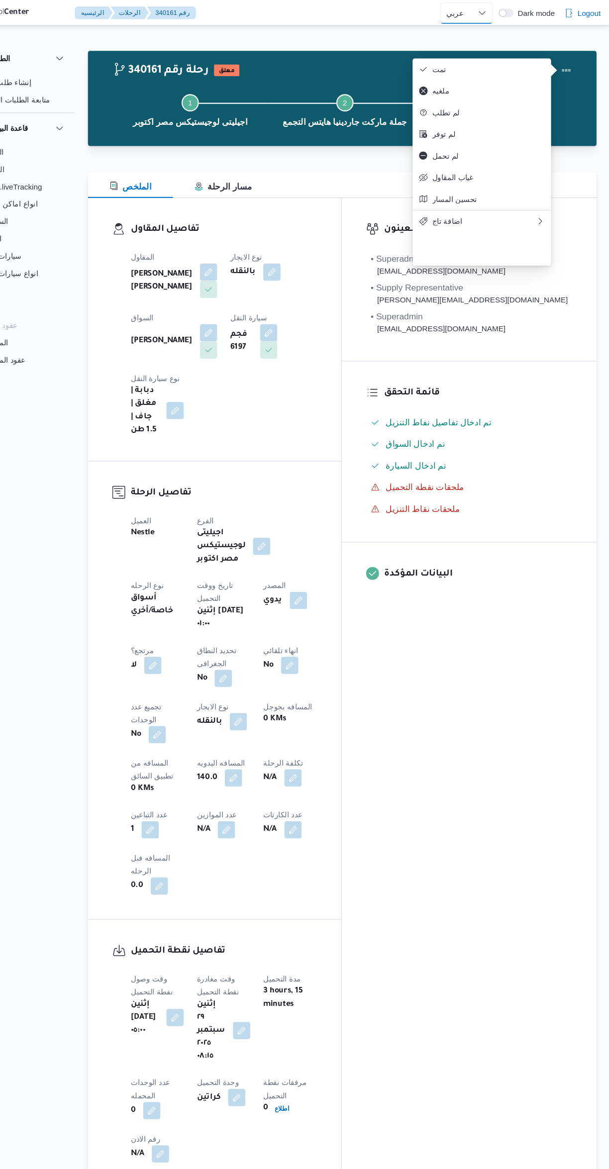
click at [484, 21] on select "English عربي" at bounding box center [477, 12] width 49 height 20
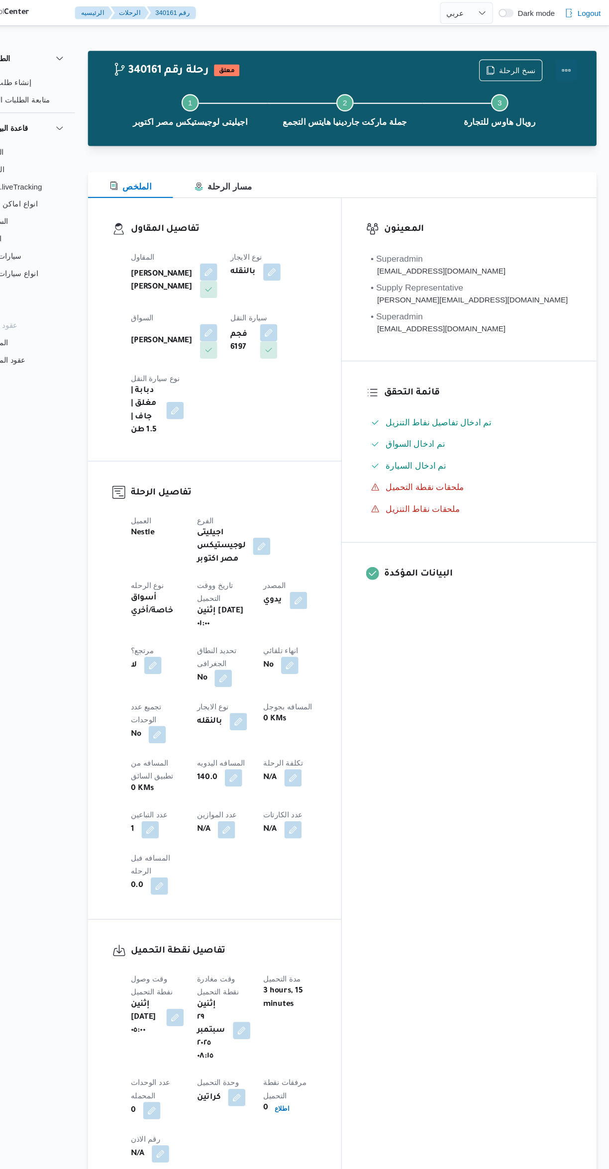
click at [571, 65] on button "Actions" at bounding box center [569, 65] width 20 height 20
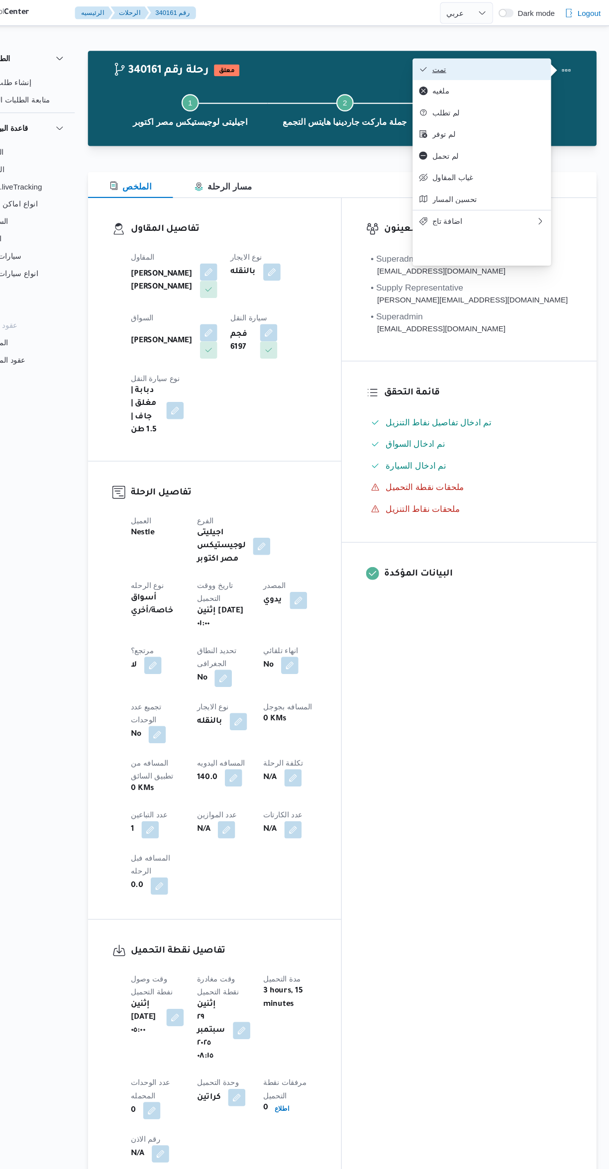
click at [488, 56] on button "تمت" at bounding box center [491, 64] width 127 height 20
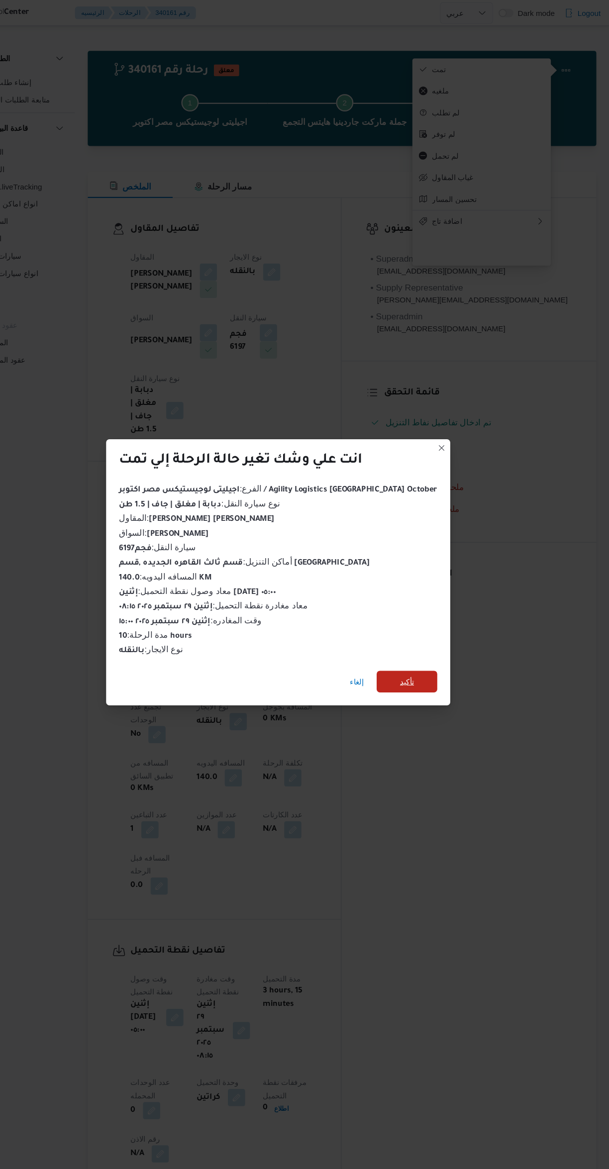
click at [416, 621] on span "تأكيد" at bounding box center [422, 627] width 13 height 12
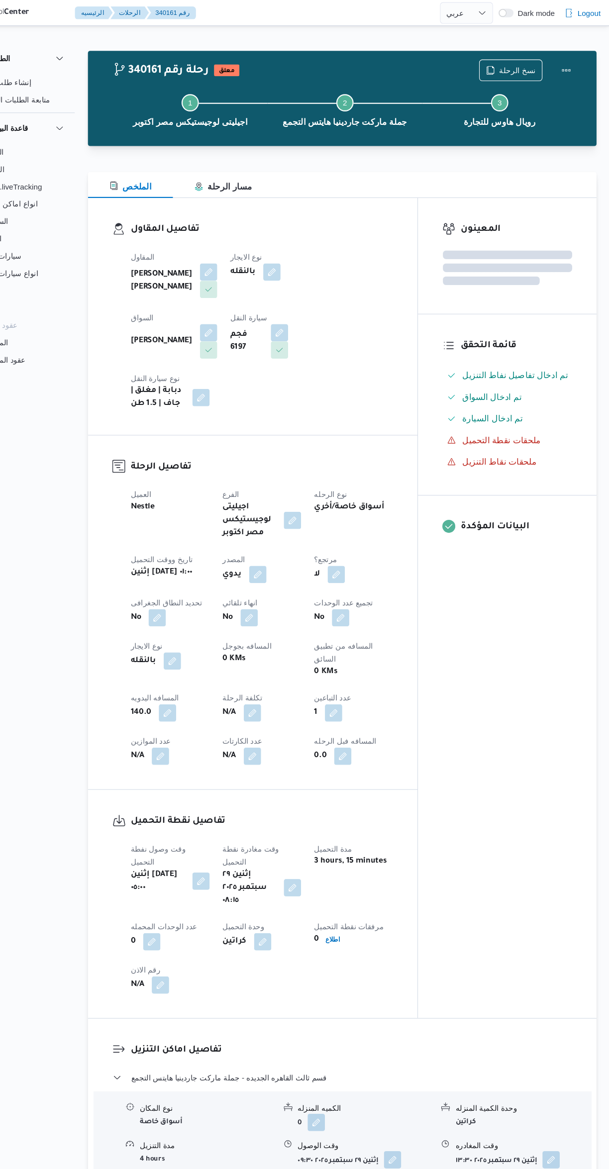
click at [549, 690] on div "المعينون قائمة التحقق تم ادخال تفاصيل نفاط التنزيل تم ادخال السواق تم ادخال الس…" at bounding box center [515, 559] width 164 height 754
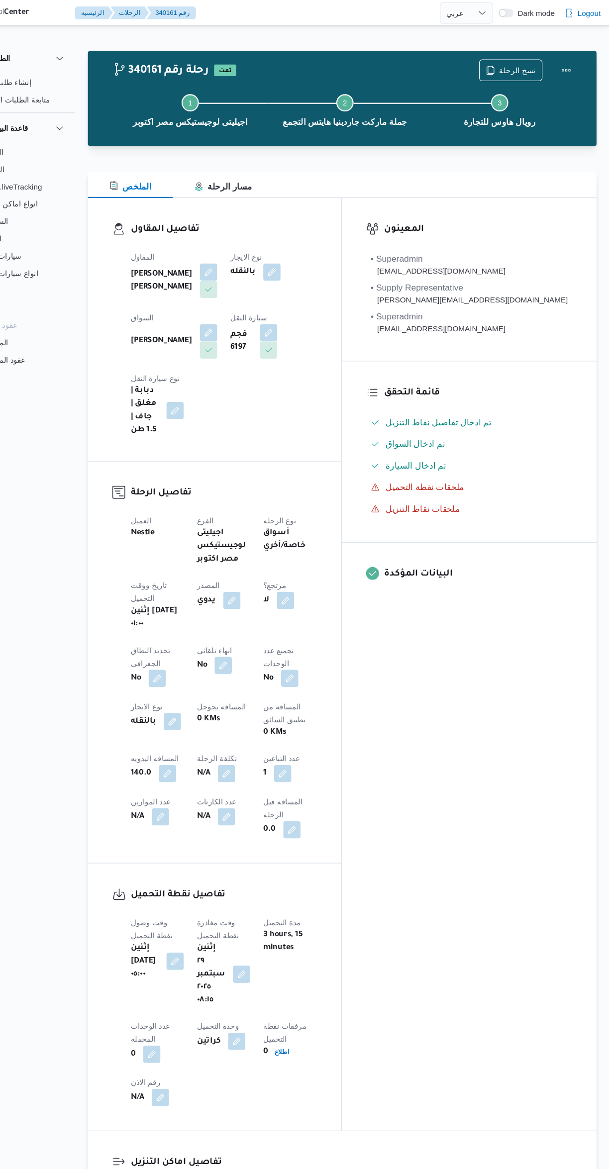
select select "ar"
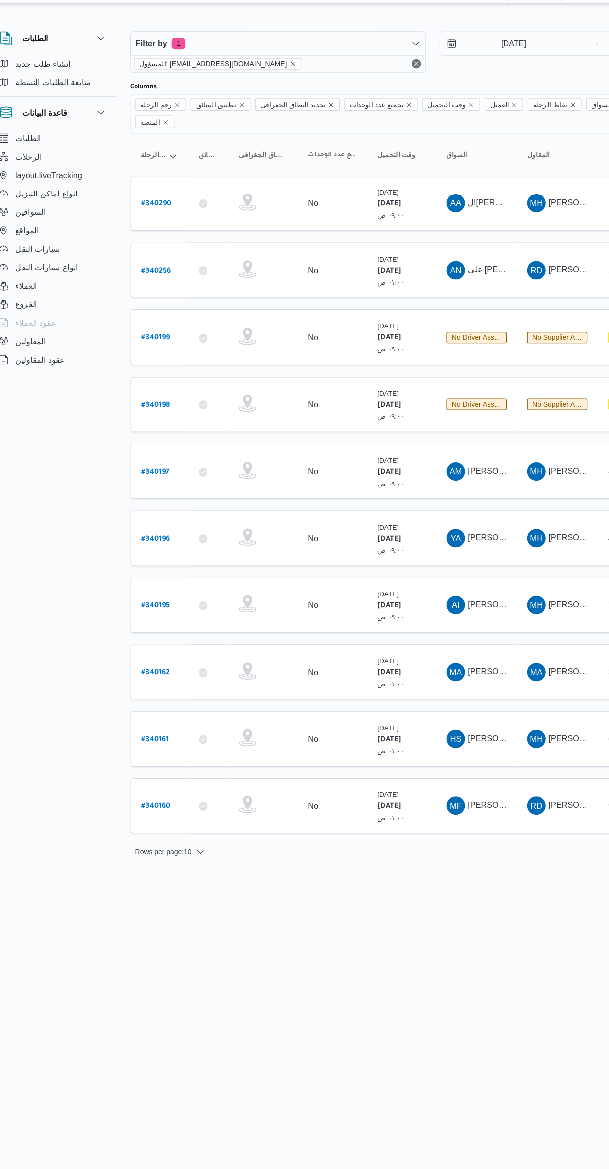
click at [153, 251] on b "# 340256" at bounding box center [151, 254] width 25 height 7
select select "ar"
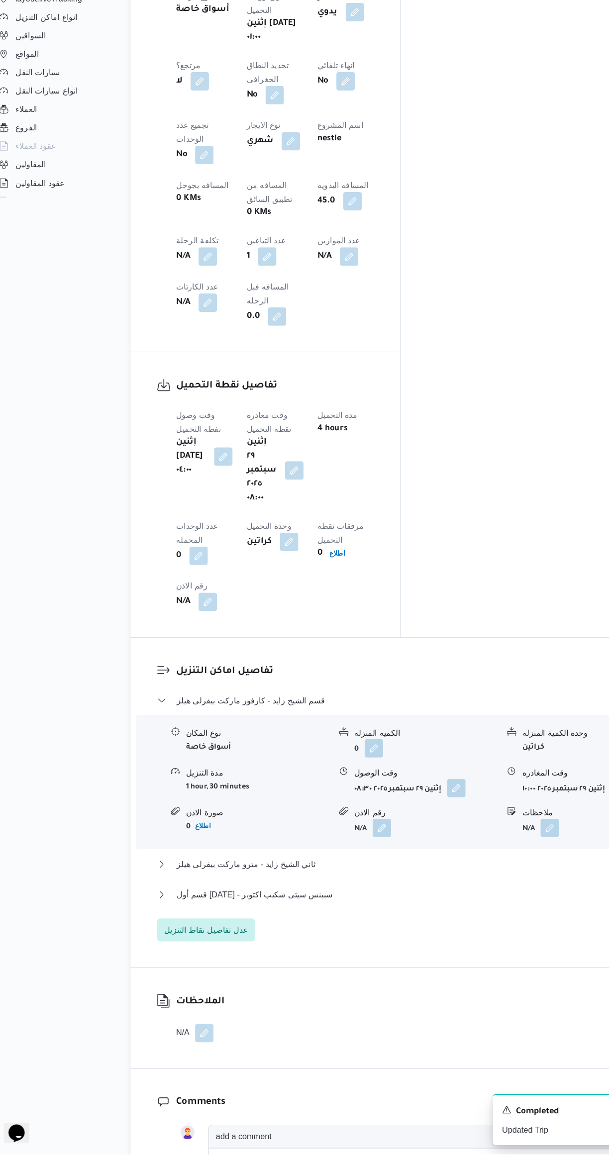
scroll to position [398, 0]
click at [348, 912] on button "ثاني الشيخ زايد - مترو ماركت بيفرلى هيلز" at bounding box center [363, 918] width 422 height 12
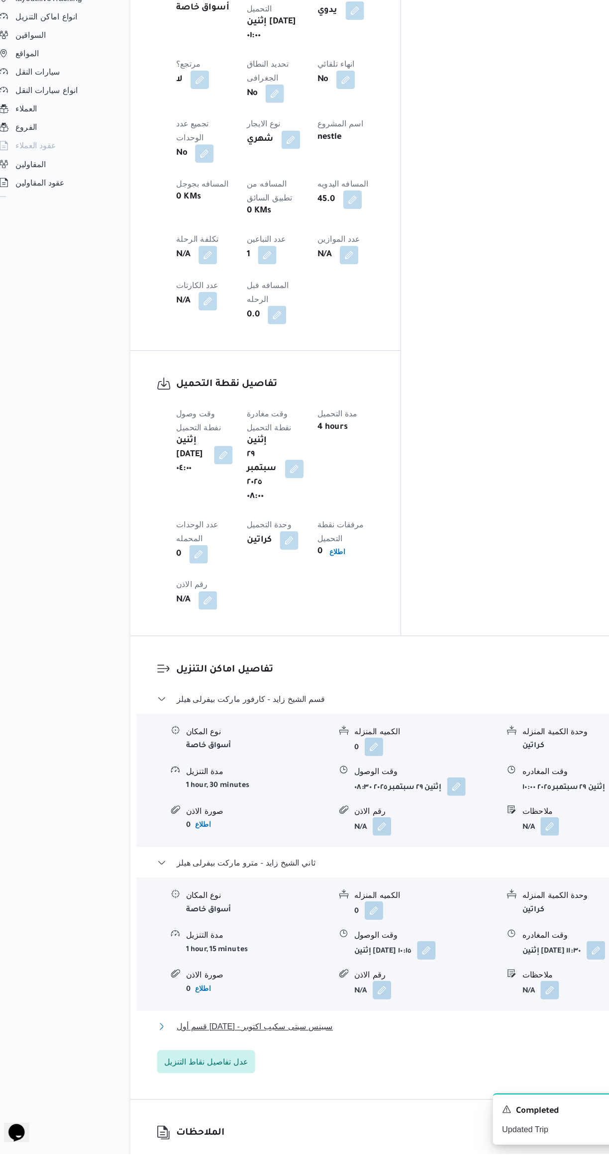
click at [365, 1053] on button "قسم أول 6 أكتوبر - سبينس سيتى سكيب اكتوبر" at bounding box center [363, 1059] width 422 height 12
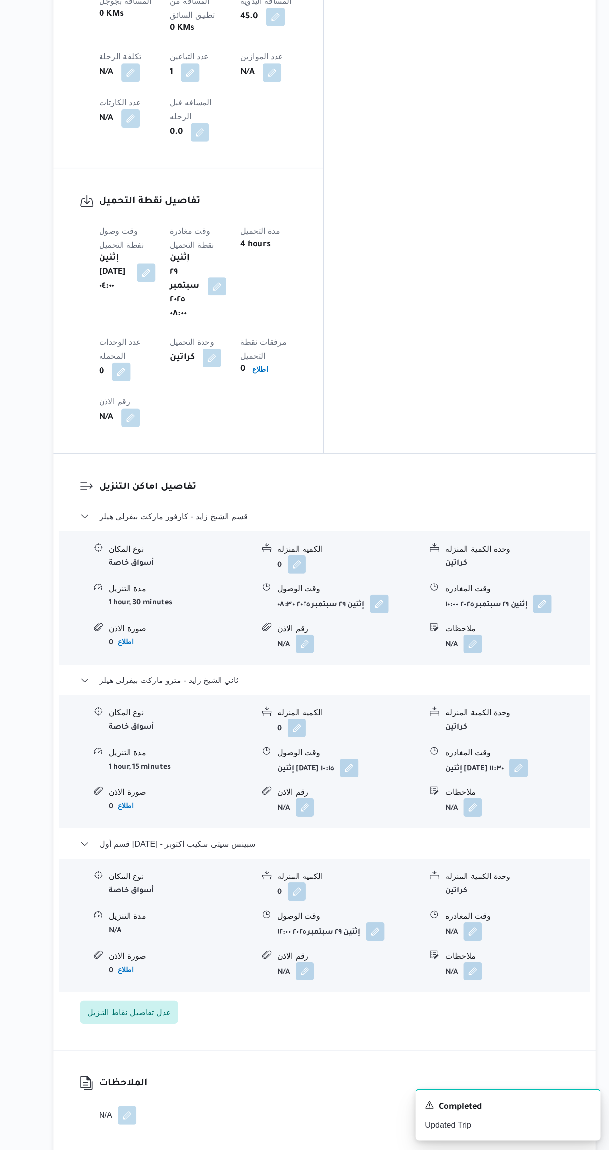
click at [517, 973] on form "N/A" at bounding box center [529, 981] width 124 height 16
click at [494, 973] on button "button" at bounding box center [491, 981] width 16 height 16
click at [458, 821] on input "وقت المغادره" at bounding box center [464, 822] width 113 height 20
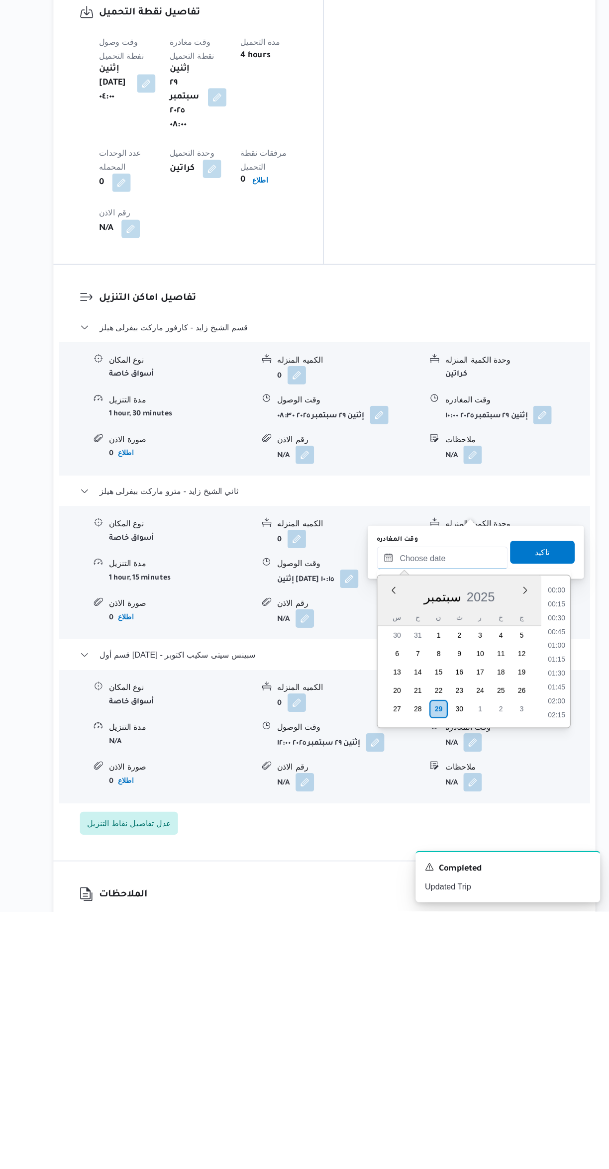
scroll to position [800, 0]
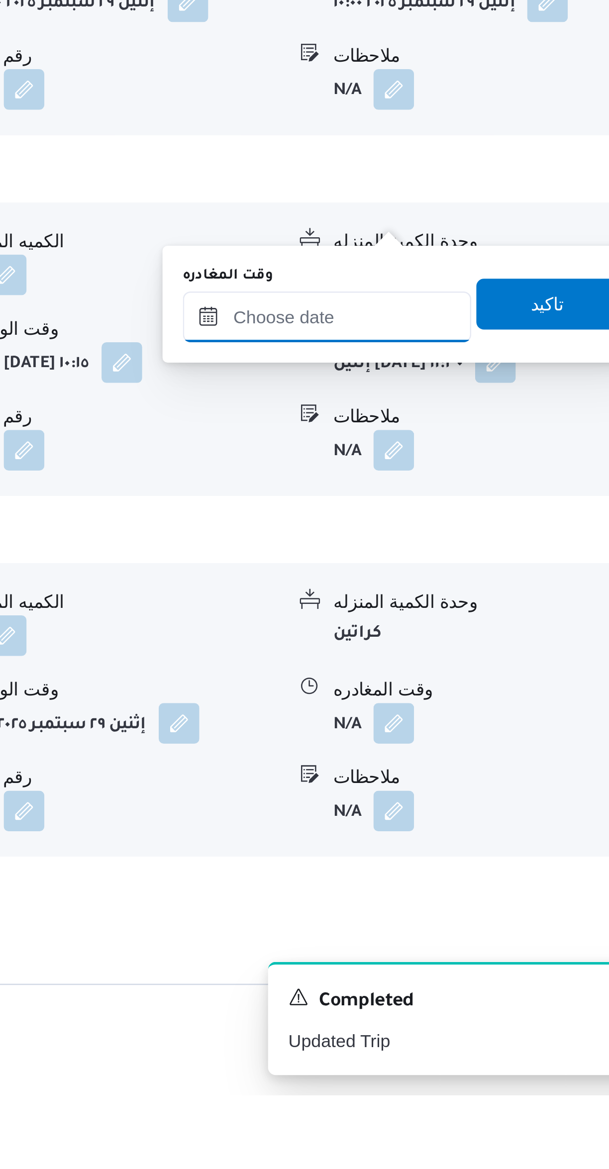
click at [452, 865] on input "وقت المغادره" at bounding box center [464, 864] width 113 height 20
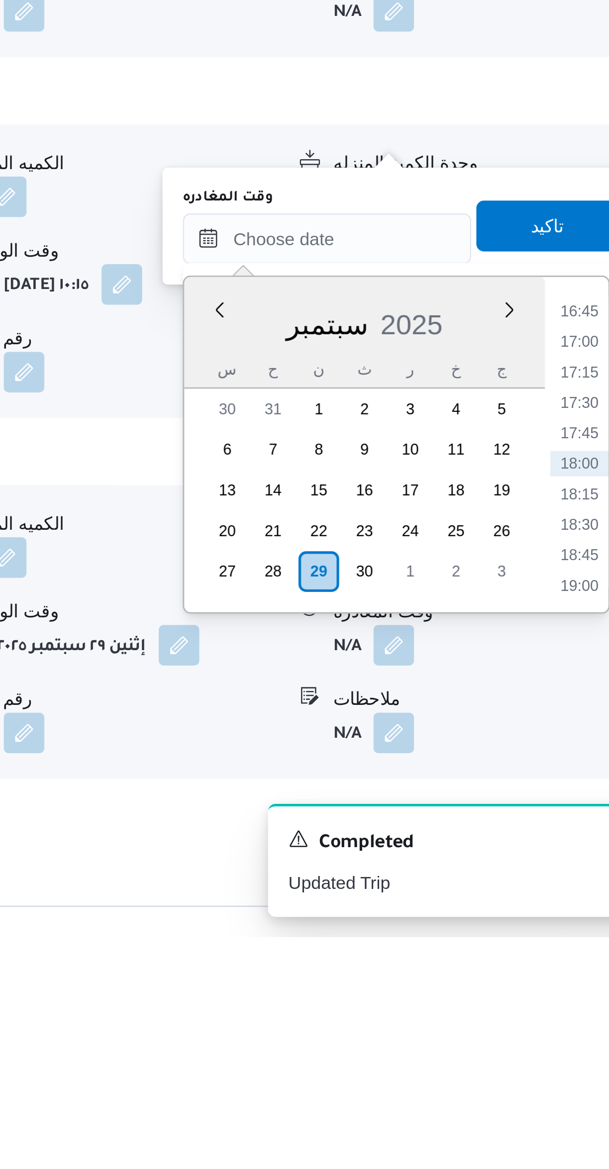
click at [565, 924] on li "16:45" at bounding box center [563, 924] width 23 height 10
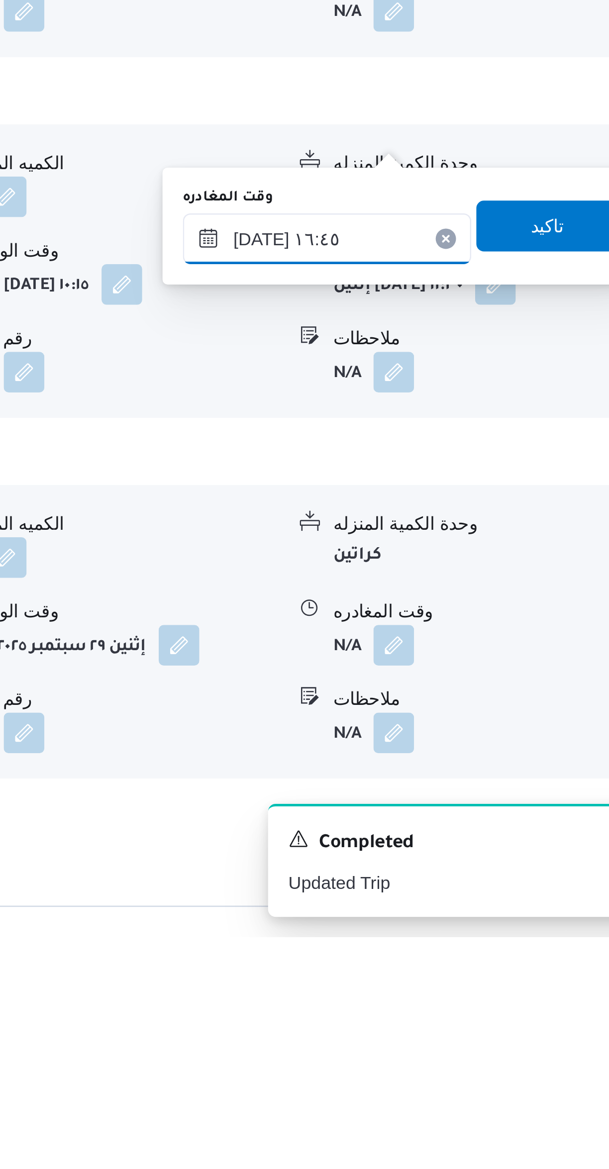
click at [487, 894] on input "٢٩/٠٩/٢٠٢٥ ١٦:٤٥" at bounding box center [464, 896] width 113 height 20
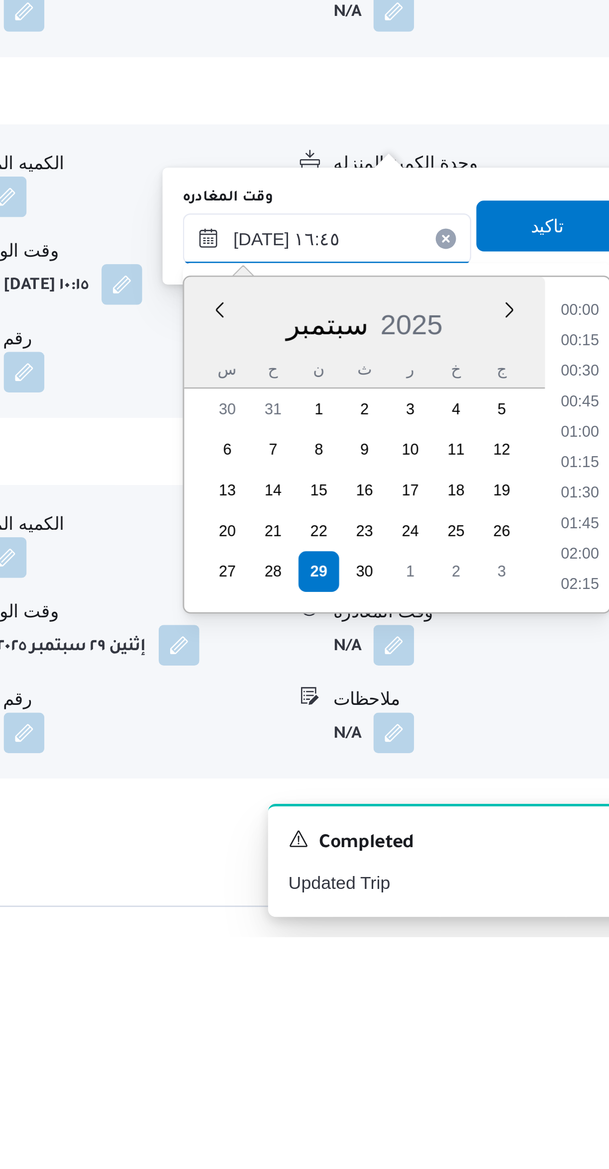
scroll to position [739, 0]
click at [563, 922] on li "15:30" at bounding box center [563, 924] width 23 height 10
type input "٢٩/٠٩/٢٠٢٥ ١٥:٣٠"
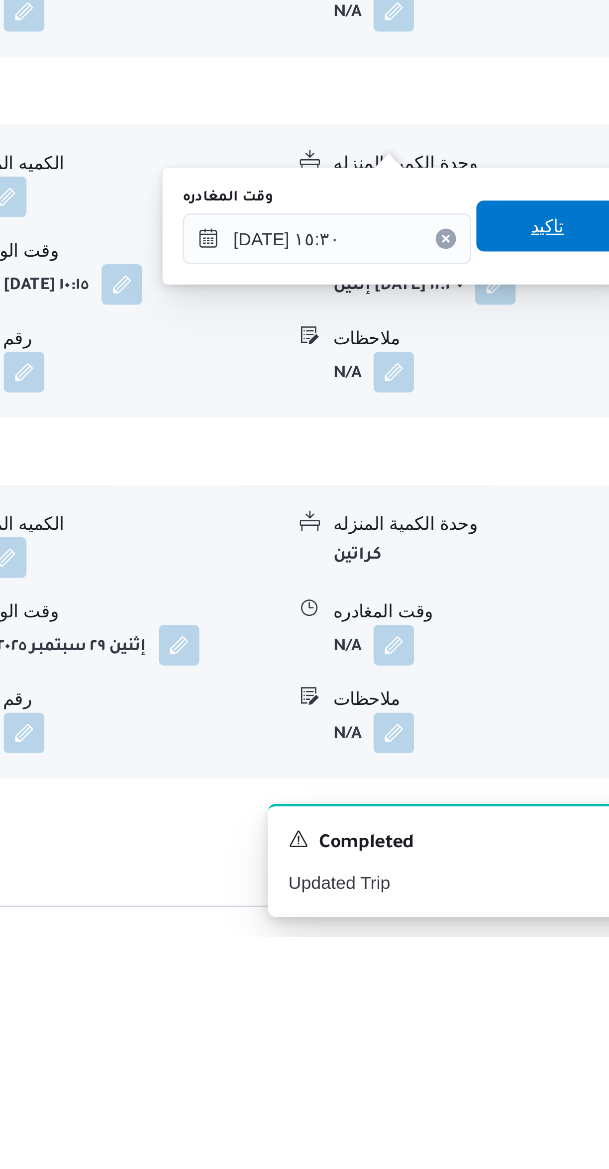
click at [557, 885] on span "تاكيد" at bounding box center [551, 891] width 56 height 20
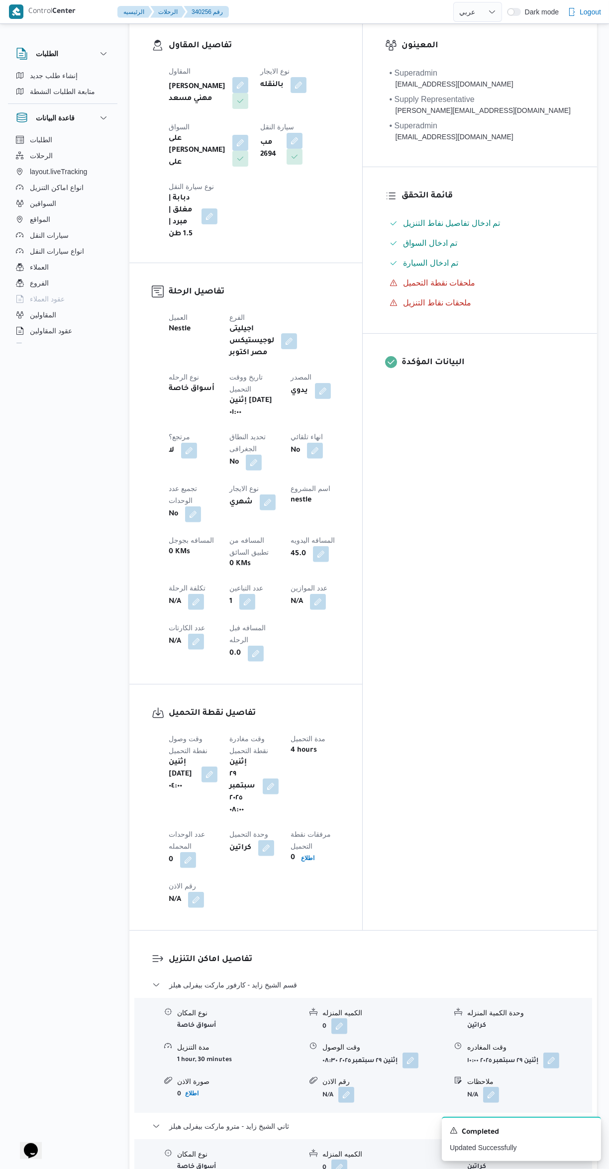
scroll to position [0, 0]
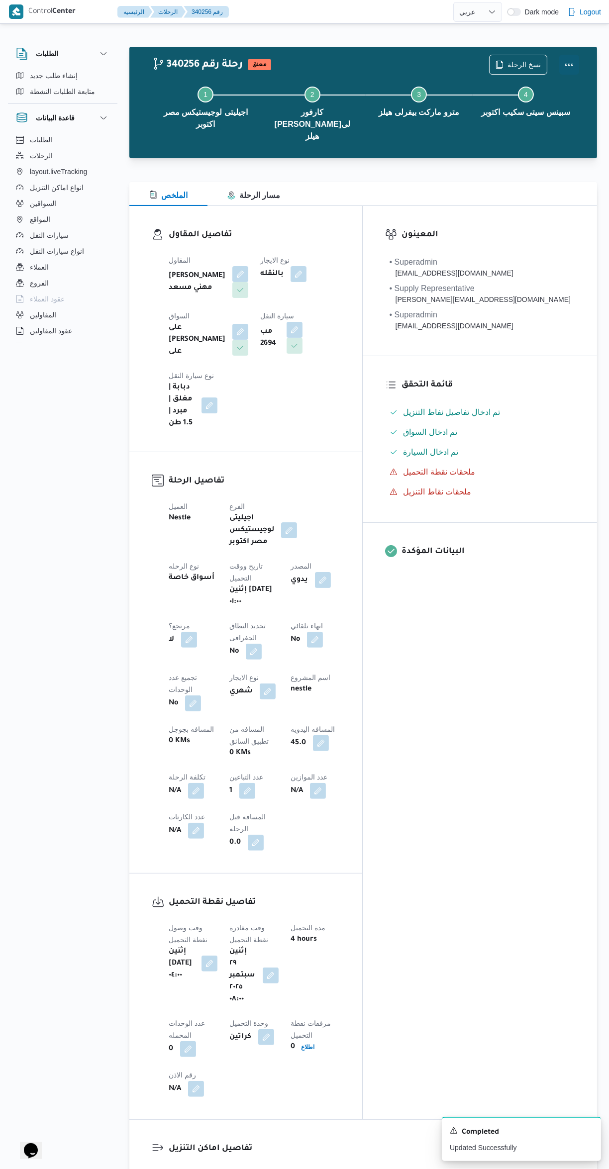
click at [571, 64] on button "Actions" at bounding box center [569, 65] width 20 height 20
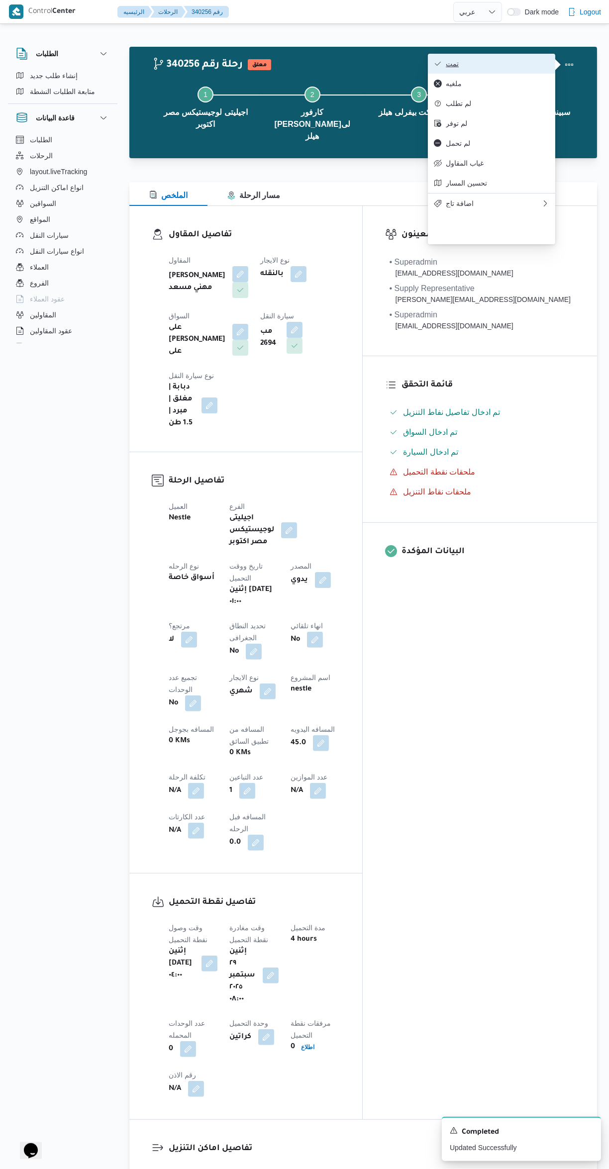
click at [504, 61] on span "تمت" at bounding box center [497, 64] width 103 height 8
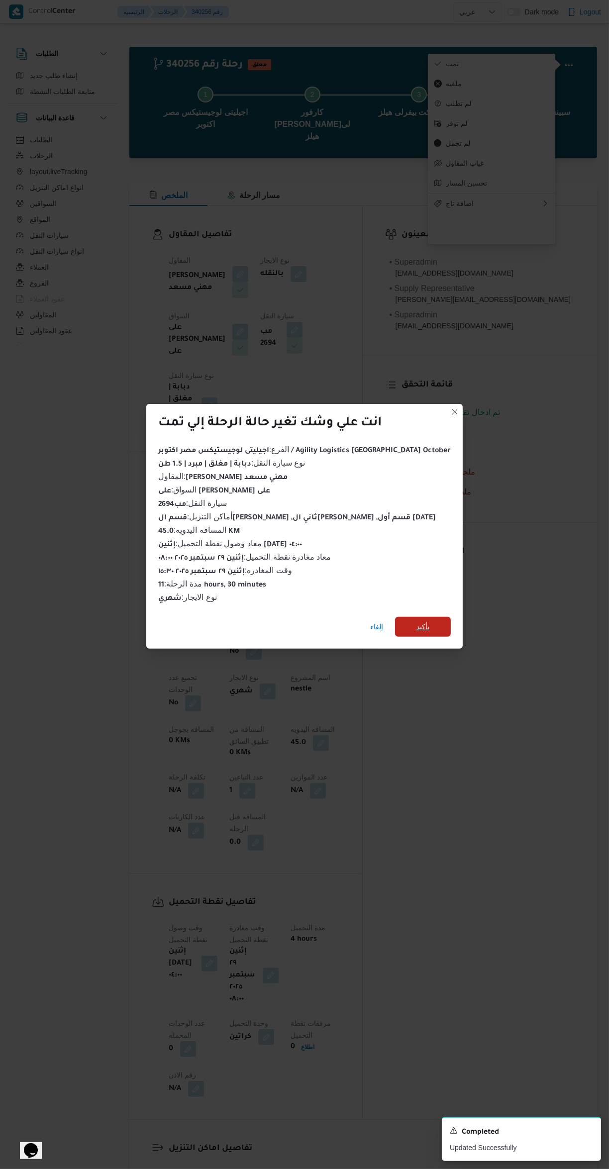
click at [422, 621] on span "تأكيد" at bounding box center [423, 627] width 56 height 20
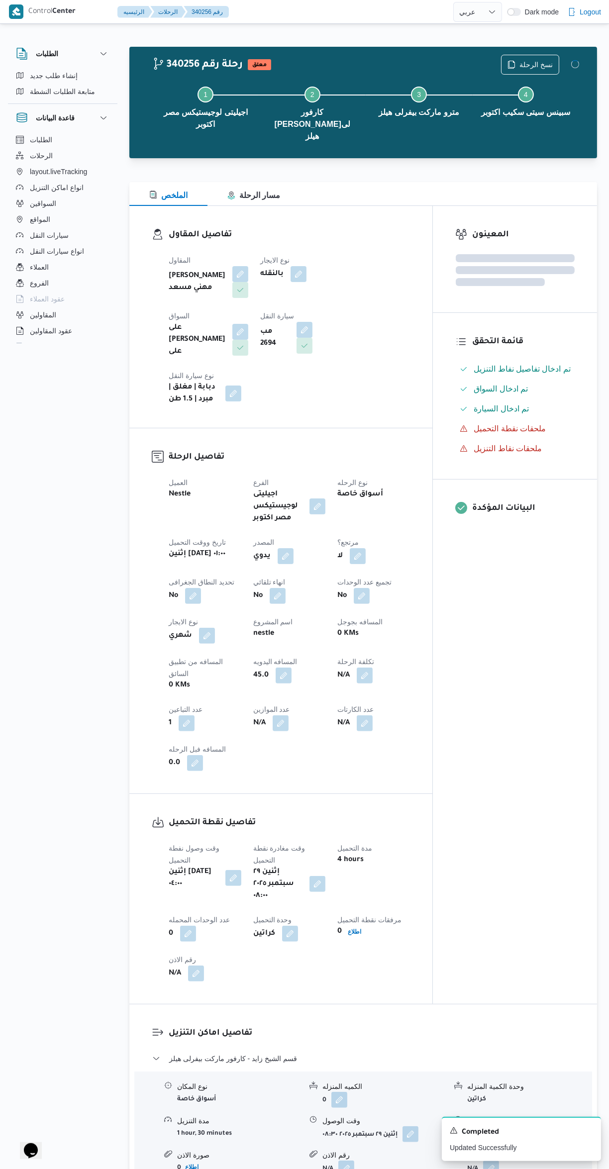
click at [538, 697] on div "المعينون قائمة التحقق تم ادخال تفاصيل نفاط التنزيل تم ادخال السواق تم ادخال الس…" at bounding box center [515, 605] width 164 height 798
select select "ar"
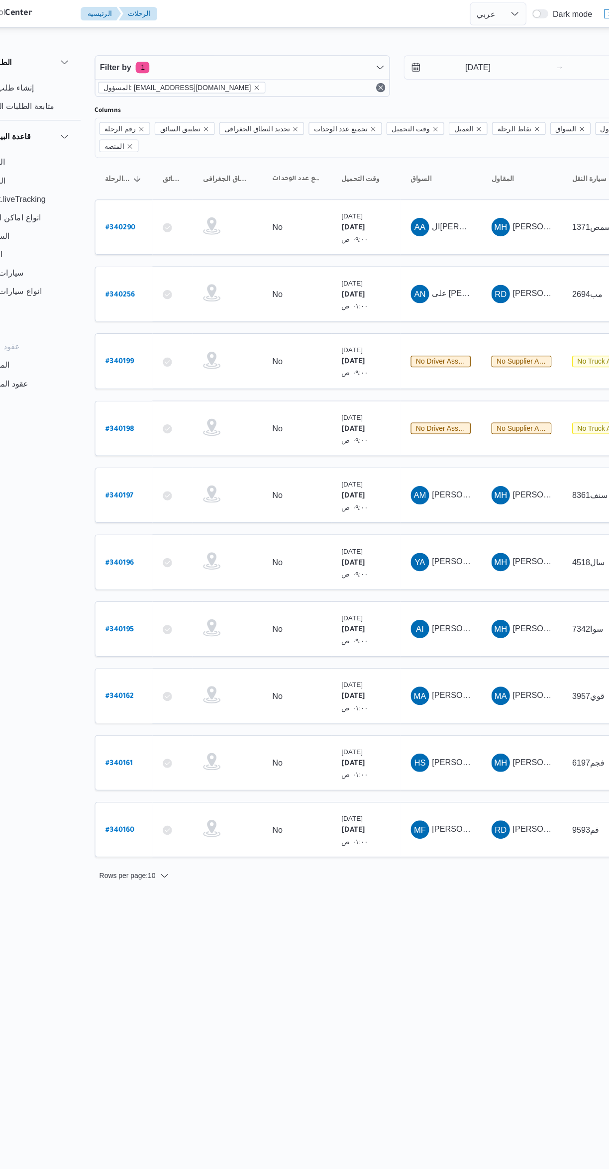
click at [161, 540] on b "# 340195" at bounding box center [151, 543] width 24 height 7
select select "ar"
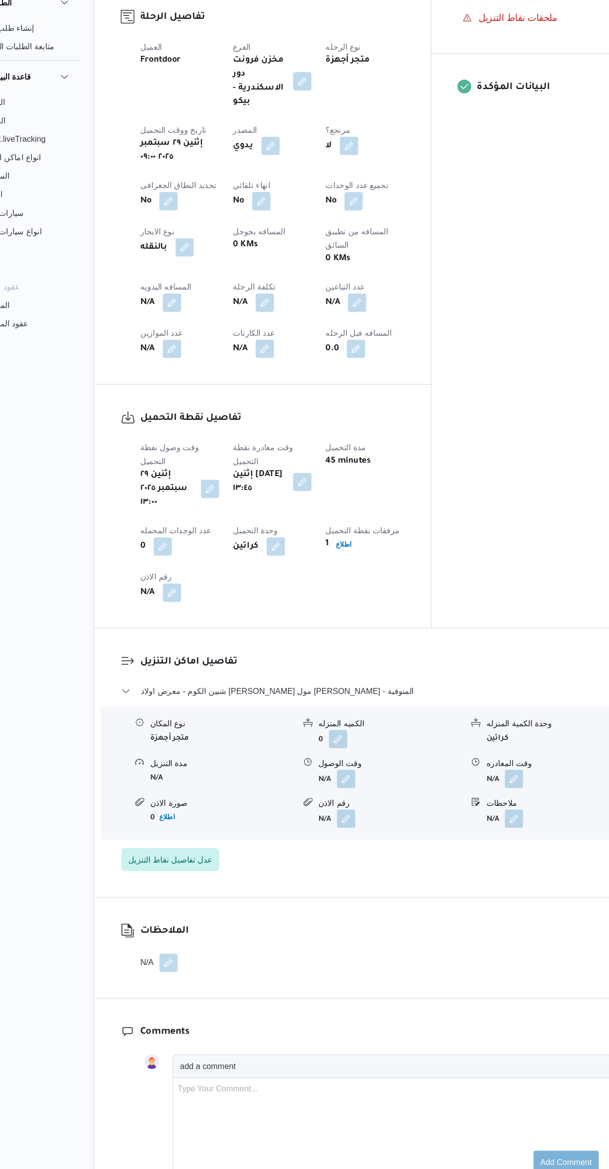
scroll to position [387, 0]
click at [199, 305] on button "button" at bounding box center [196, 313] width 16 height 16
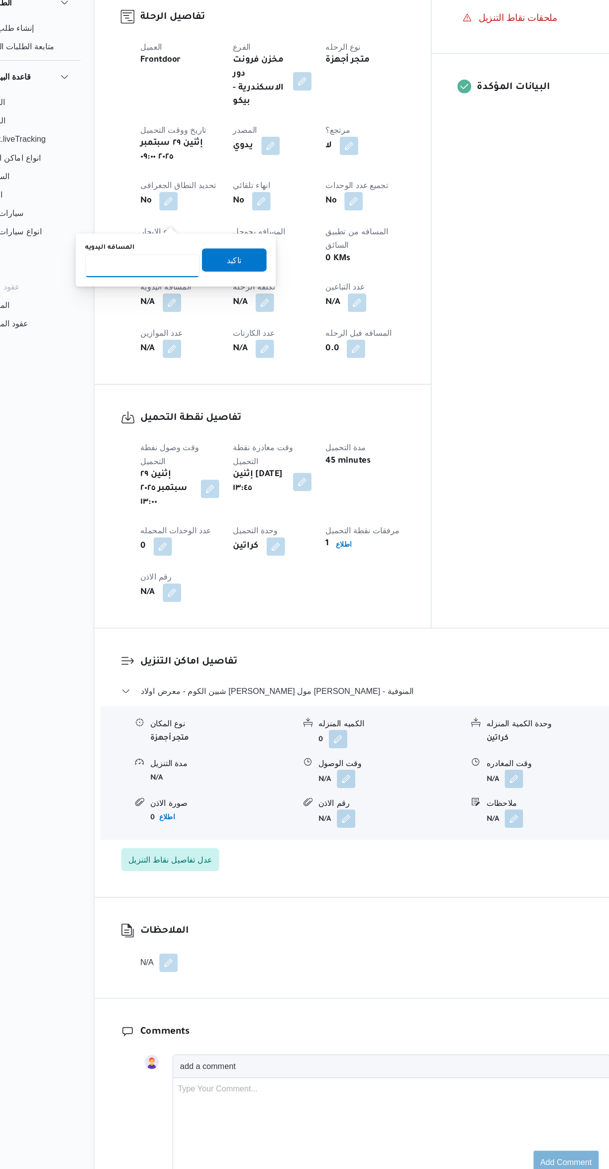
click at [173, 277] on input "المسافه اليدويه" at bounding box center [170, 281] width 99 height 20
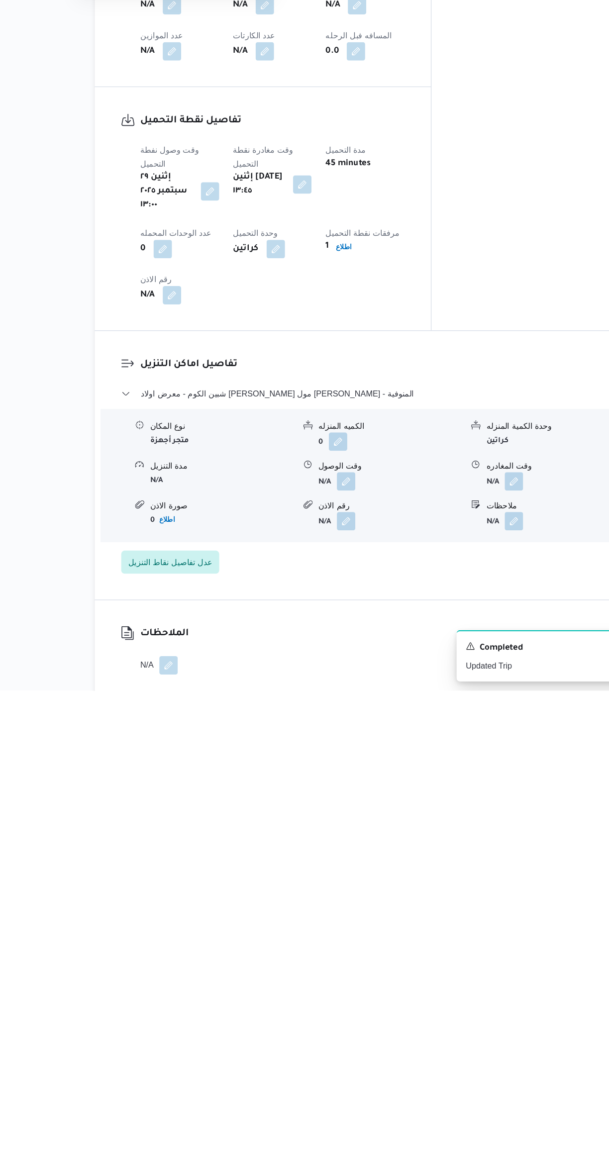
scroll to position [122, 0]
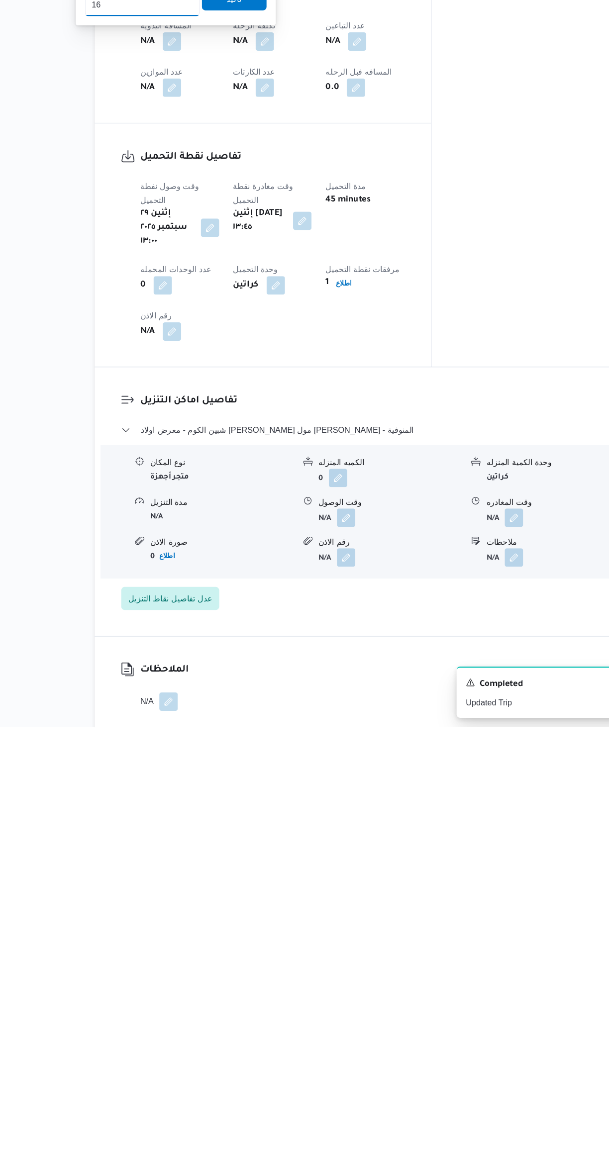
type input "160"
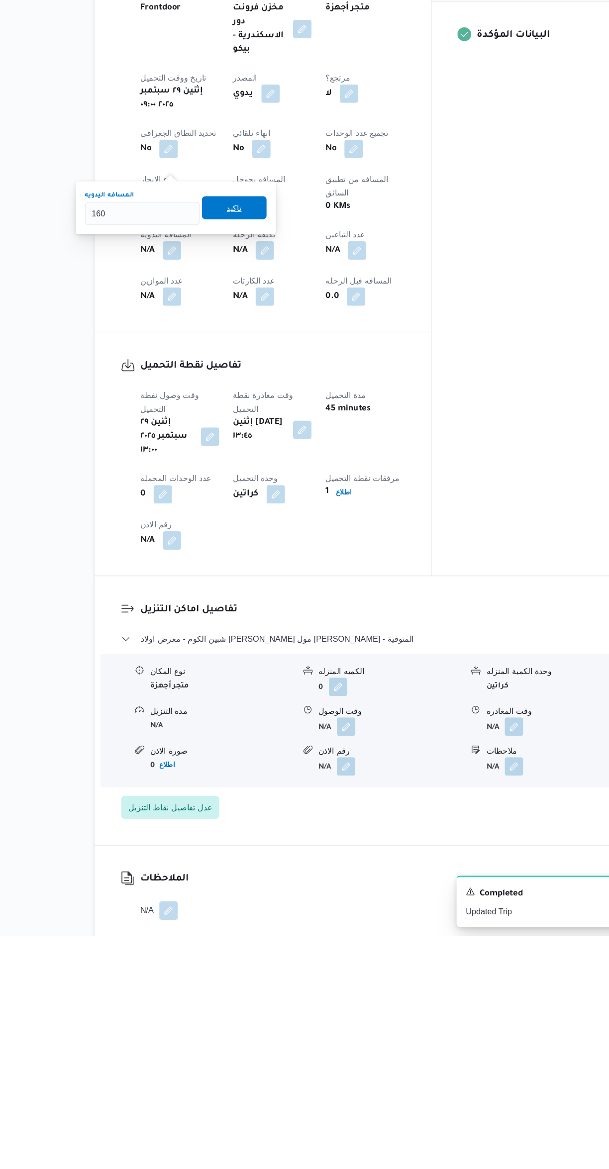
click at [255, 534] on span "تاكيد" at bounding box center [250, 541] width 56 height 20
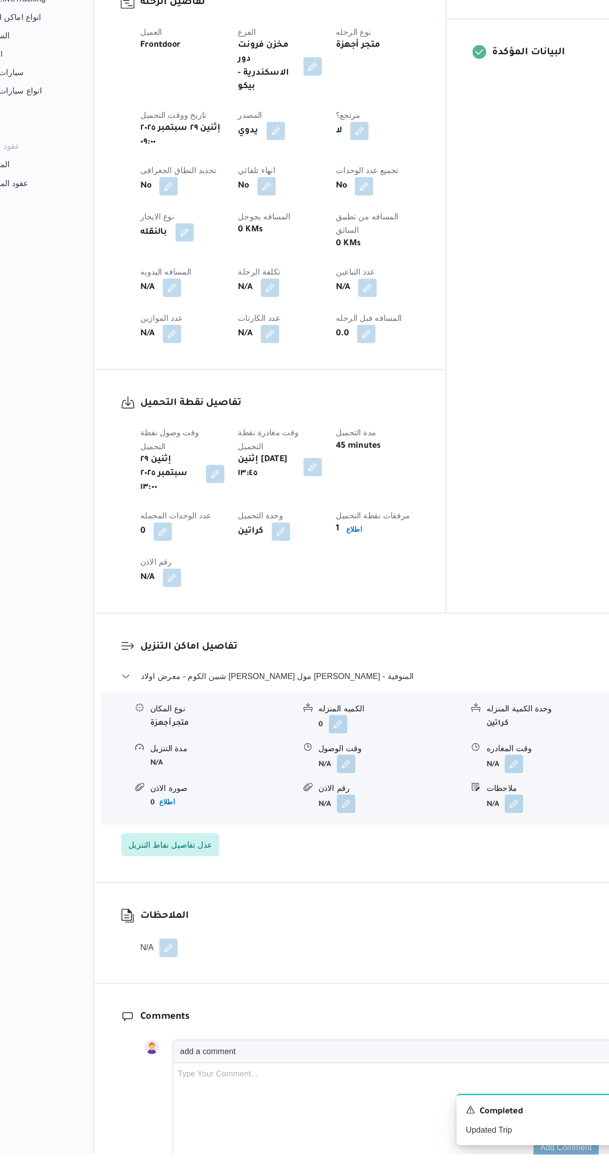
scroll to position [287, 0]
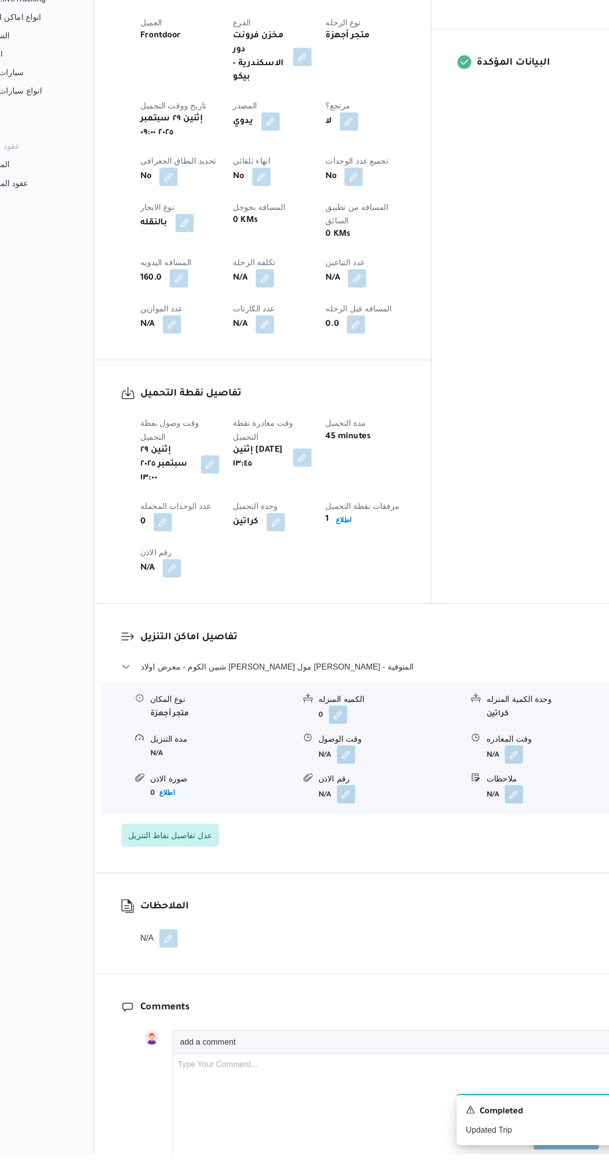
click at [346, 816] on button "button" at bounding box center [346, 824] width 16 height 16
click at [340, 779] on input "وقت الوصول" at bounding box center [319, 780] width 113 height 20
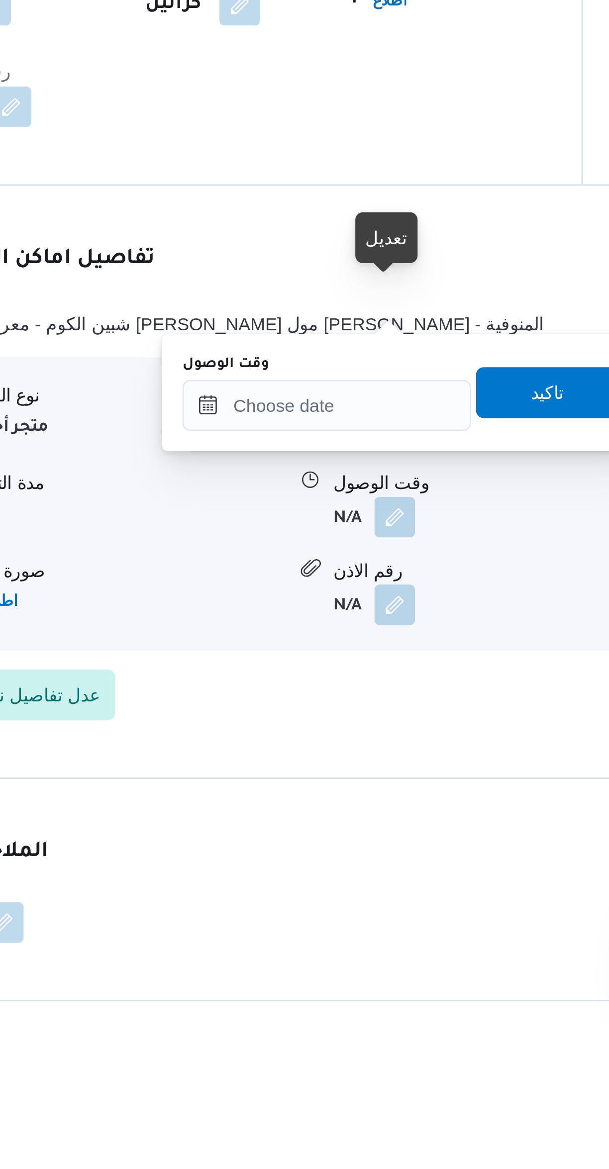
scroll to position [140, 0]
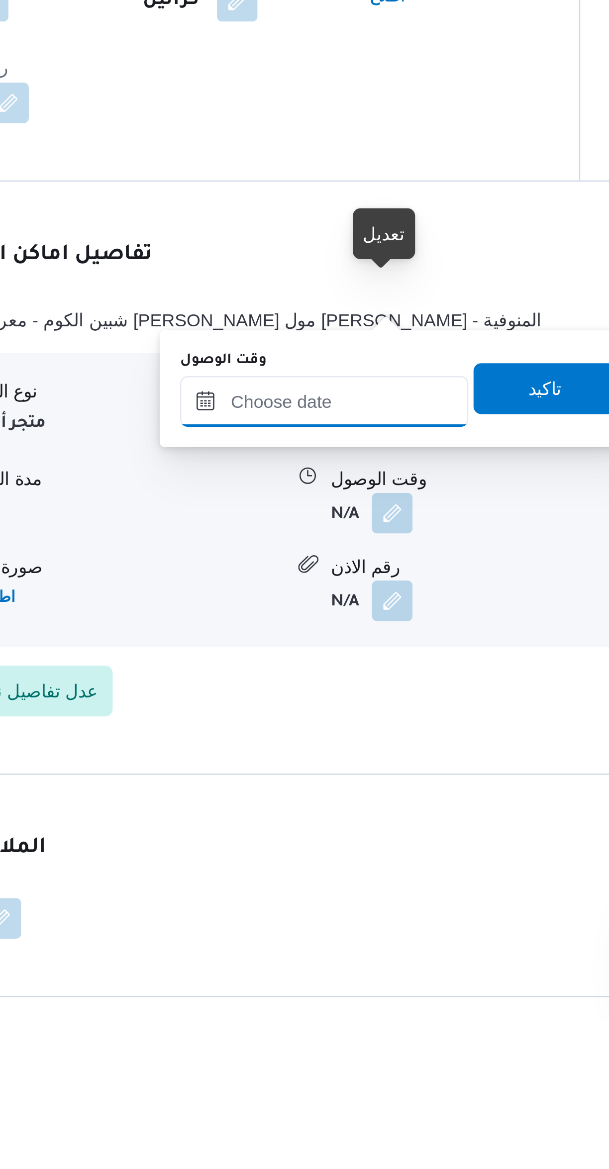
click at [330, 927] on input "وقت الوصول" at bounding box center [319, 926] width 113 height 20
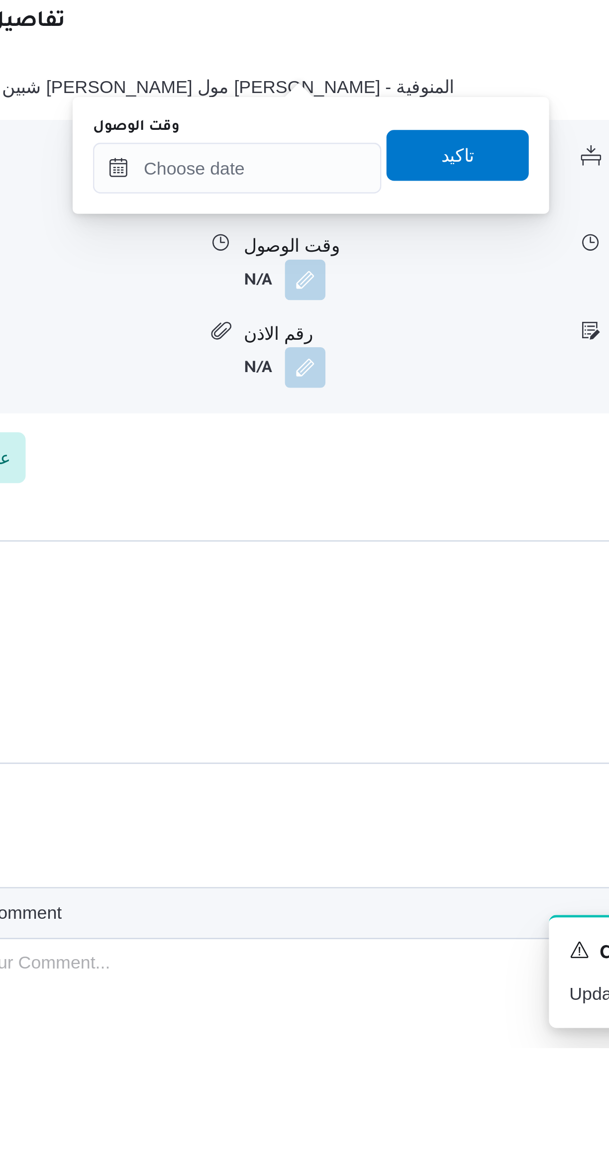
scroll to position [242, 0]
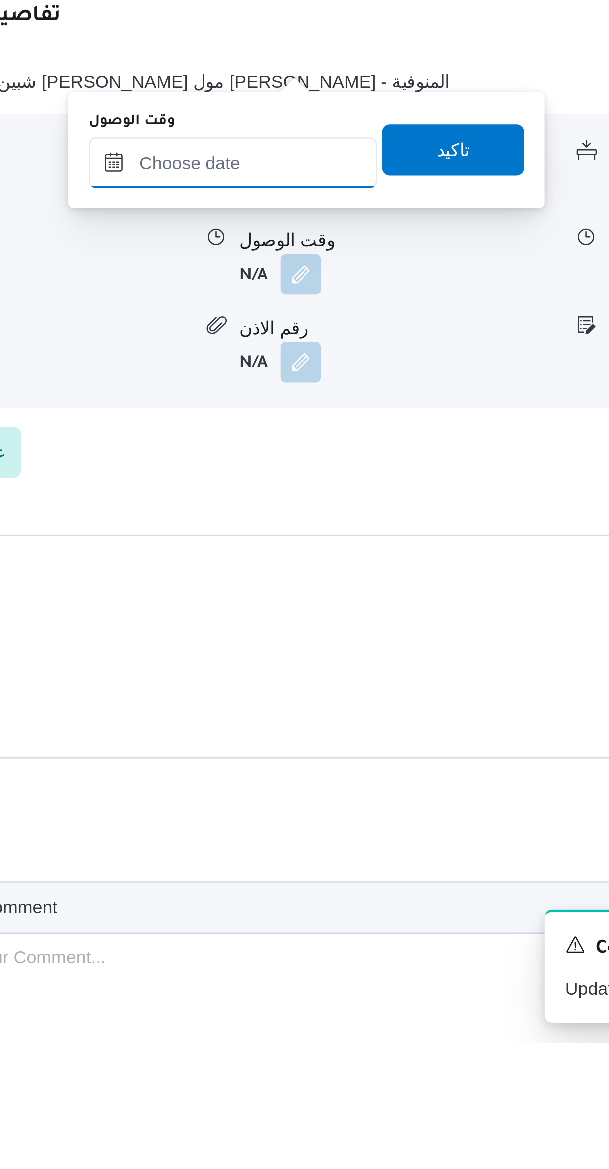
click at [324, 821] on input "وقت الوصول" at bounding box center [319, 824] width 113 height 20
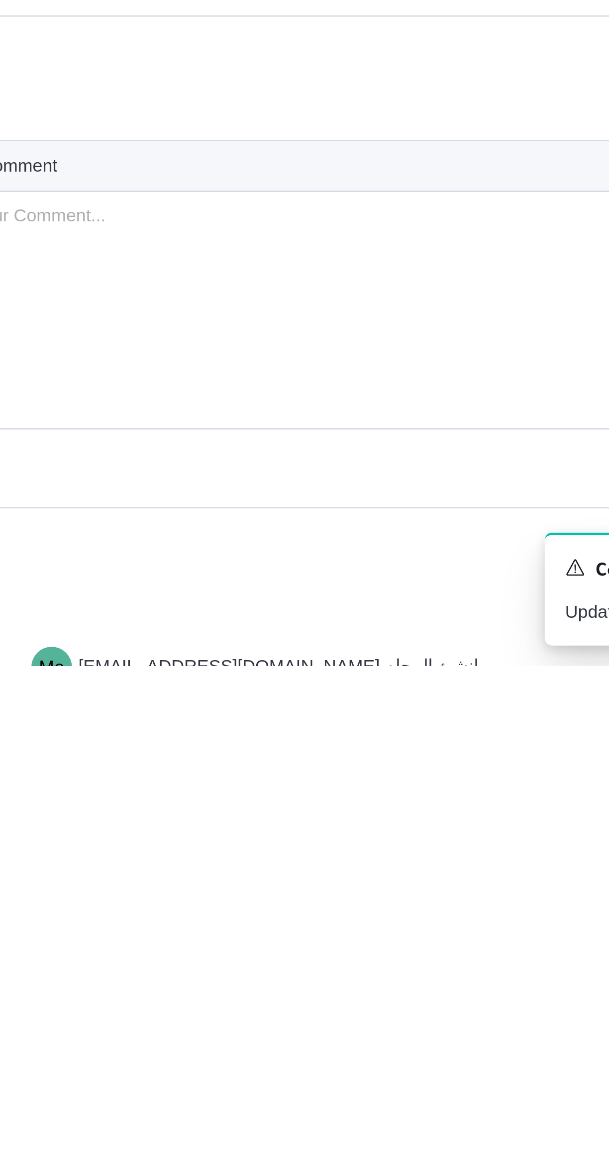
scroll to position [386, 0]
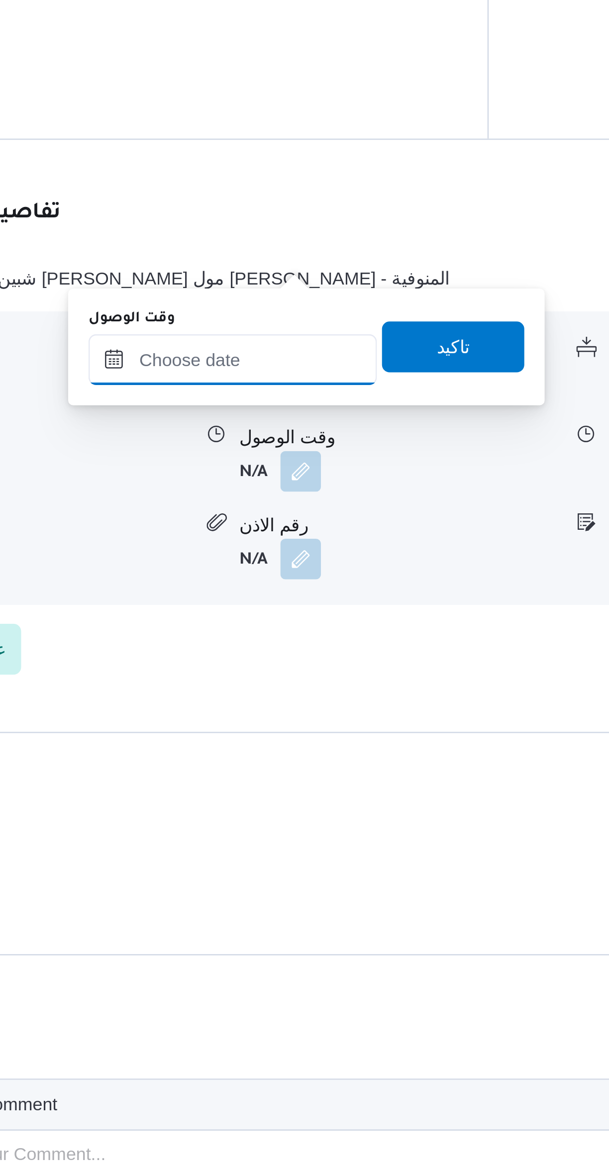
click at [339, 682] on input "وقت الوصول" at bounding box center [319, 681] width 113 height 20
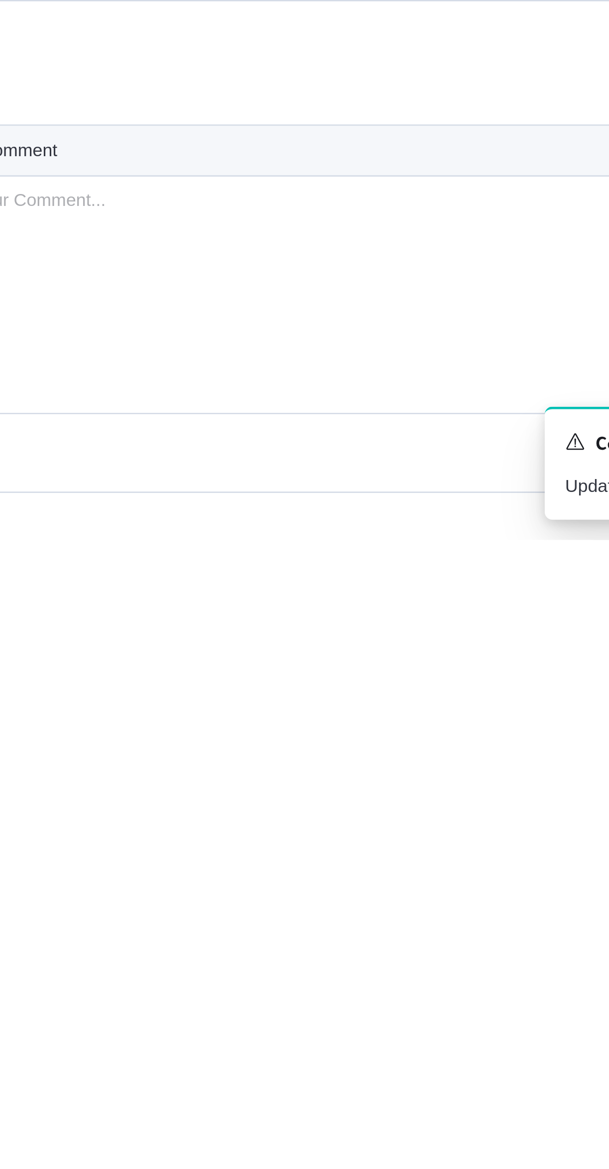
scroll to position [342, 0]
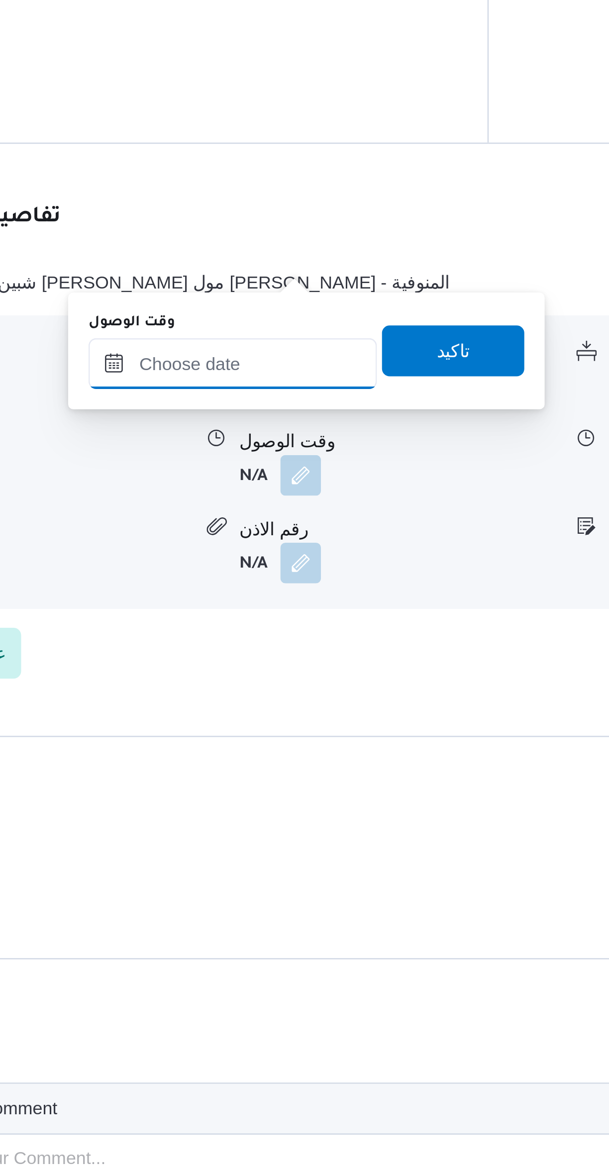
click at [333, 721] on input "وقت الوصول" at bounding box center [319, 724] width 113 height 20
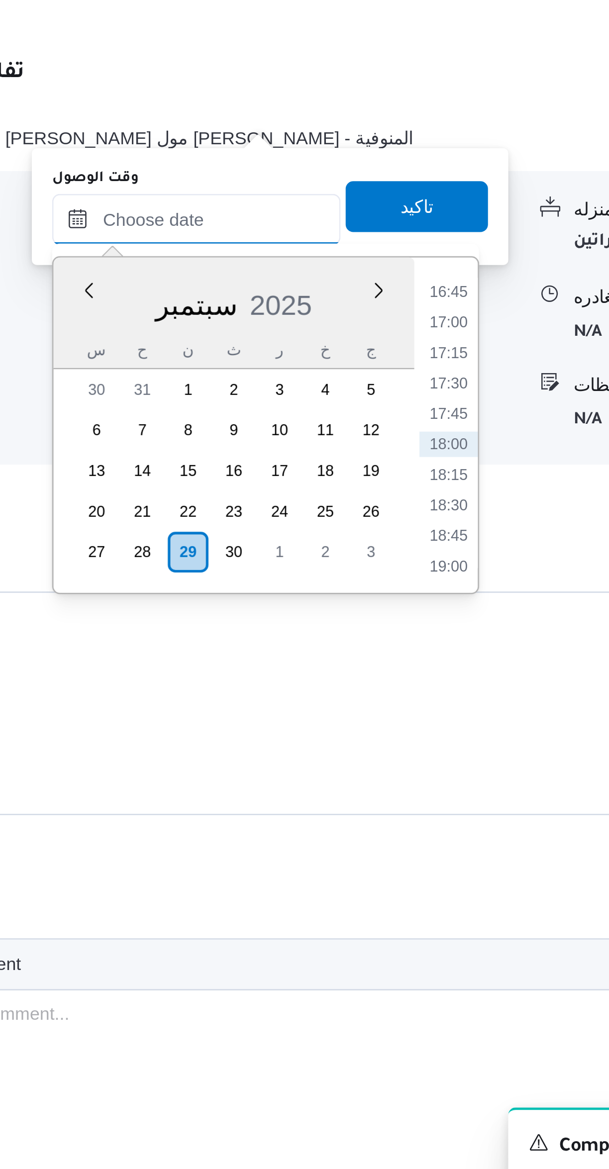
scroll to position [298, 0]
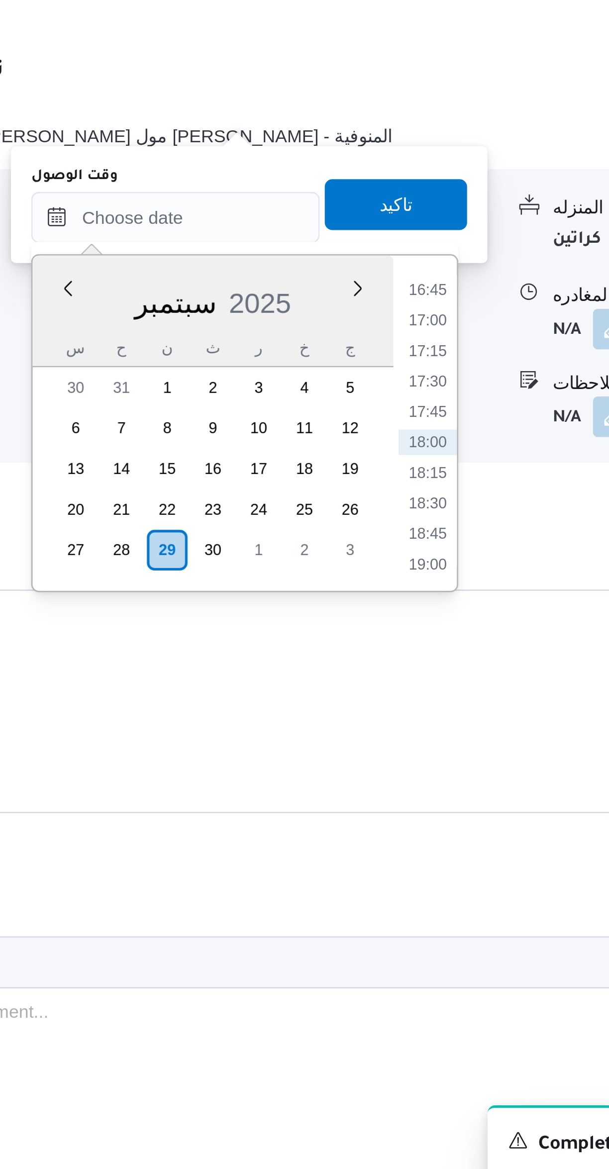
click at [423, 797] on li "16:45" at bounding box center [418, 798] width 23 height 10
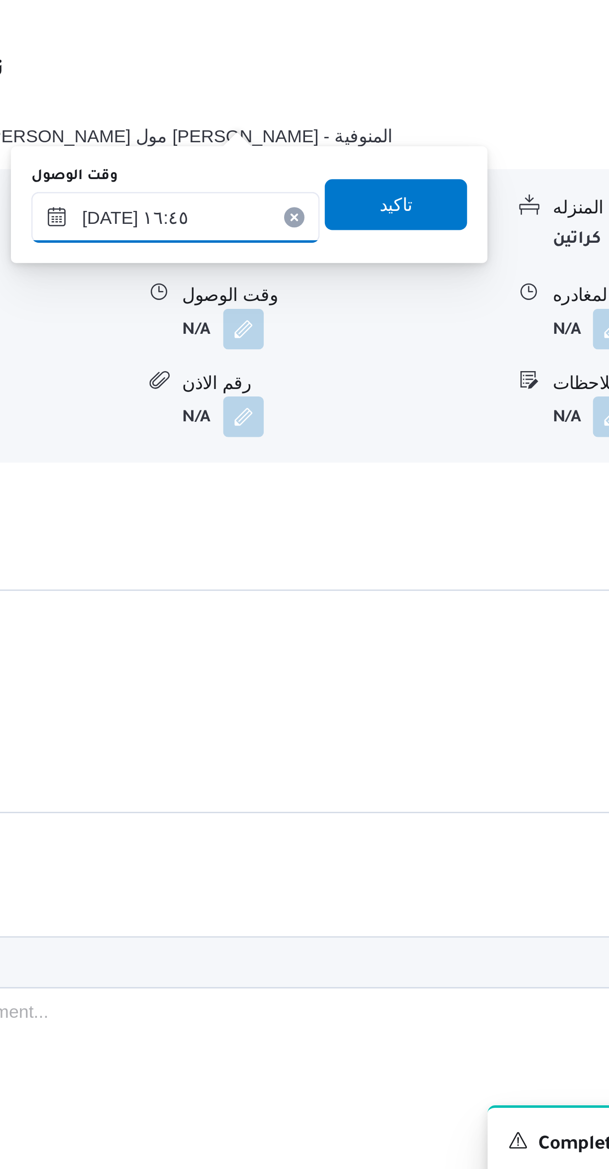
click at [339, 767] on input "٢٩/٠٩/٢٠٢٥ ١٦:٤٥" at bounding box center [319, 769] width 113 height 20
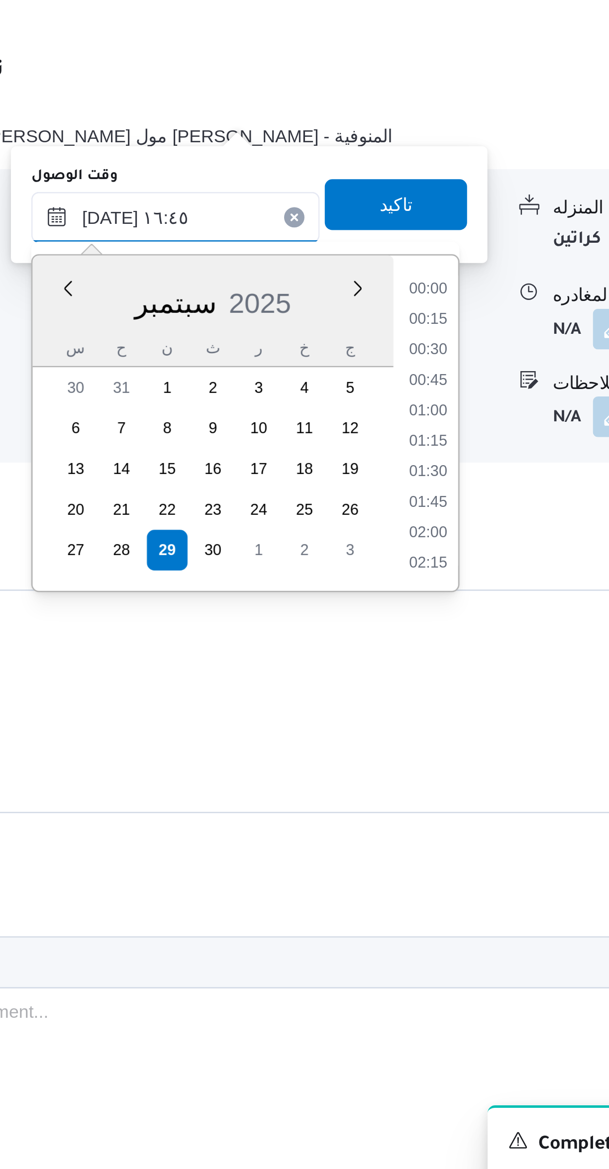
scroll to position [739, 0]
click at [418, 798] on li "15:30" at bounding box center [418, 798] width 23 height 10
type input "٢٩/٠٩/٢٠٢٥ ١٥:٣٠"
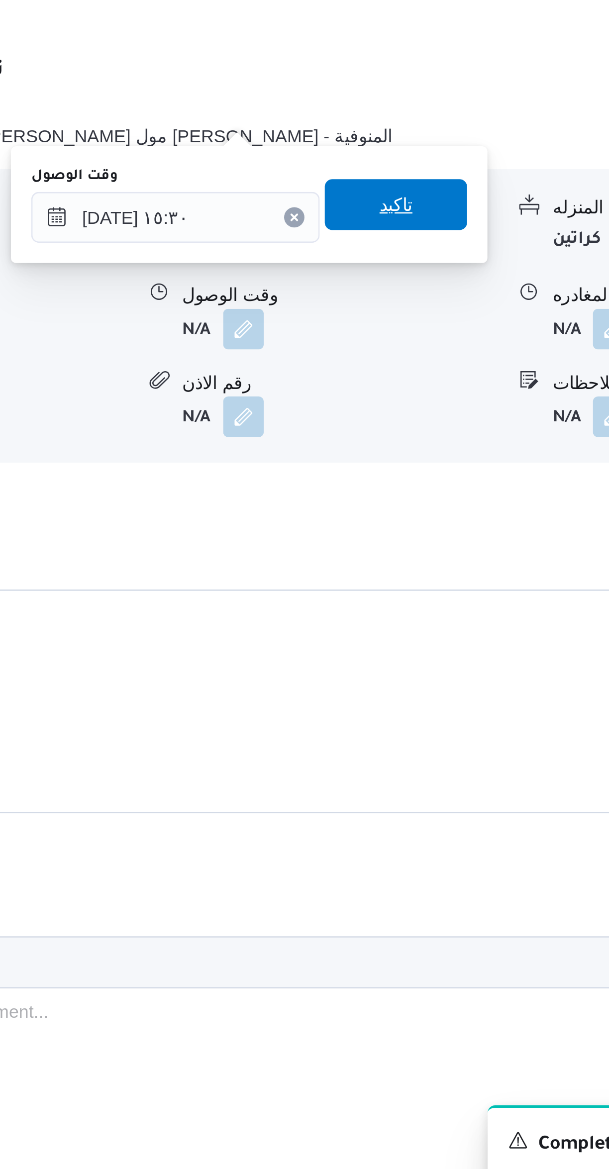
click at [407, 765] on span "تاكيد" at bounding box center [406, 764] width 56 height 20
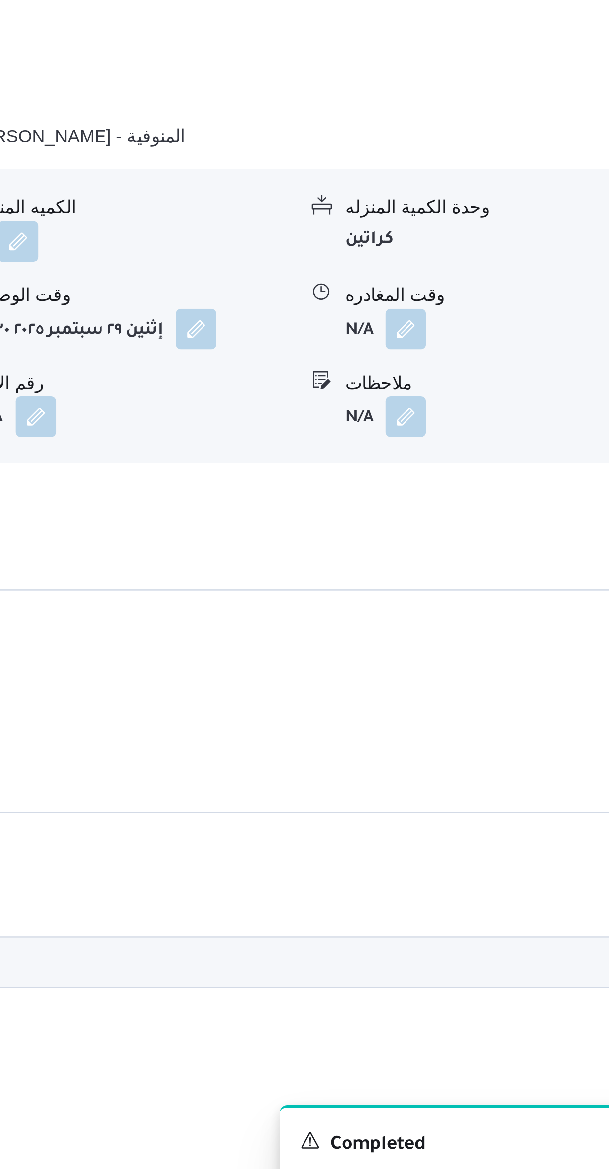
click at [488, 805] on button "button" at bounding box center [491, 813] width 16 height 16
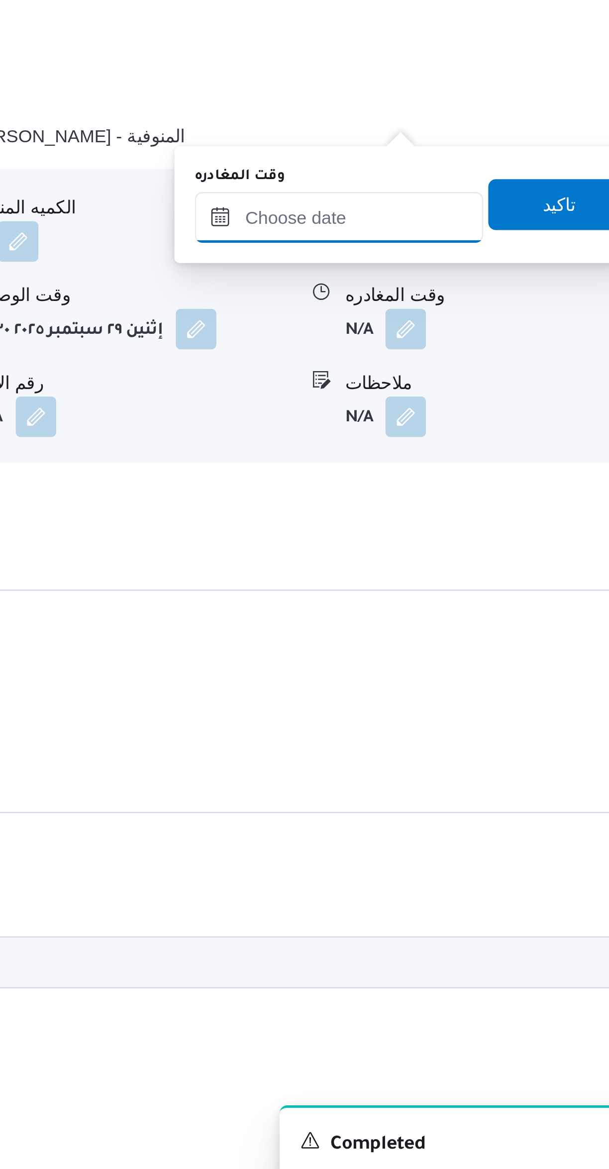
click at [472, 769] on input "وقت المغادره" at bounding box center [464, 769] width 113 height 20
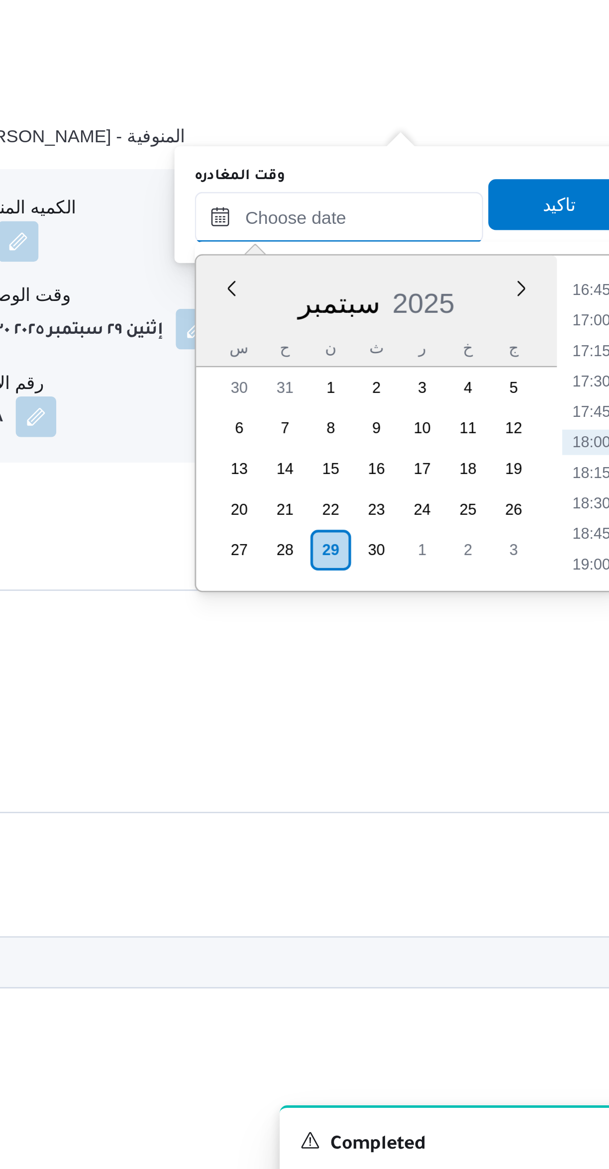
scroll to position [281, 0]
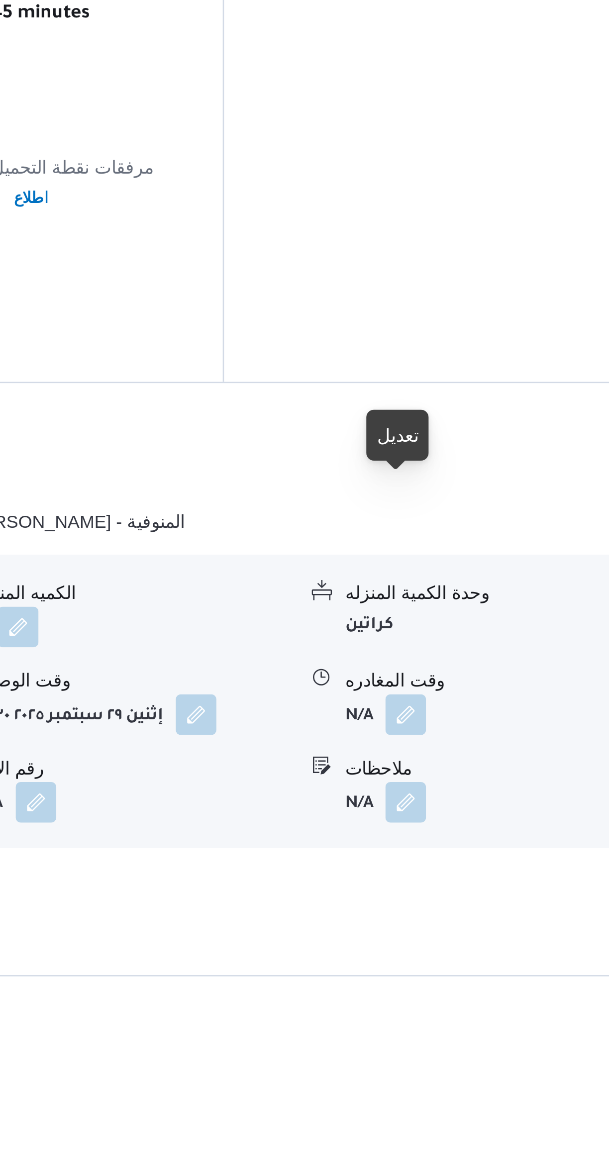
click at [497, 821] on button "button" at bounding box center [491, 829] width 16 height 16
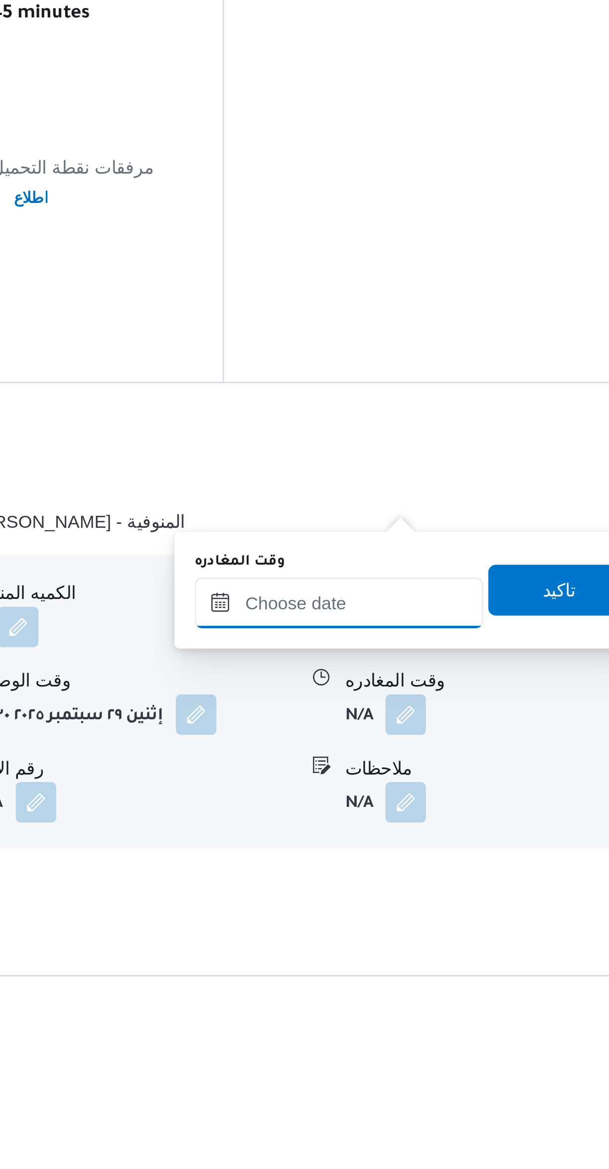
click at [478, 785] on input "وقت المغادره" at bounding box center [464, 786] width 113 height 20
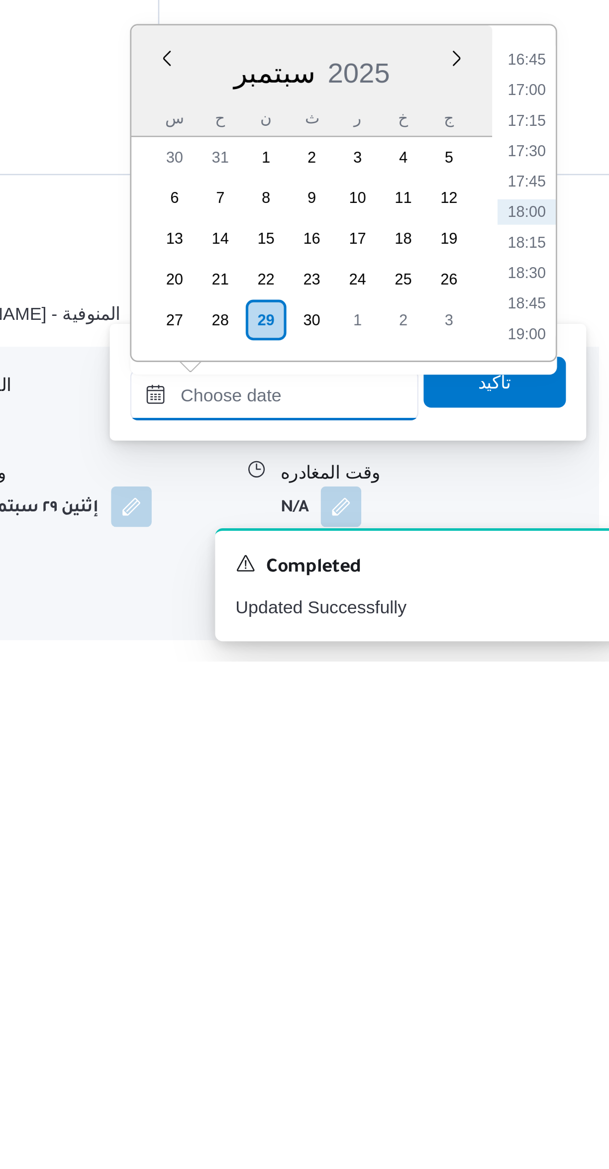
scroll to position [2, 0]
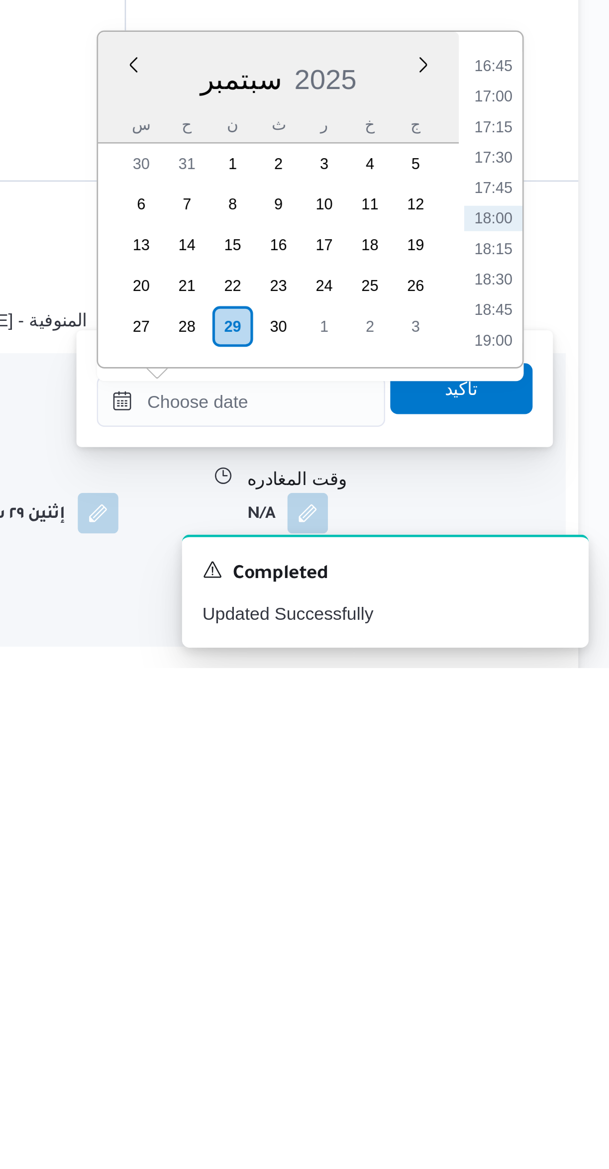
click at [568, 990] on li "18:00" at bounding box center [563, 993] width 23 height 10
type input "٢٩/٠٩/٢٠٢٥ ١٨:٠٠"
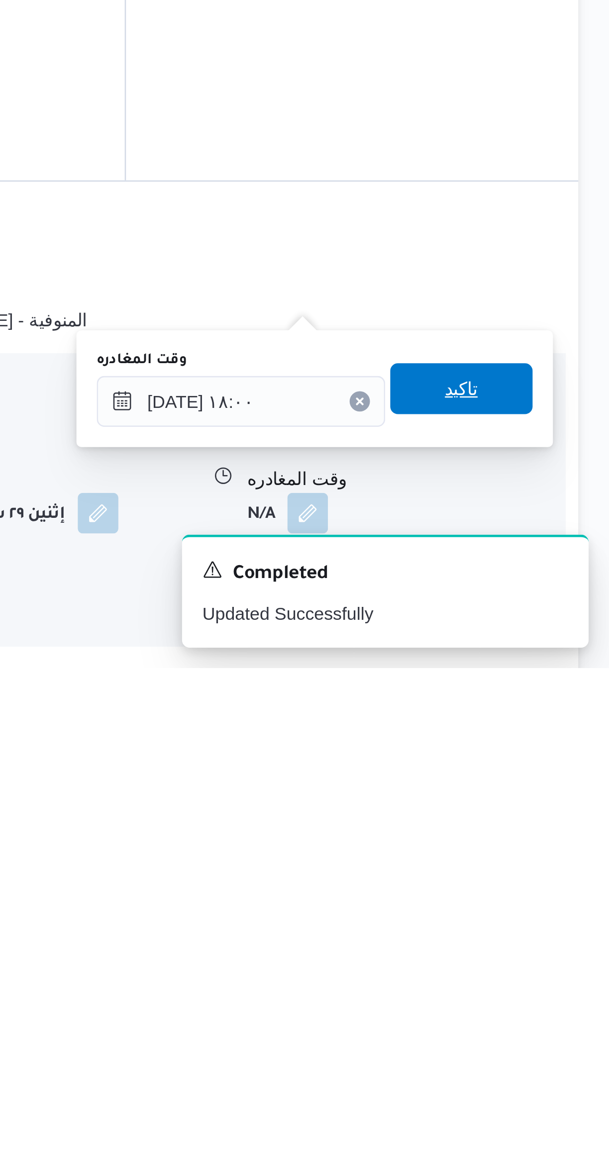
click at [557, 1061] on span "تاكيد" at bounding box center [551, 1060] width 56 height 20
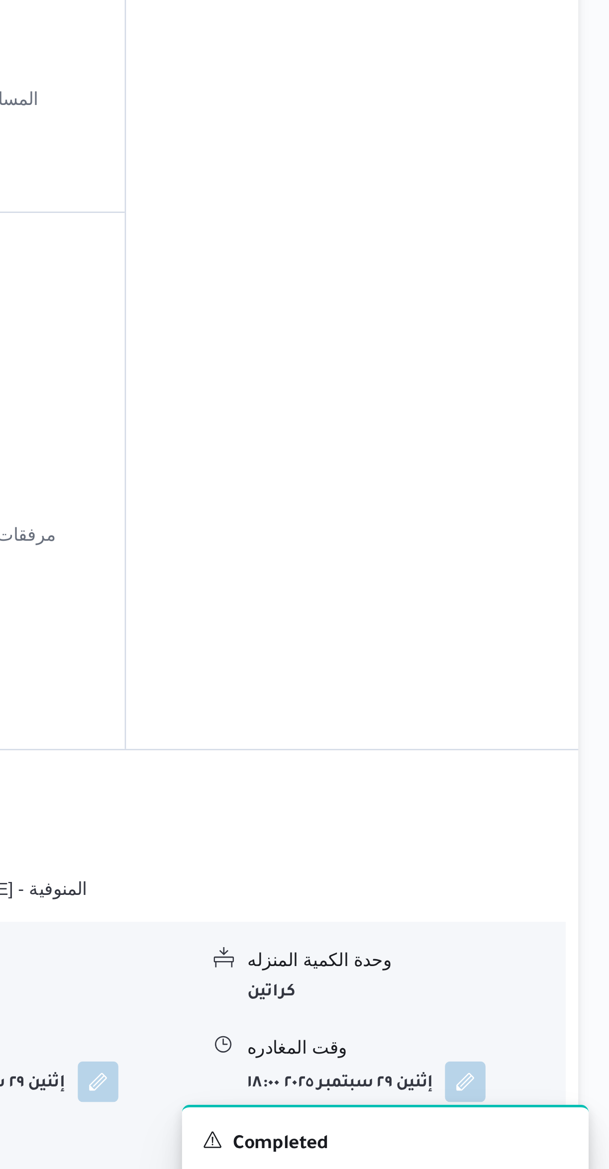
scroll to position [0, 0]
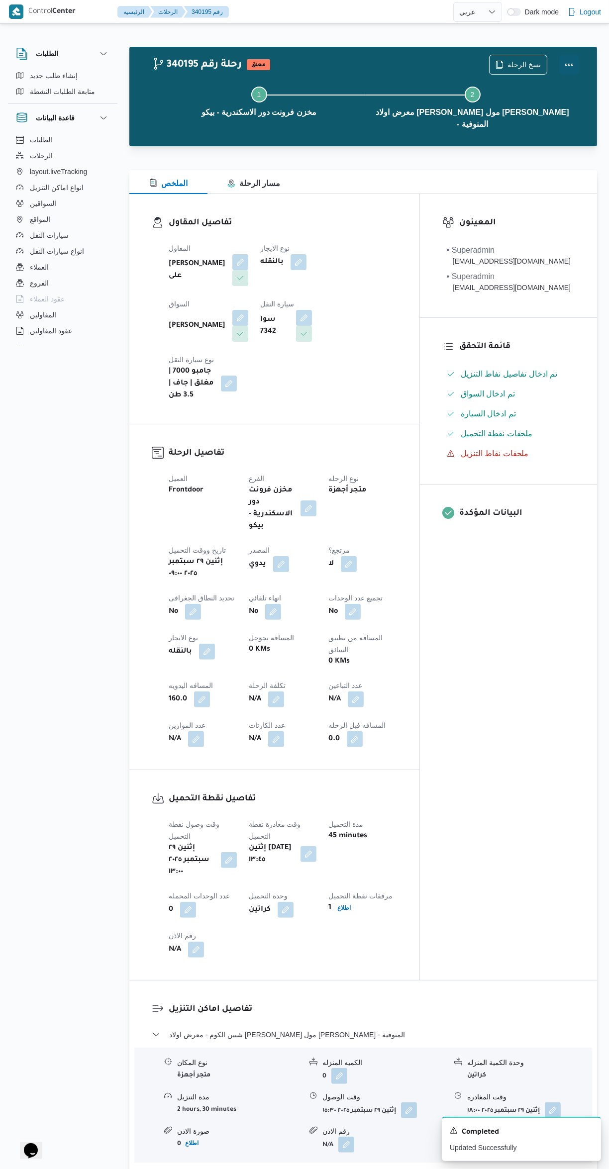
click at [567, 63] on button "Actions" at bounding box center [569, 65] width 20 height 20
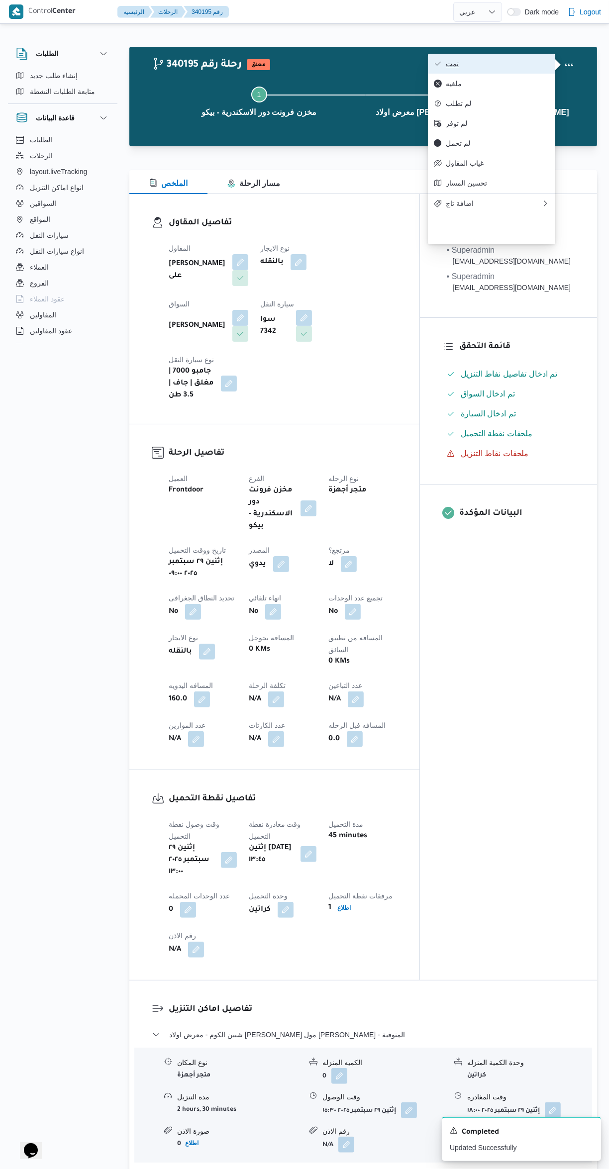
click at [490, 60] on span "تمت" at bounding box center [497, 64] width 103 height 8
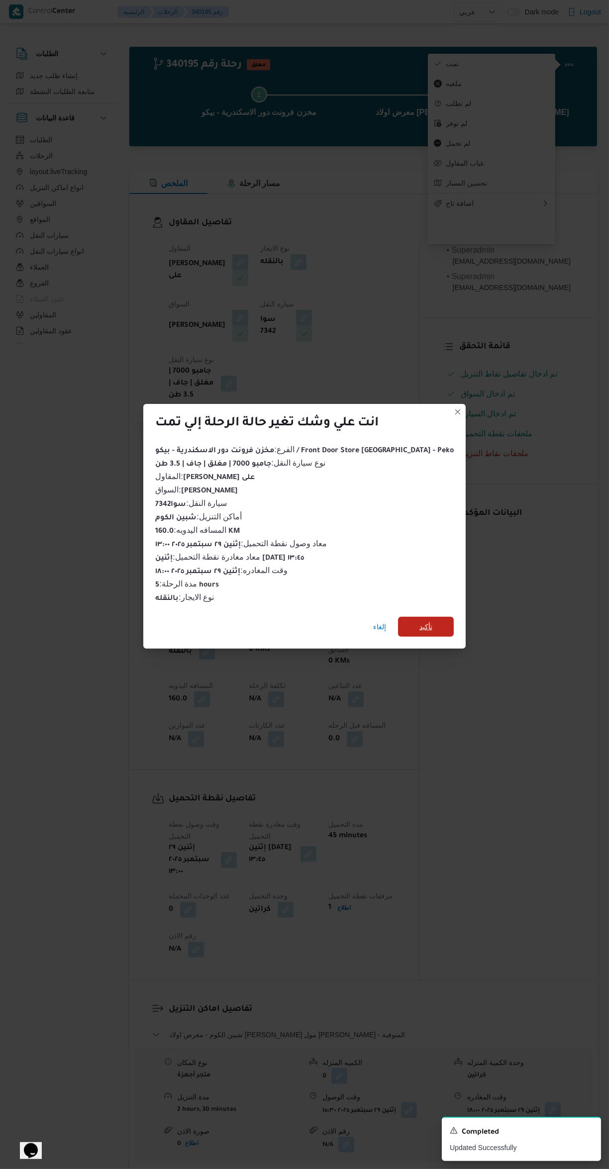
click at [428, 620] on span "تأكيد" at bounding box center [426, 627] width 56 height 20
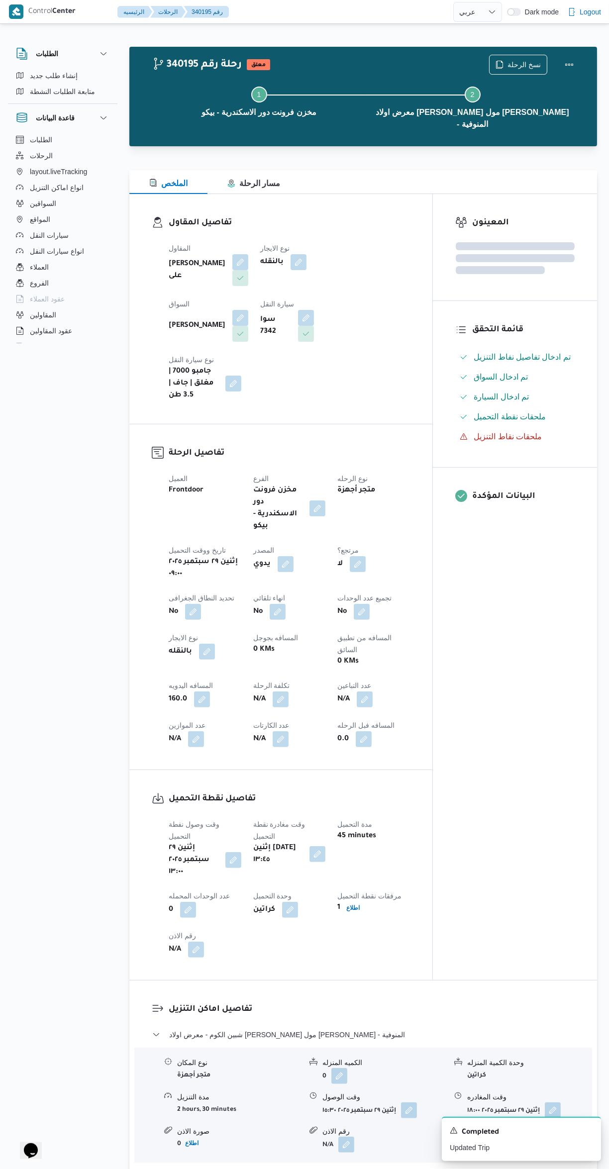
click at [523, 694] on div "المعينون قائمة التحقق تم ادخال تفاصيل نفاط التنزيل تم ادخال السواق تم ادخال الس…" at bounding box center [515, 587] width 164 height 786
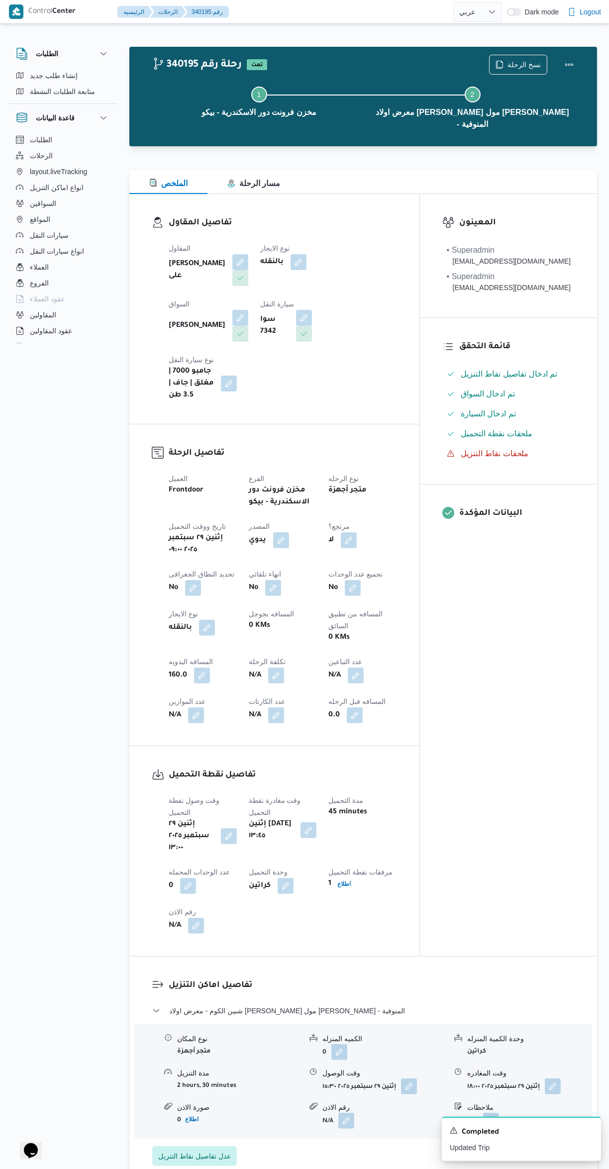
select select "ar"
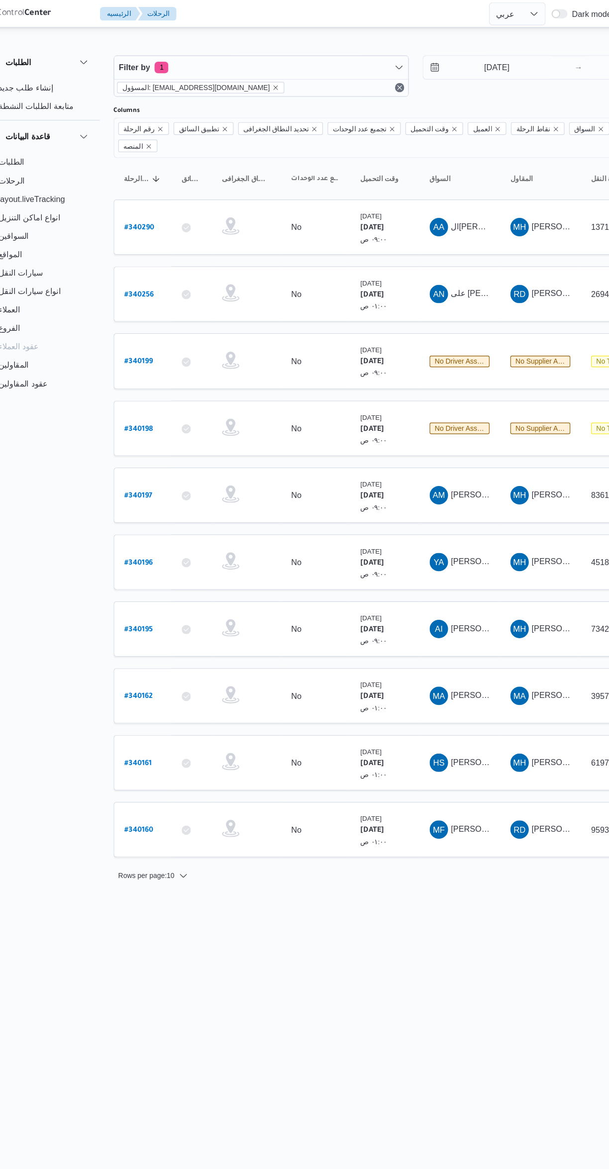
click at [160, 194] on b "# 340290" at bounding box center [152, 197] width 26 height 7
select select "ar"
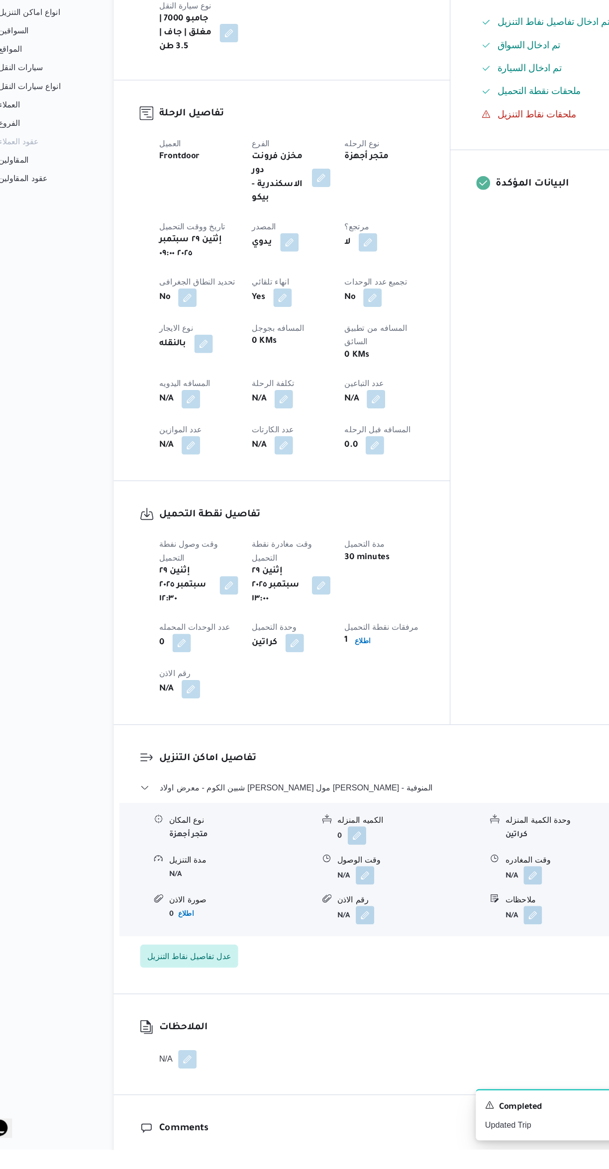
scroll to position [179, 0]
click at [348, 923] on button "button" at bounding box center [346, 931] width 16 height 16
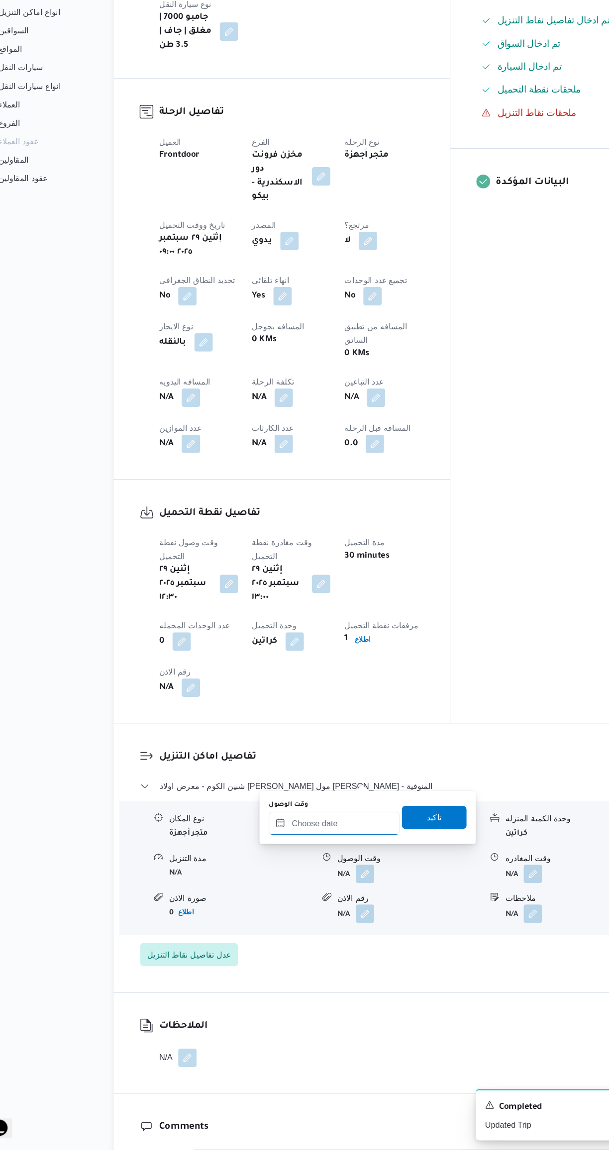
click at [325, 887] on input "وقت الوصول" at bounding box center [319, 888] width 113 height 20
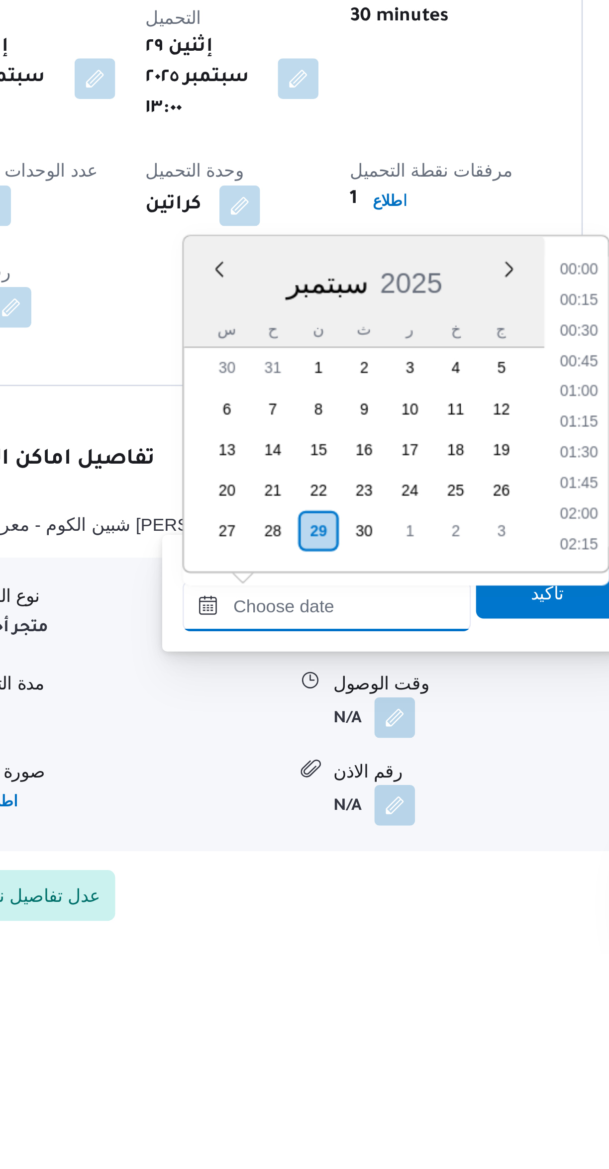
scroll to position [800, 0]
click at [416, 900] on li "16:45" at bounding box center [418, 902] width 23 height 10
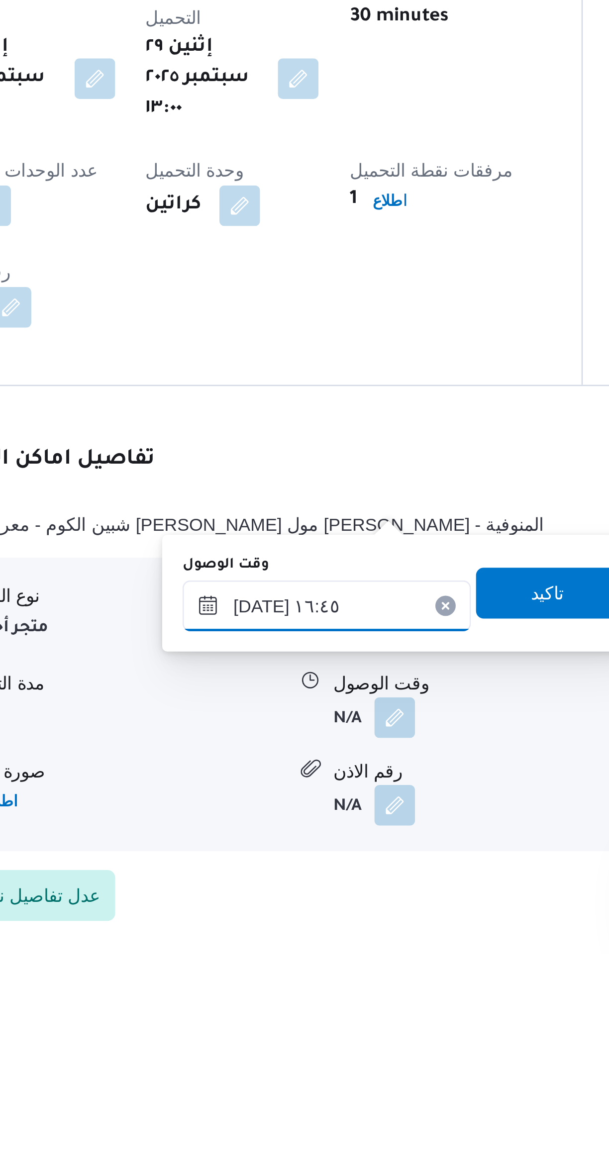
scroll to position [34, 0]
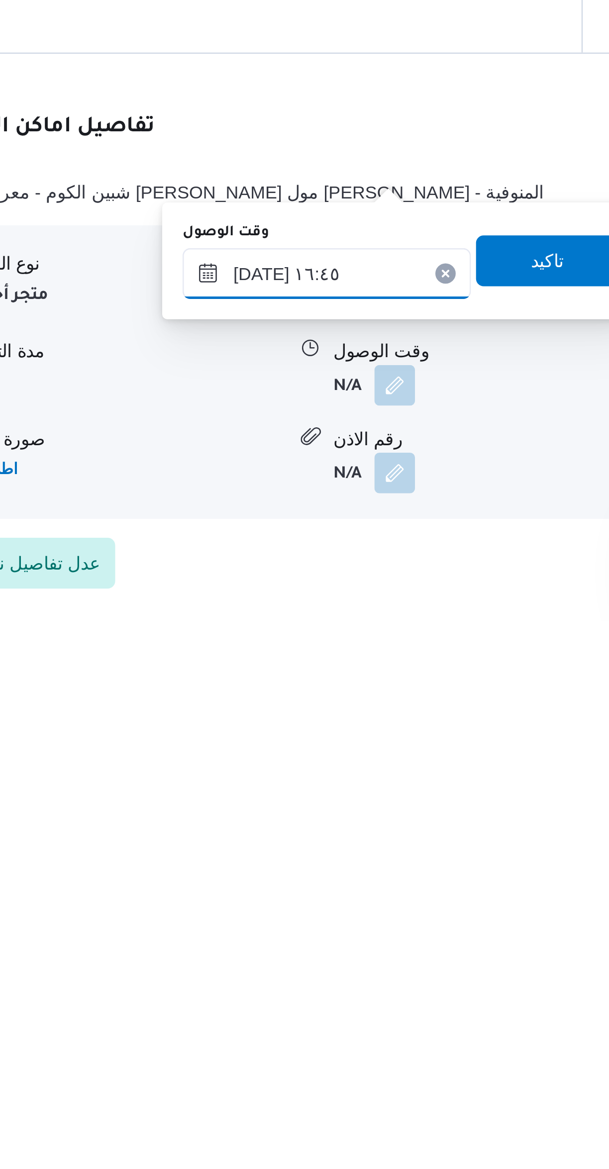
click at [328, 1030] on input "٢٩/٠٩/٢٠٢٥ ١٦:٤٥" at bounding box center [319, 1033] width 113 height 20
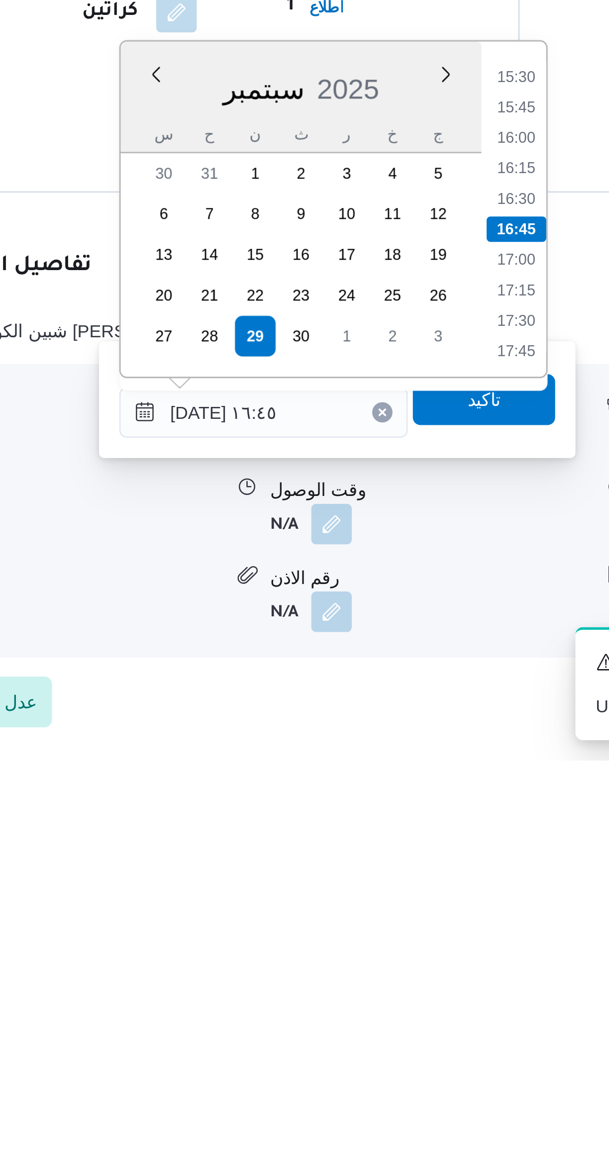
click at [421, 909] on li "15:45" at bounding box center [418, 914] width 23 height 10
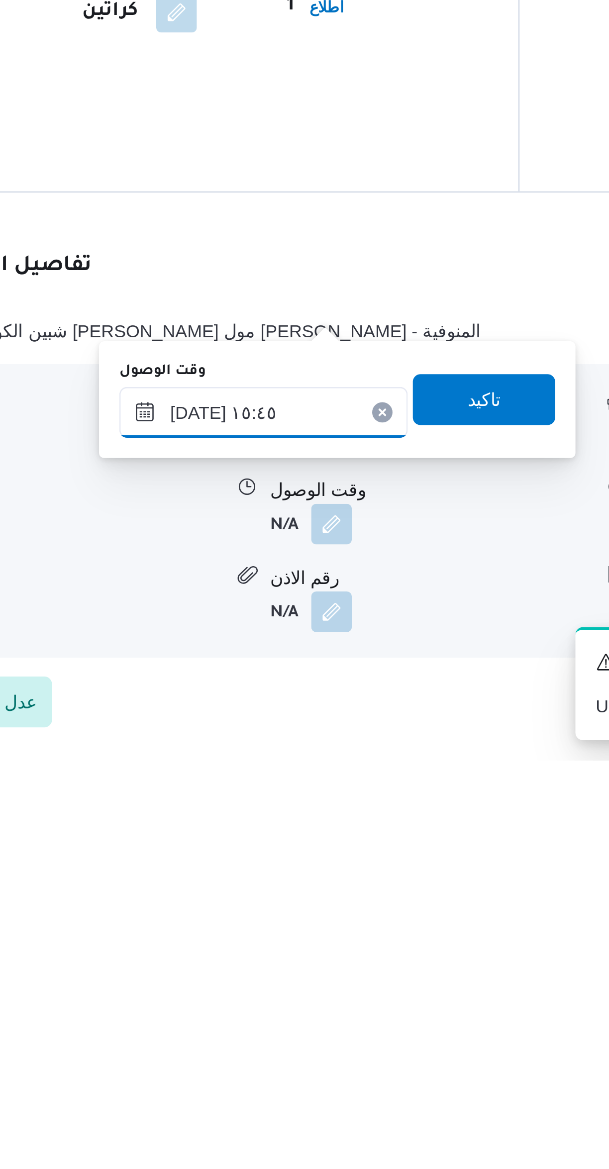
click at [324, 1029] on input "٢٩/٠٩/٢٠٢٥ ١٥:٤٥" at bounding box center [319, 1033] width 113 height 20
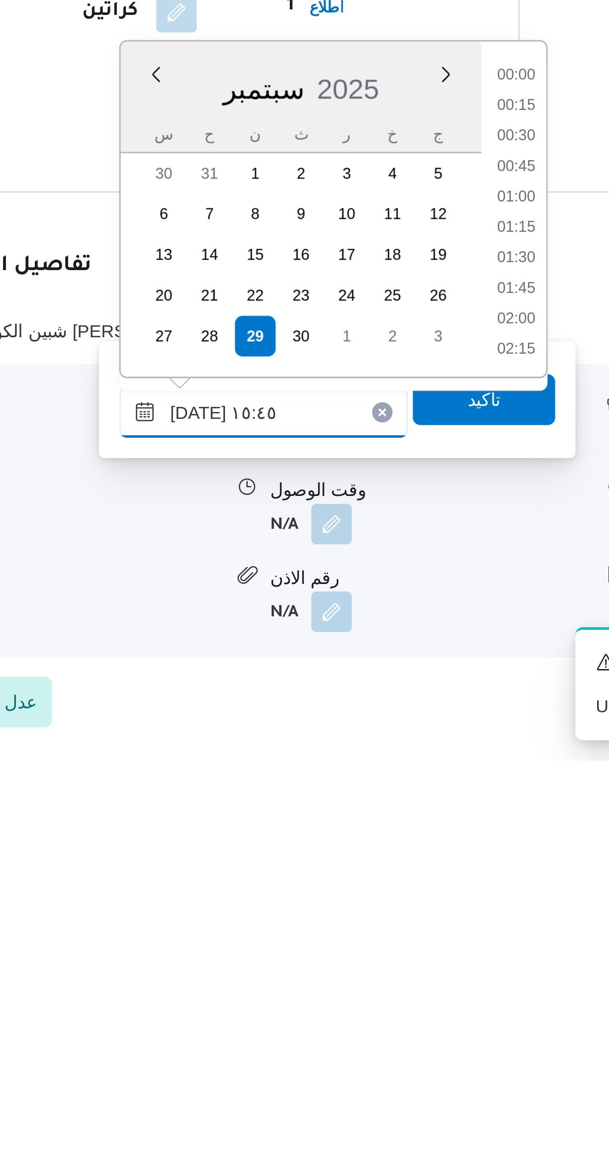
scroll to position [692, 0]
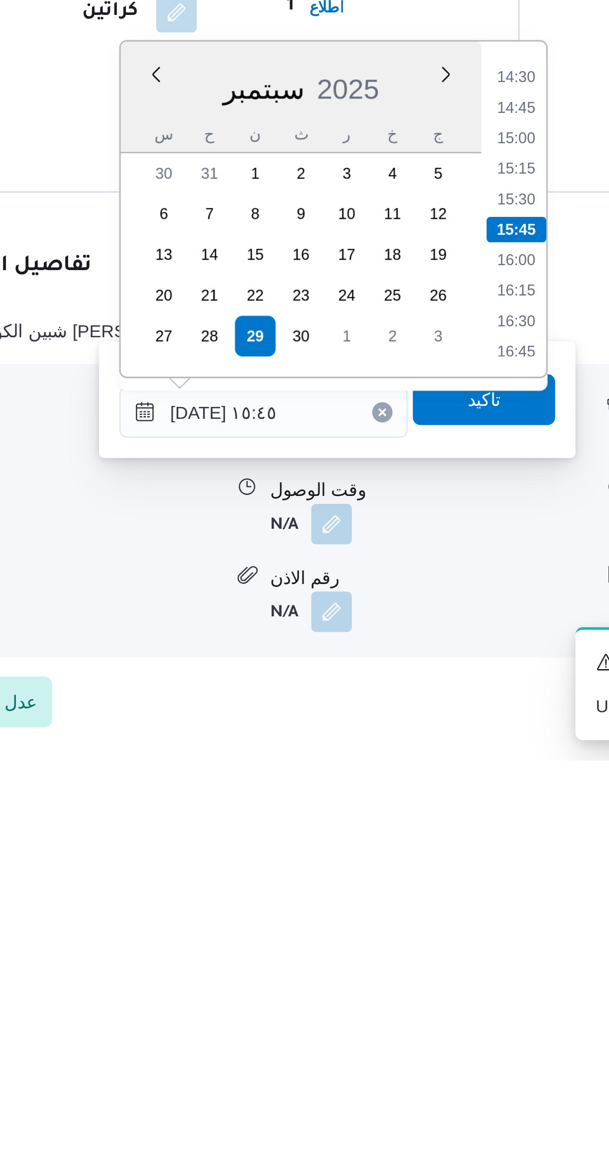
click at [422, 900] on li "14:30" at bounding box center [418, 902] width 23 height 10
type input "٢٩/٠٩/٢٠٢٥ ١٤:٣٠"
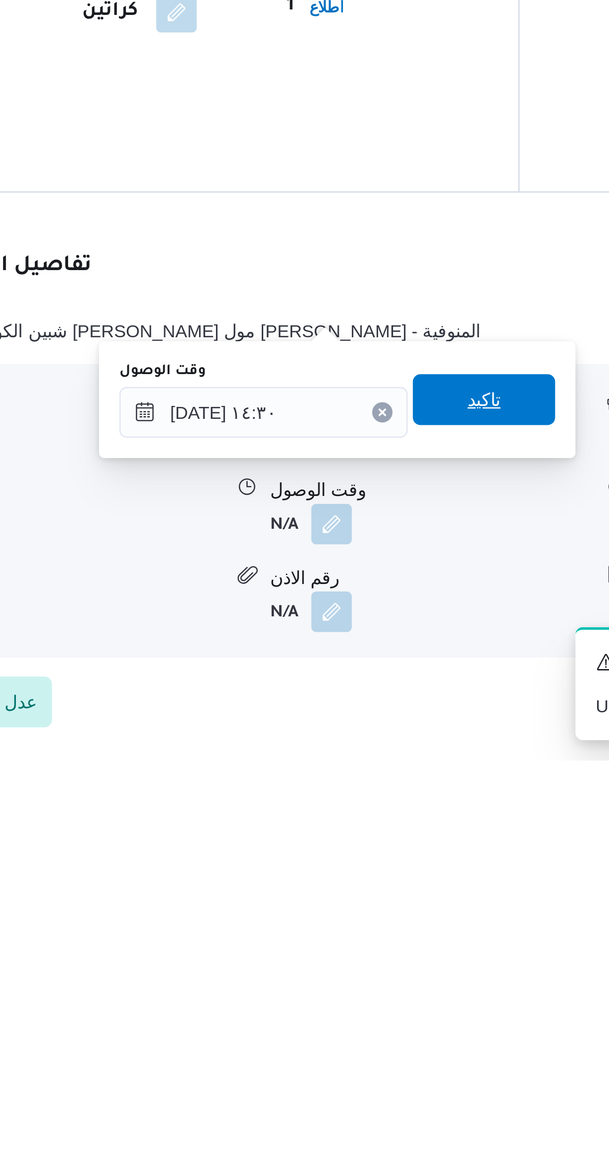
click at [406, 1028] on span "تاكيد" at bounding box center [406, 1028] width 56 height 20
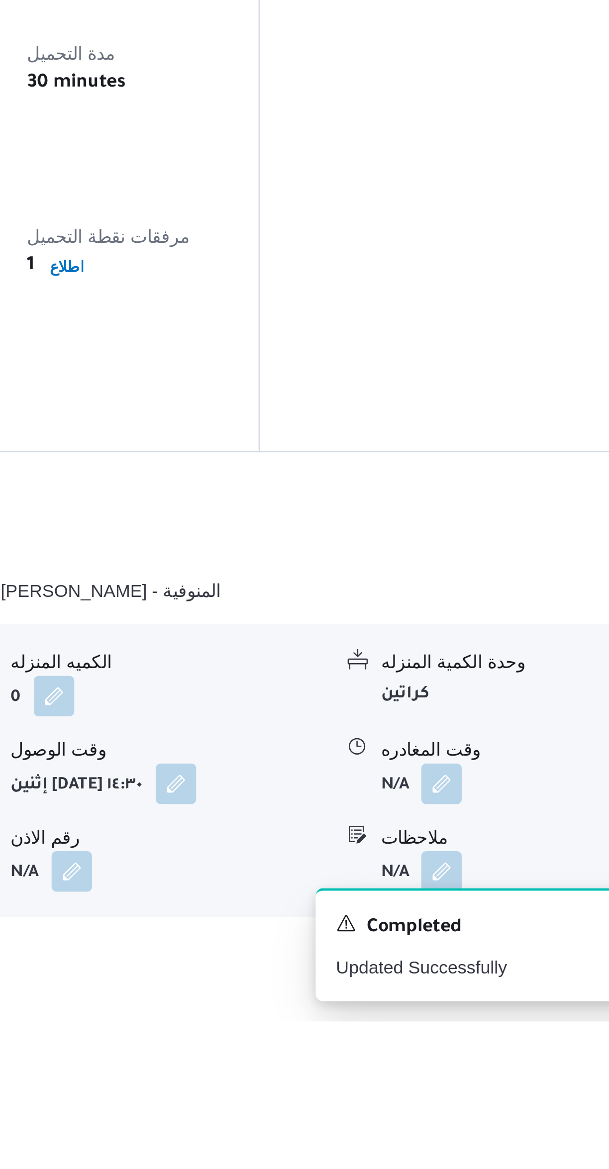
scroll to position [66, 0]
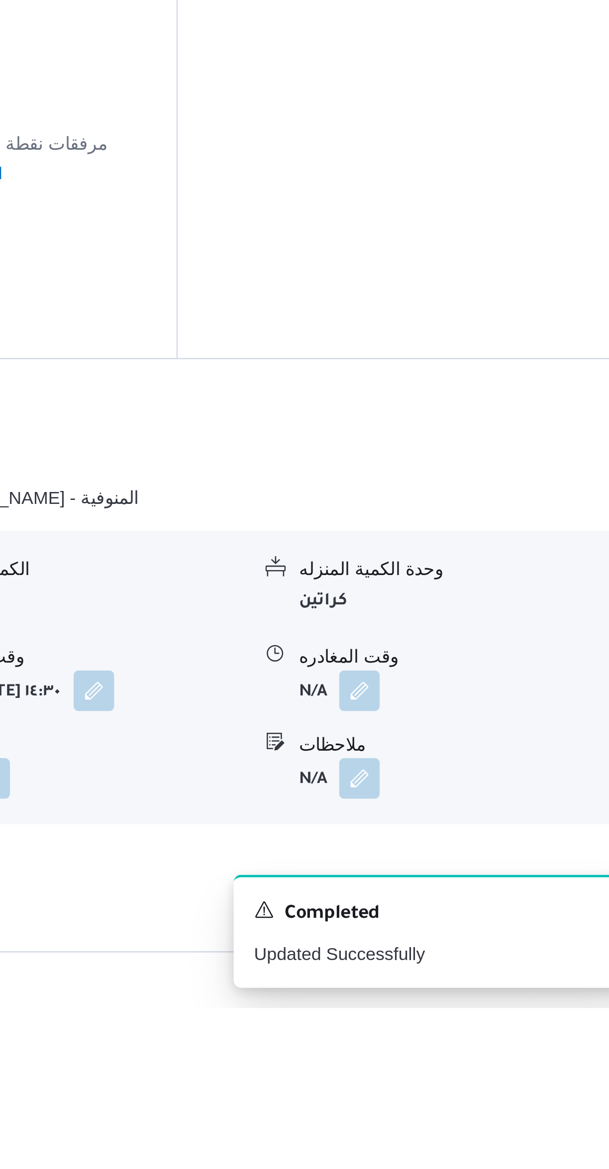
click at [491, 1037] on button "button" at bounding box center [491, 1045] width 16 height 16
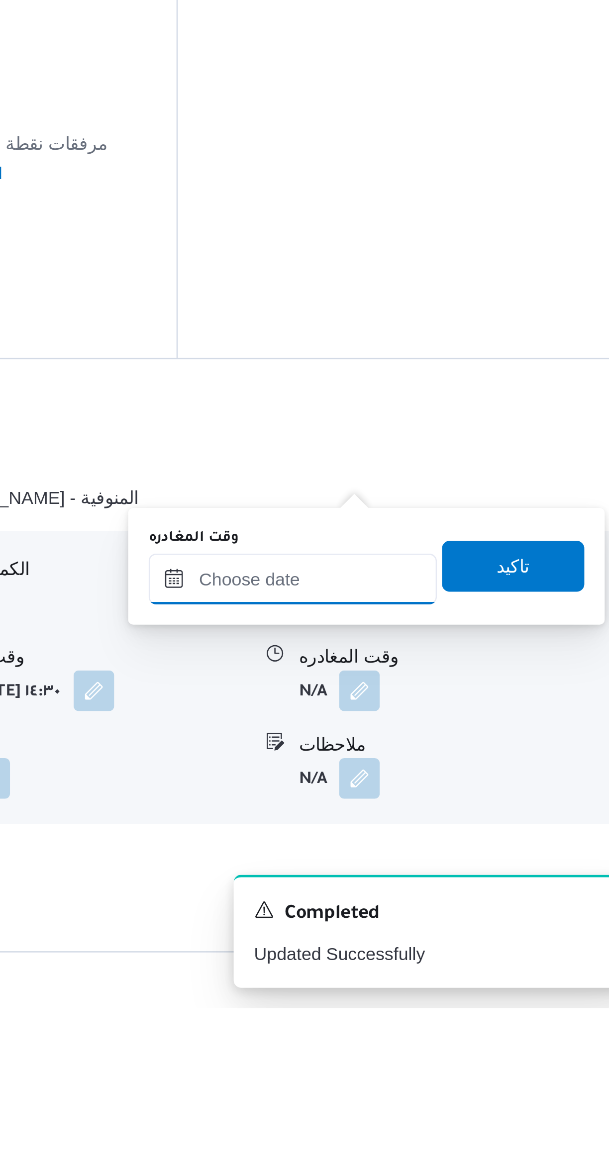
click at [480, 1002] on input "وقت المغادره" at bounding box center [464, 1001] width 113 height 20
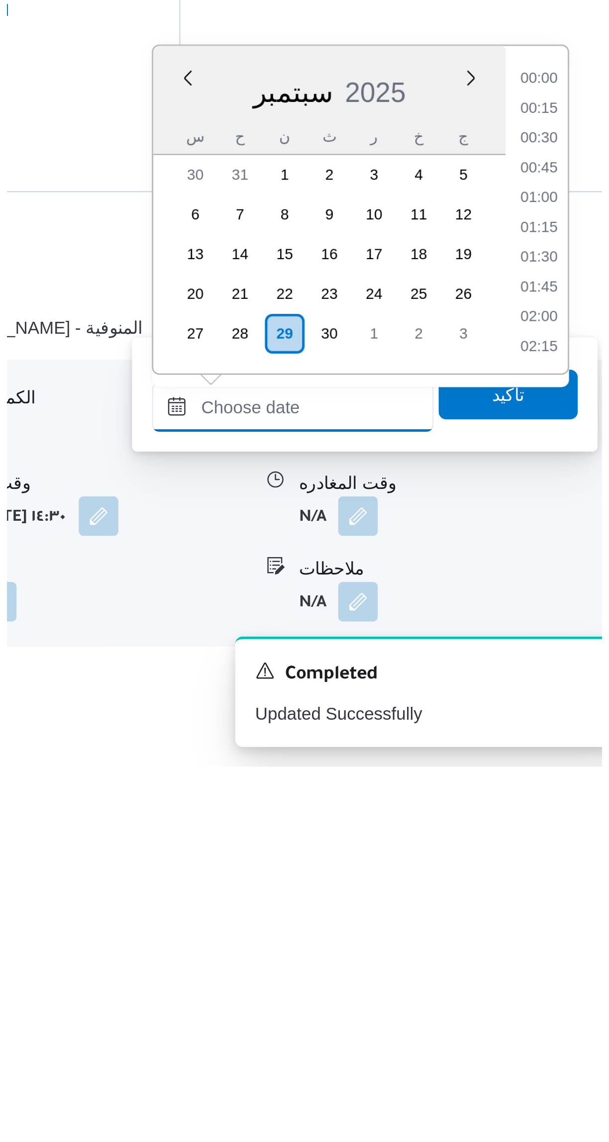
scroll to position [800, 0]
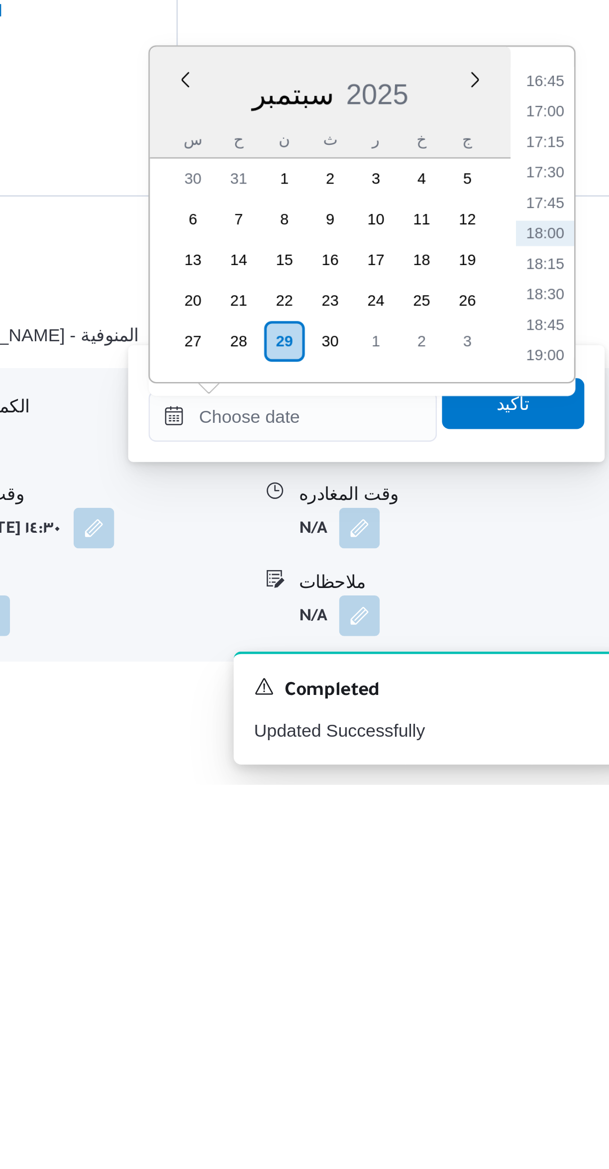
click at [566, 903] on li "17:00" at bounding box center [563, 906] width 23 height 10
type input "٢٩/٠٩/٢٠٢٥ ١٧:٠٠"
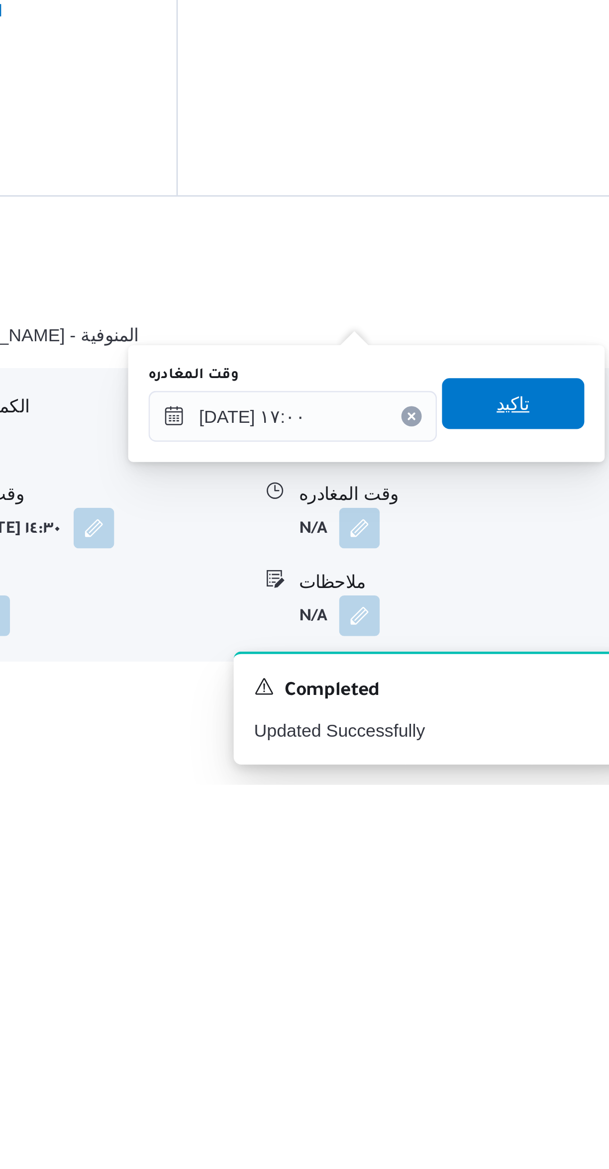
click at [555, 1021] on span "تاكيد" at bounding box center [551, 1020] width 56 height 20
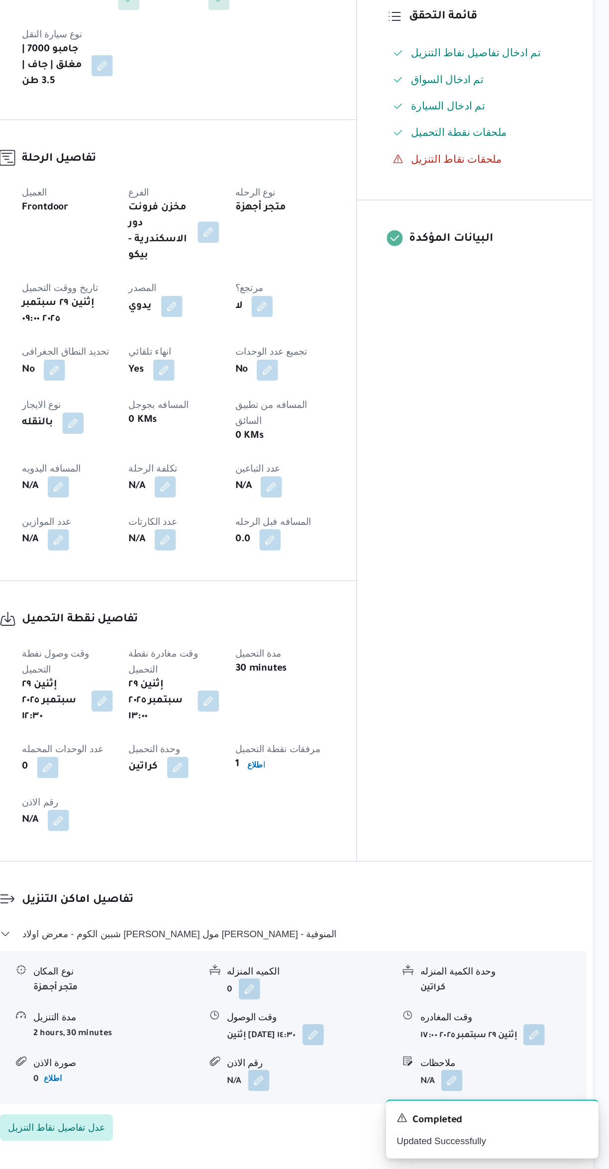
scroll to position [42, 0]
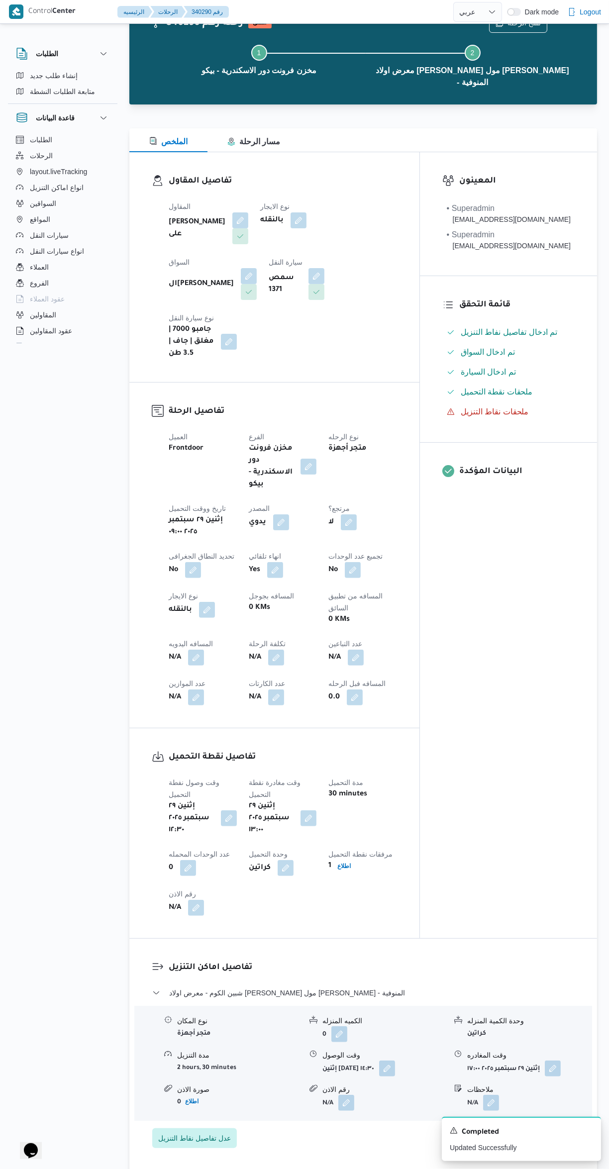
click at [199, 650] on button "button" at bounding box center [196, 658] width 16 height 16
click at [187, 625] on input "المسافه اليدويه" at bounding box center [170, 626] width 99 height 20
type input "160"
click at [257, 618] on span "تاكيد" at bounding box center [250, 621] width 56 height 20
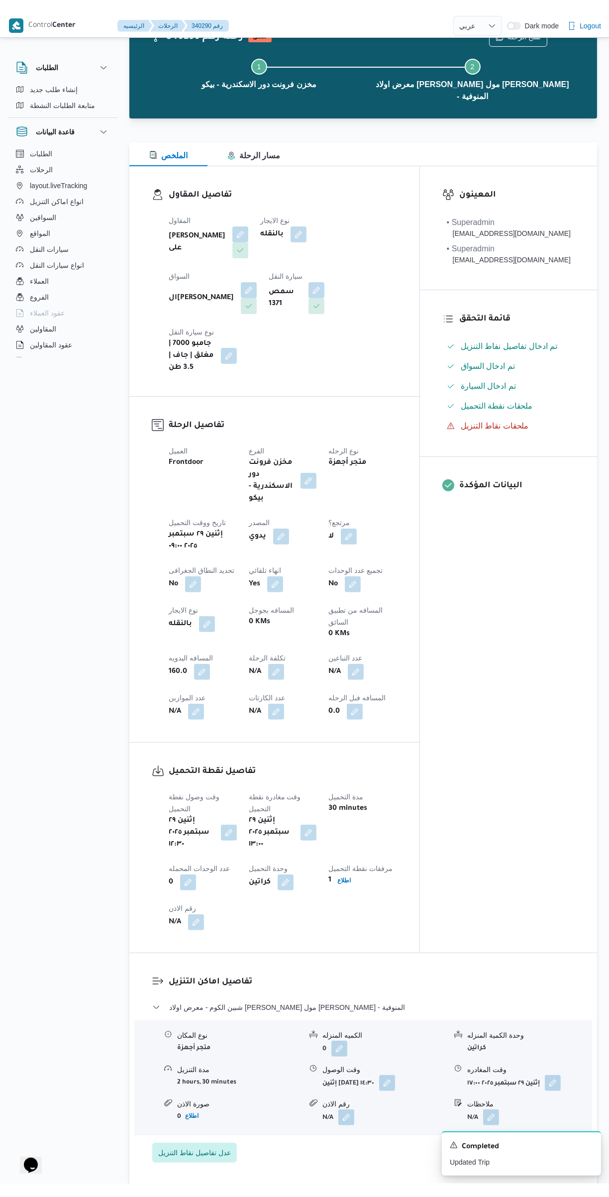
scroll to position [0, 0]
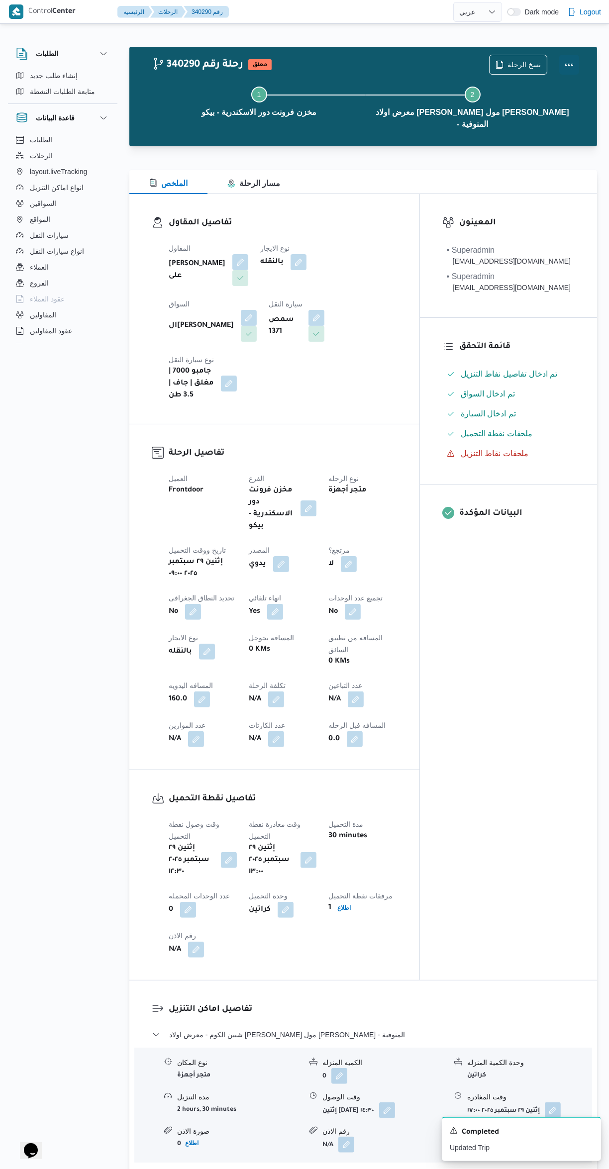
click at [574, 64] on button "Actions" at bounding box center [569, 65] width 20 height 20
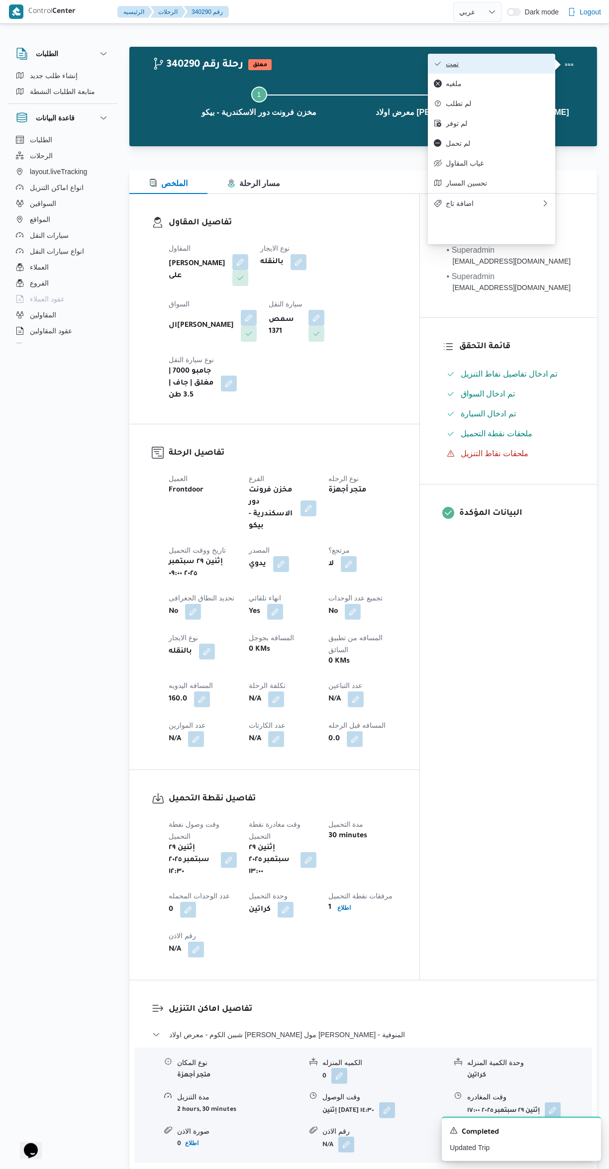
click at [513, 60] on span "تمت" at bounding box center [497, 64] width 103 height 8
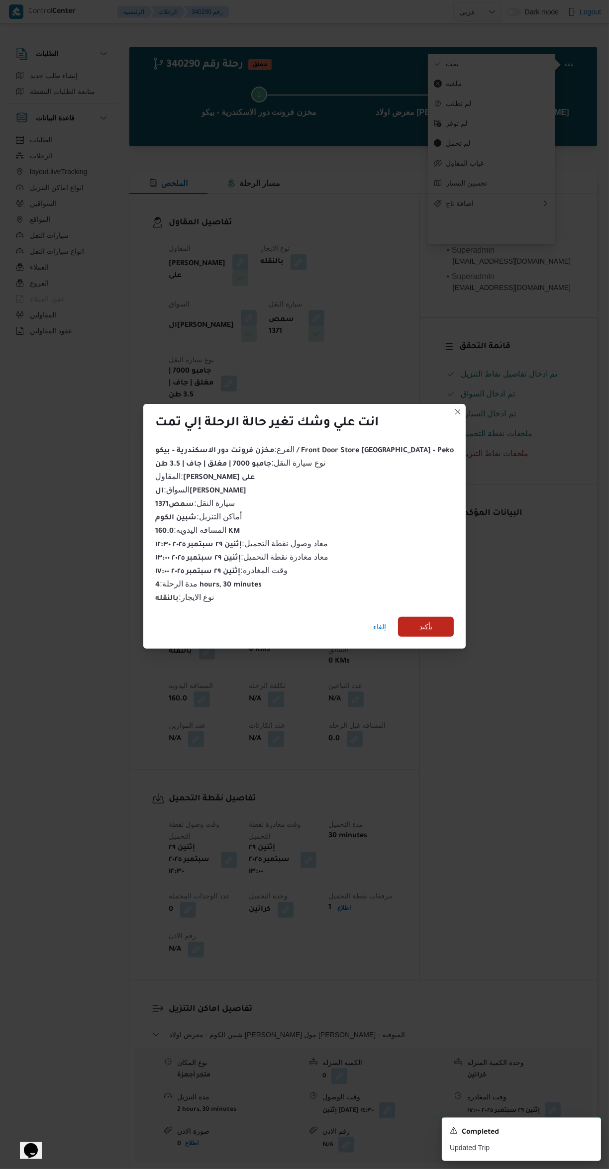
click at [432, 618] on span "تأكيد" at bounding box center [426, 627] width 56 height 20
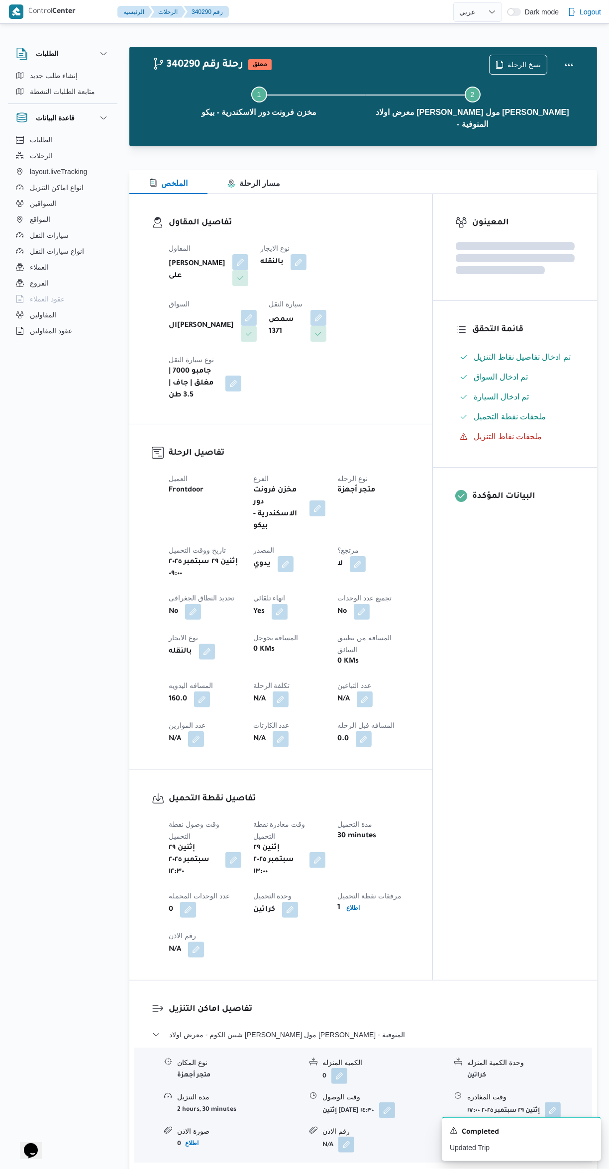
click at [543, 751] on div "المعينون قائمة التحقق تم ادخال تفاصيل نفاط التنزيل تم ادخال السواق تم ادخال الس…" at bounding box center [515, 587] width 164 height 786
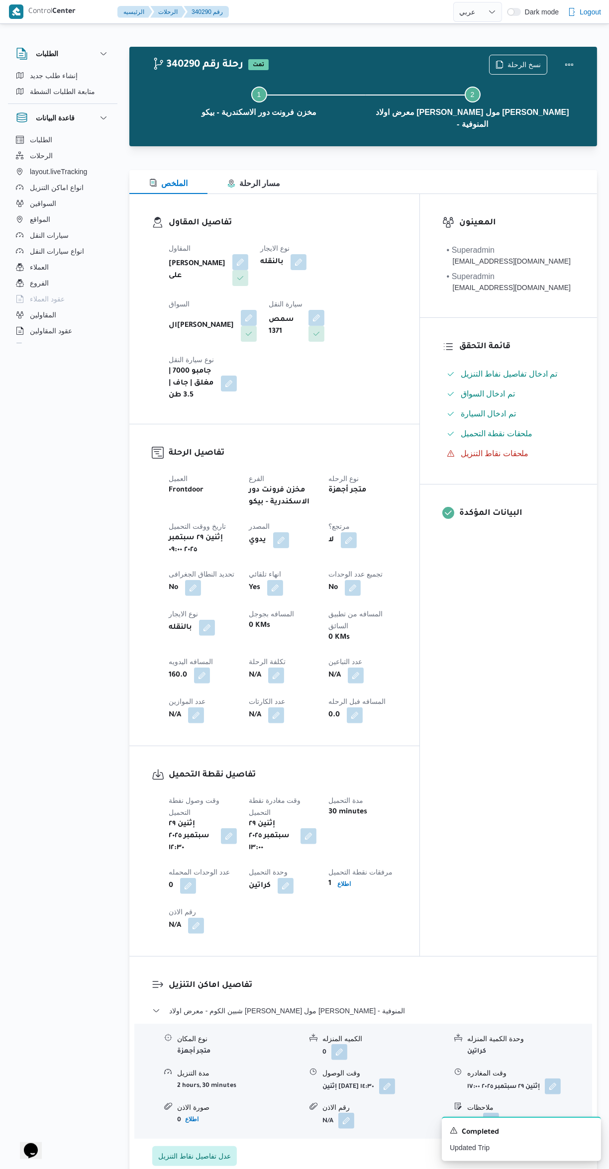
select select "ar"
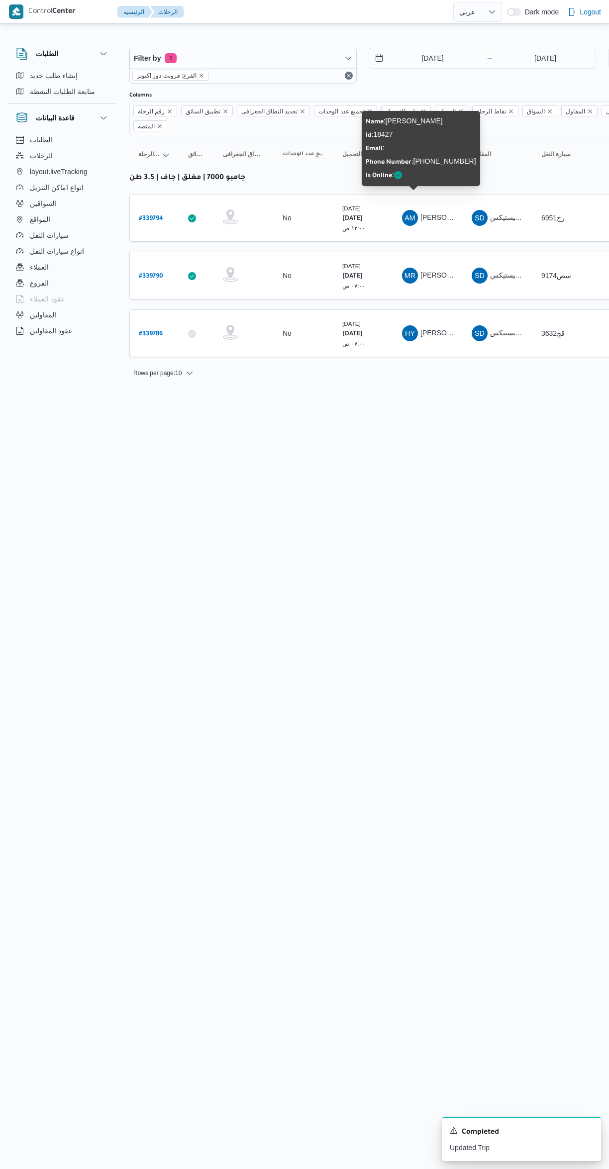
select select "ar"
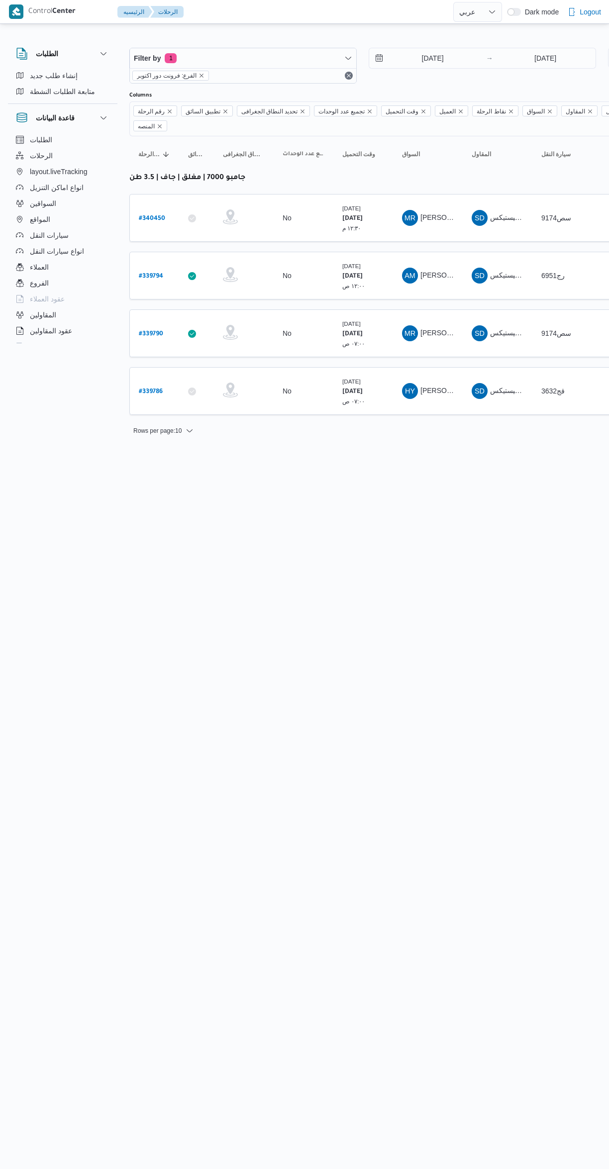
select select "ar"
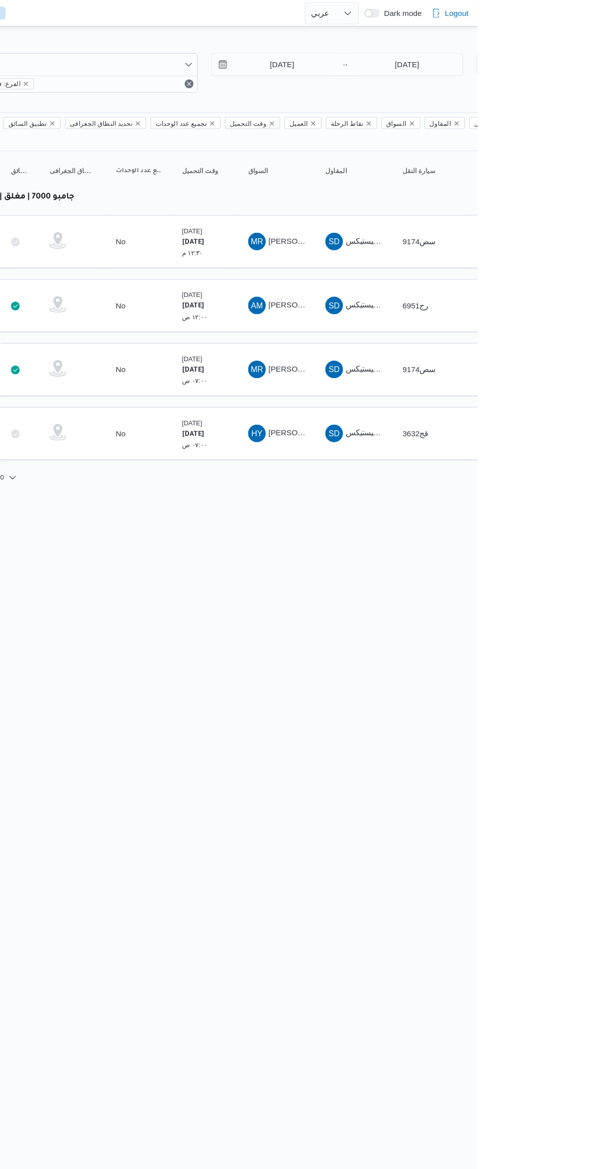
click at [439, 383] on span "HY [PERSON_NAME]" at bounding box center [428, 391] width 52 height 16
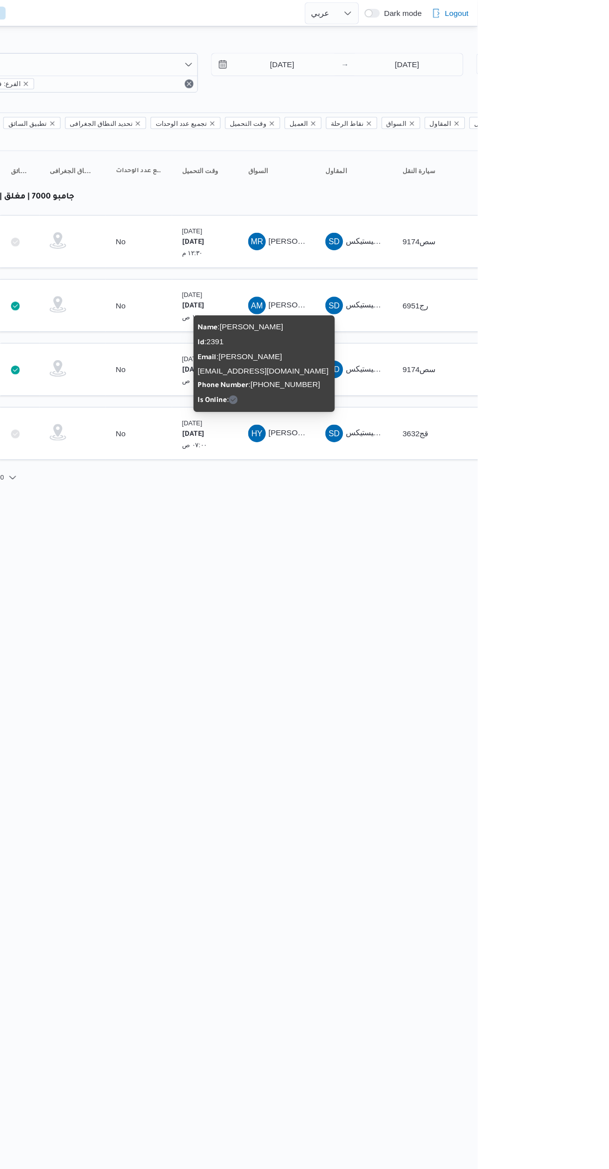
click at [470, 594] on html "Control Center الرئيسيه الرحلات English عربي Dark mode Logout الطلبات إنشاء طلب…" at bounding box center [304, 584] width 609 height 1169
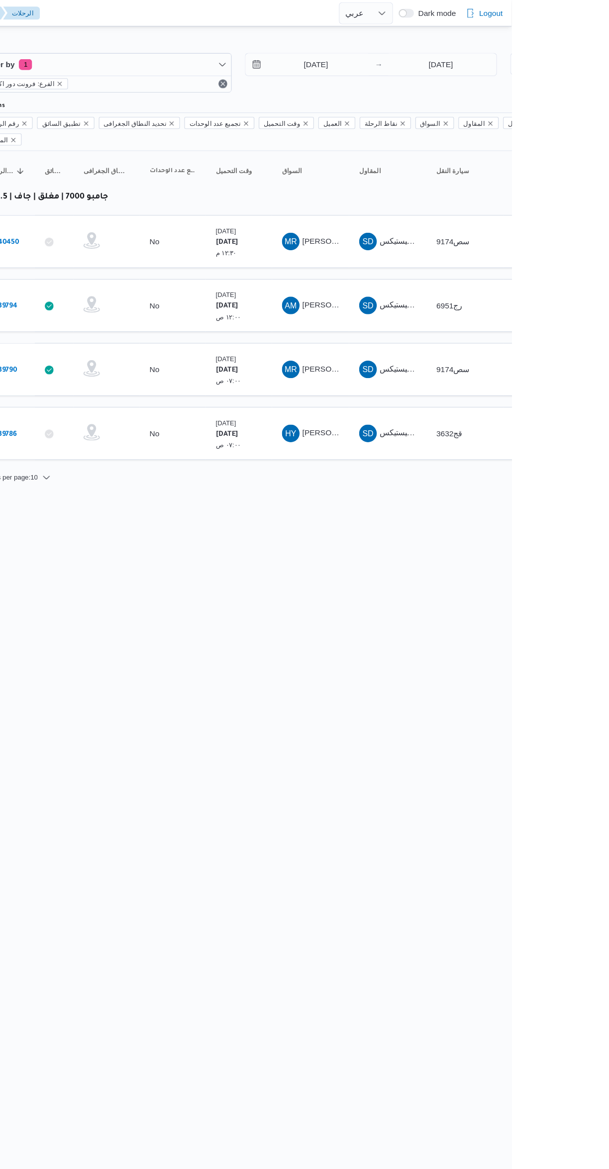
click at [446, 213] on span "[PERSON_NAME] [PERSON_NAME]" at bounding box center [478, 217] width 116 height 8
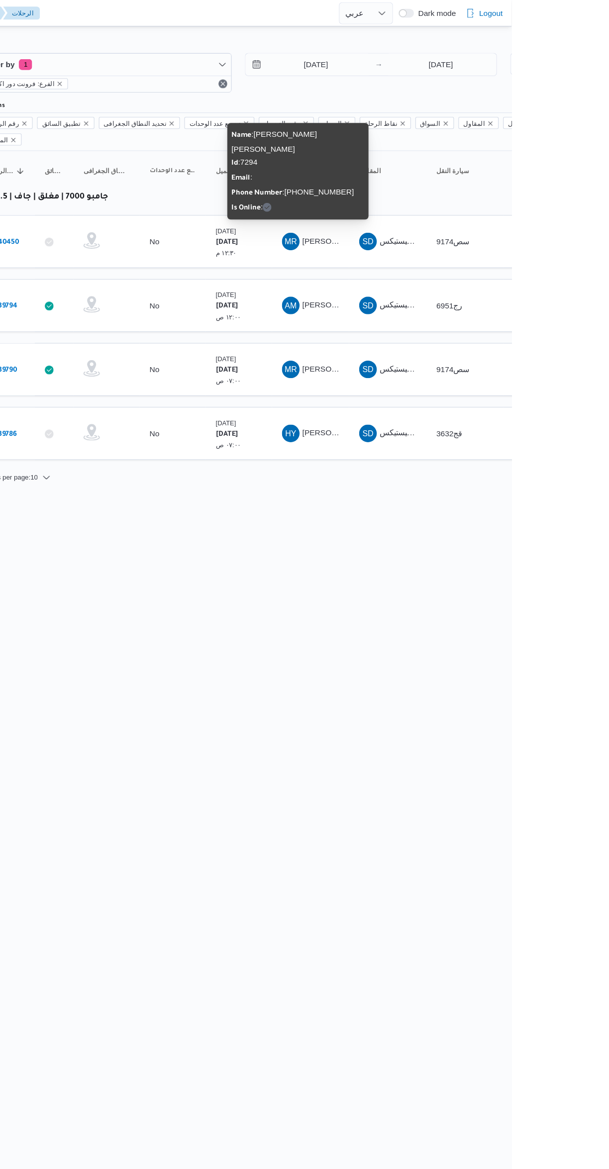
click at [443, 516] on html "Control Center الرئيسيه الرحلات English عربي Dark mode Logout الطلبات إنشاء طلب…" at bounding box center [304, 584] width 609 height 1169
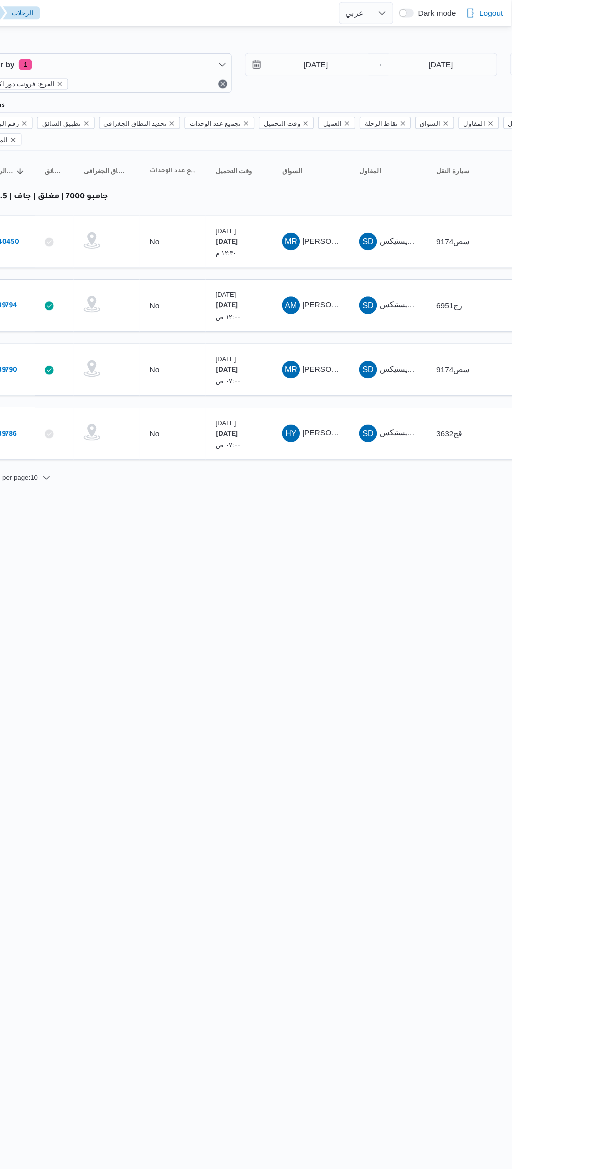
click at [445, 271] on span "[PERSON_NAME]" at bounding box center [448, 275] width 57 height 8
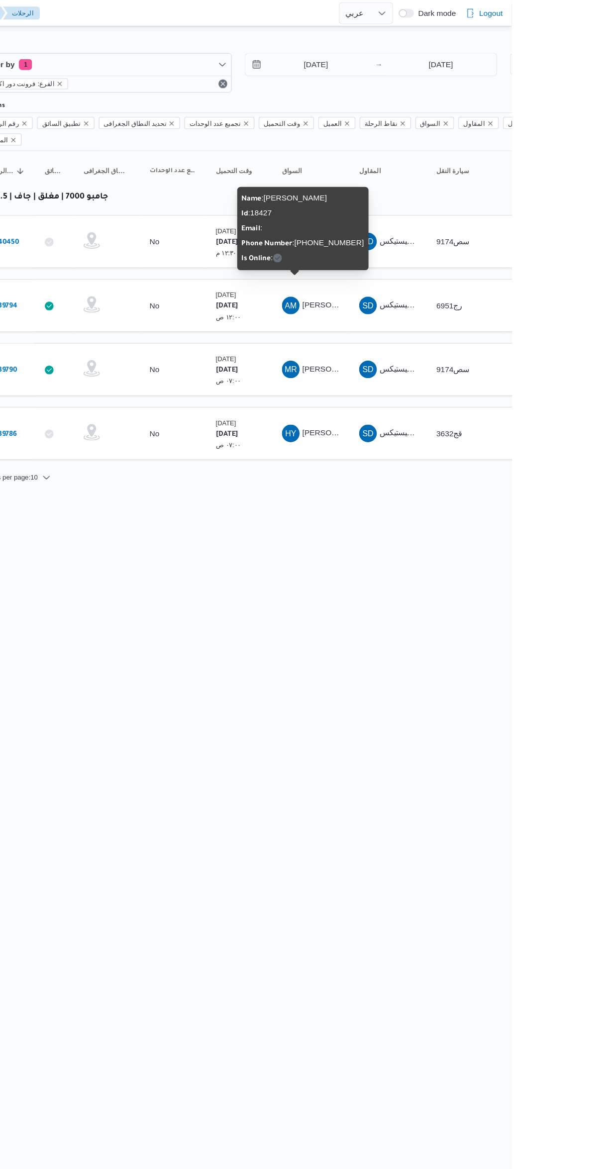
click at [470, 495] on html "Control Center الرئيسيه الرحلات English عربي Dark mode Logout الطلبات إنشاء طلب…" at bounding box center [304, 584] width 609 height 1169
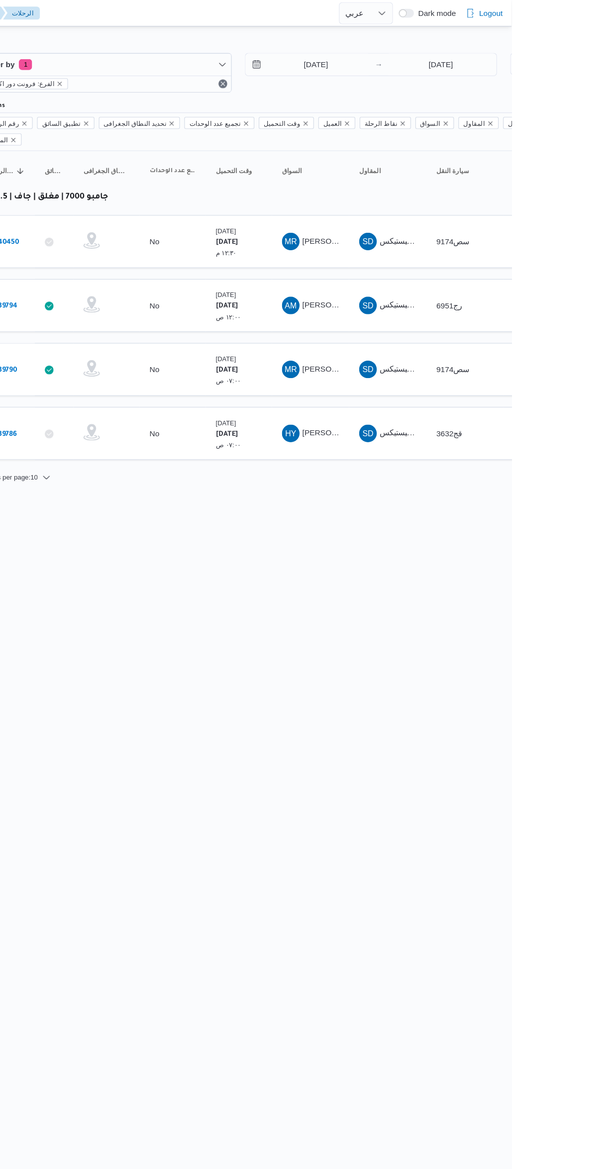
click at [442, 321] on div "MR [PERSON_NAME] [PERSON_NAME]" at bounding box center [428, 333] width 60 height 24
click at [455, 321] on div "MR [PERSON_NAME] [PERSON_NAME]" at bounding box center [428, 333] width 60 height 24
